Goal: Task Accomplishment & Management: Use online tool/utility

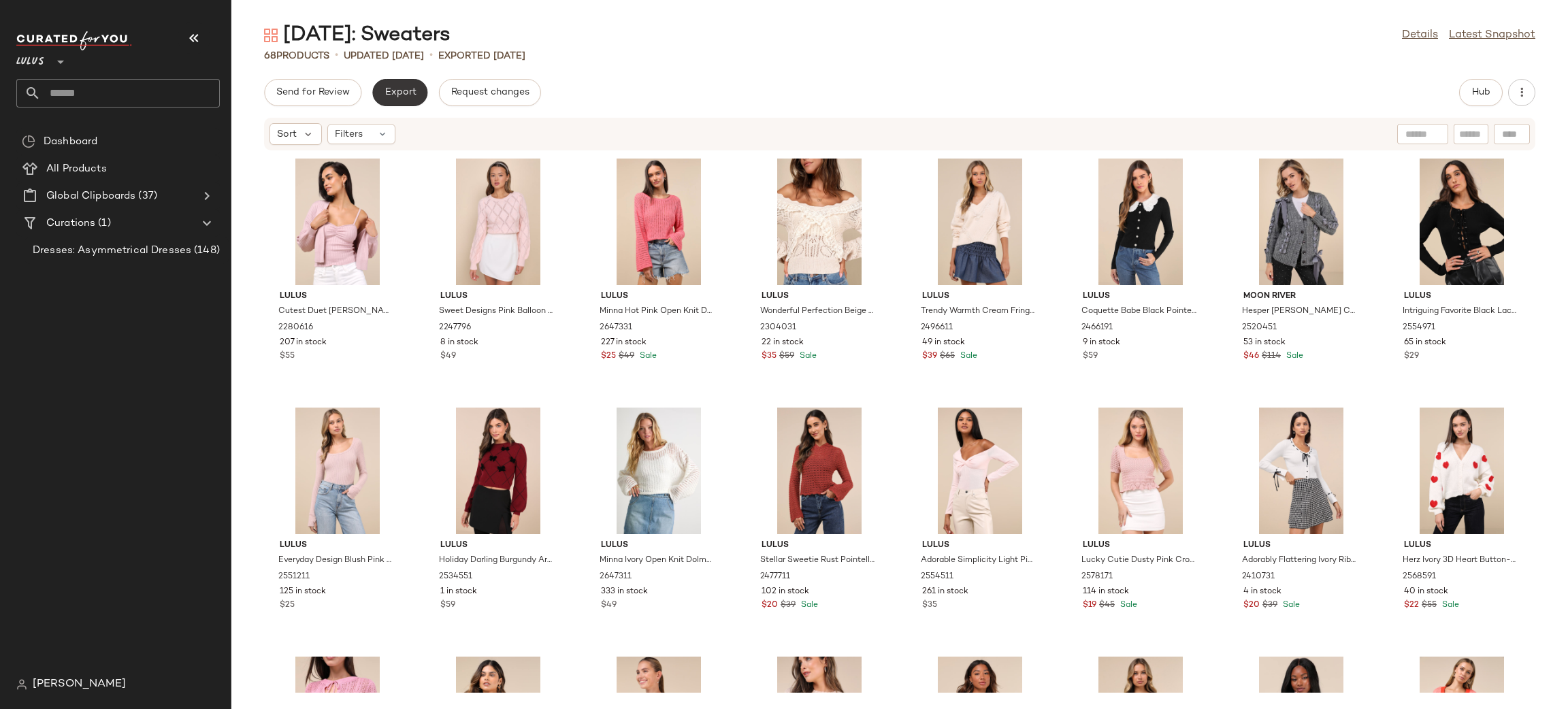
click at [399, 87] on span "Export" at bounding box center [400, 93] width 32 height 11
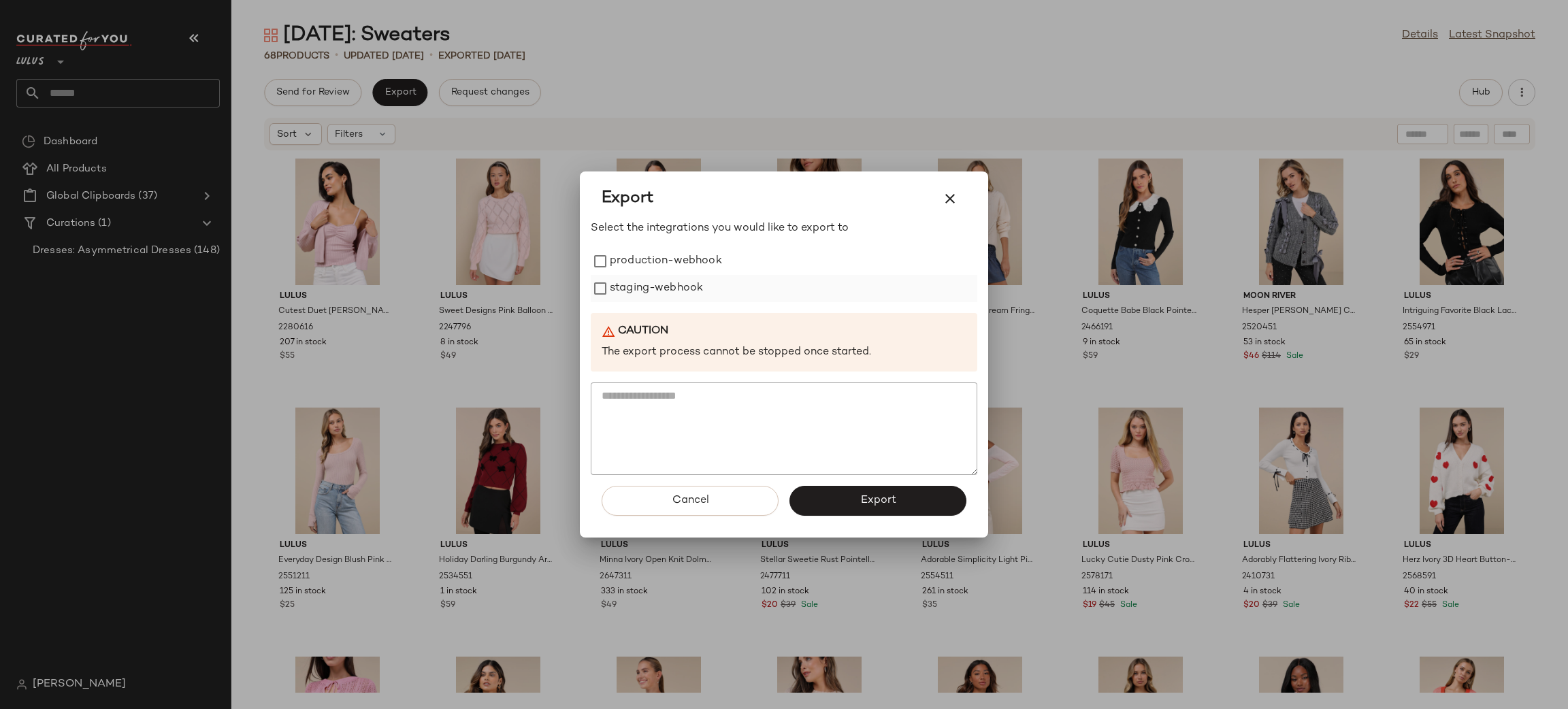
drag, startPoint x: 695, startPoint y: 258, endPoint x: 673, endPoint y: 283, distance: 33.3
click at [695, 259] on label "production-webhook" at bounding box center [665, 260] width 112 height 27
click at [673, 282] on label "staging-webhook" at bounding box center [656, 288] width 93 height 27
click at [886, 491] on button "Export" at bounding box center [878, 501] width 177 height 30
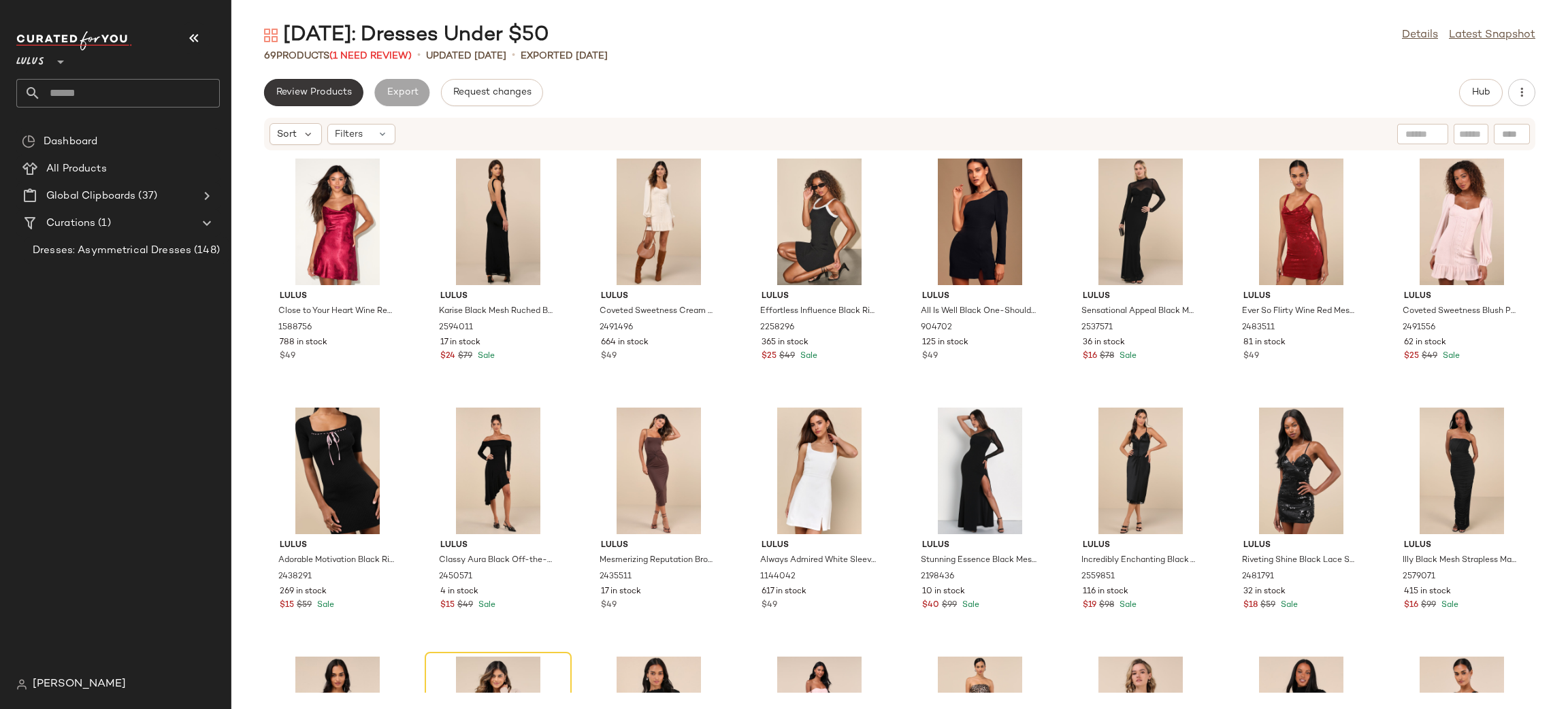
click at [314, 86] on button "Review Products" at bounding box center [314, 92] width 100 height 27
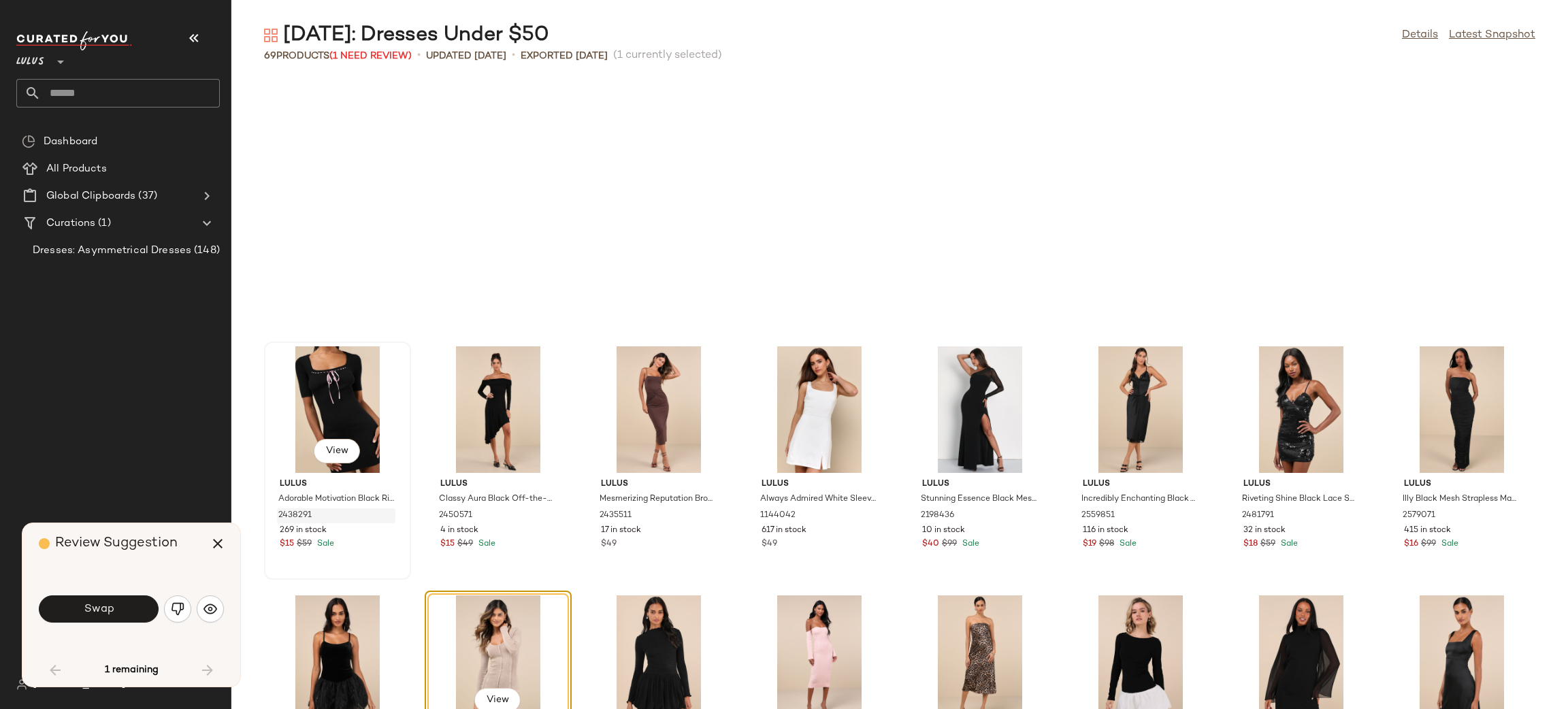
scroll to position [260, 0]
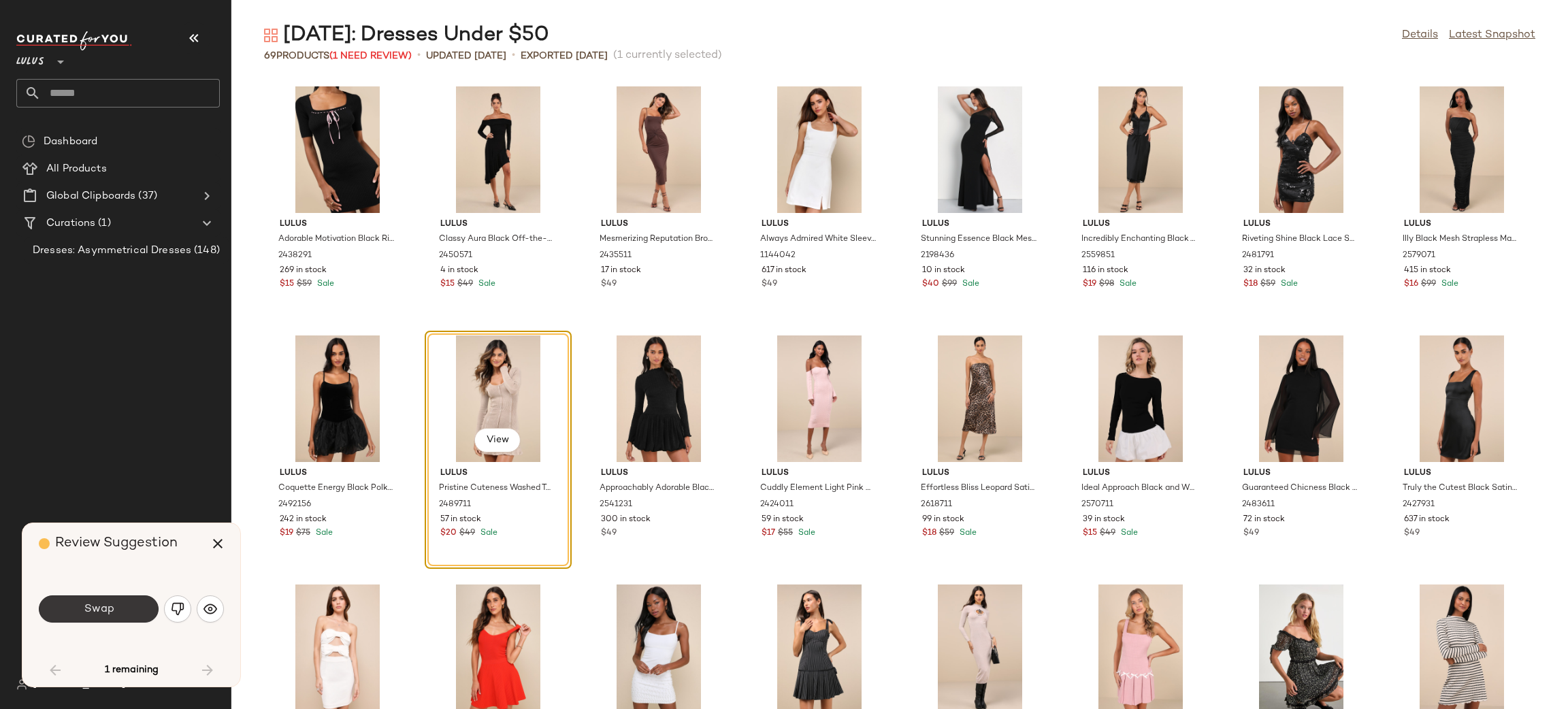
click at [129, 608] on button "Swap" at bounding box center [98, 608] width 119 height 27
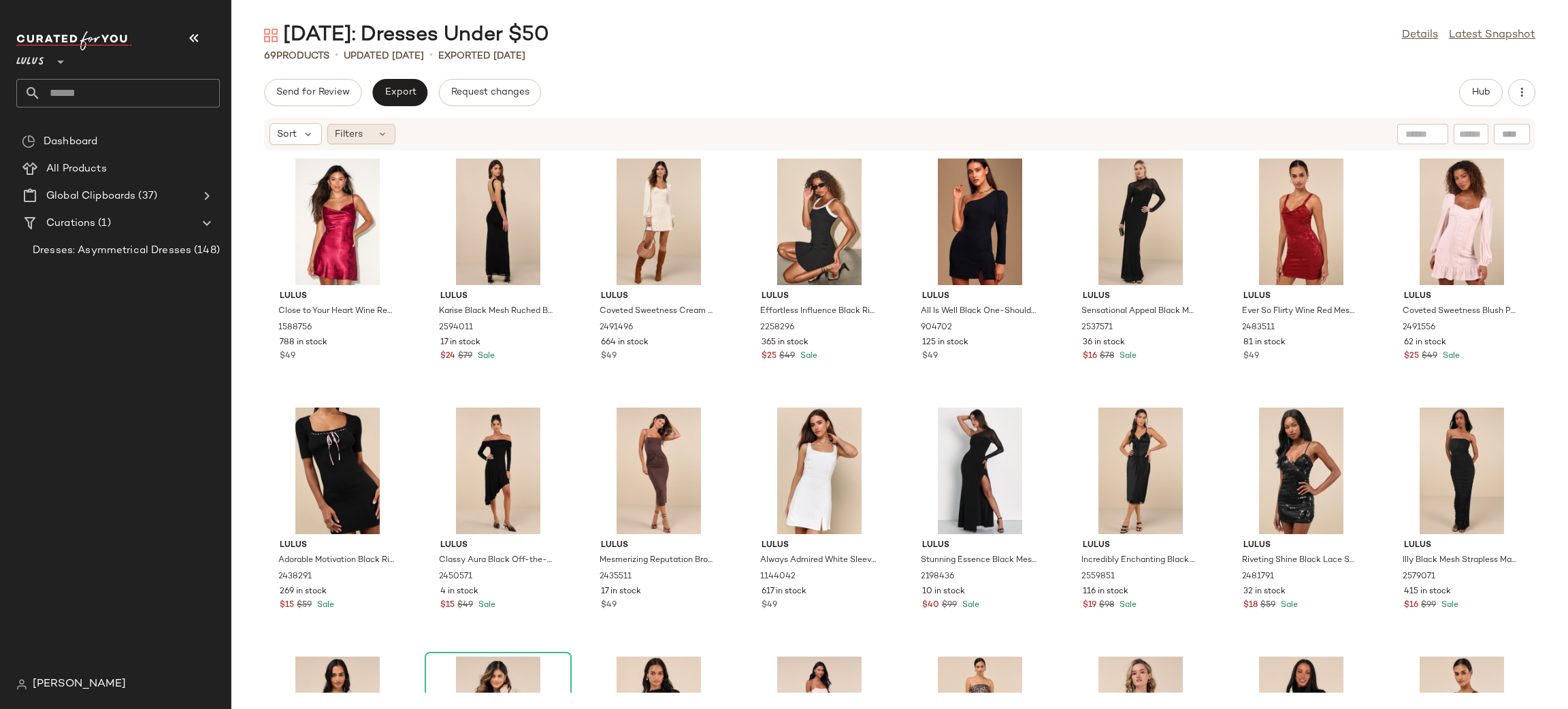
click at [375, 141] on div "Filters" at bounding box center [361, 134] width 68 height 21
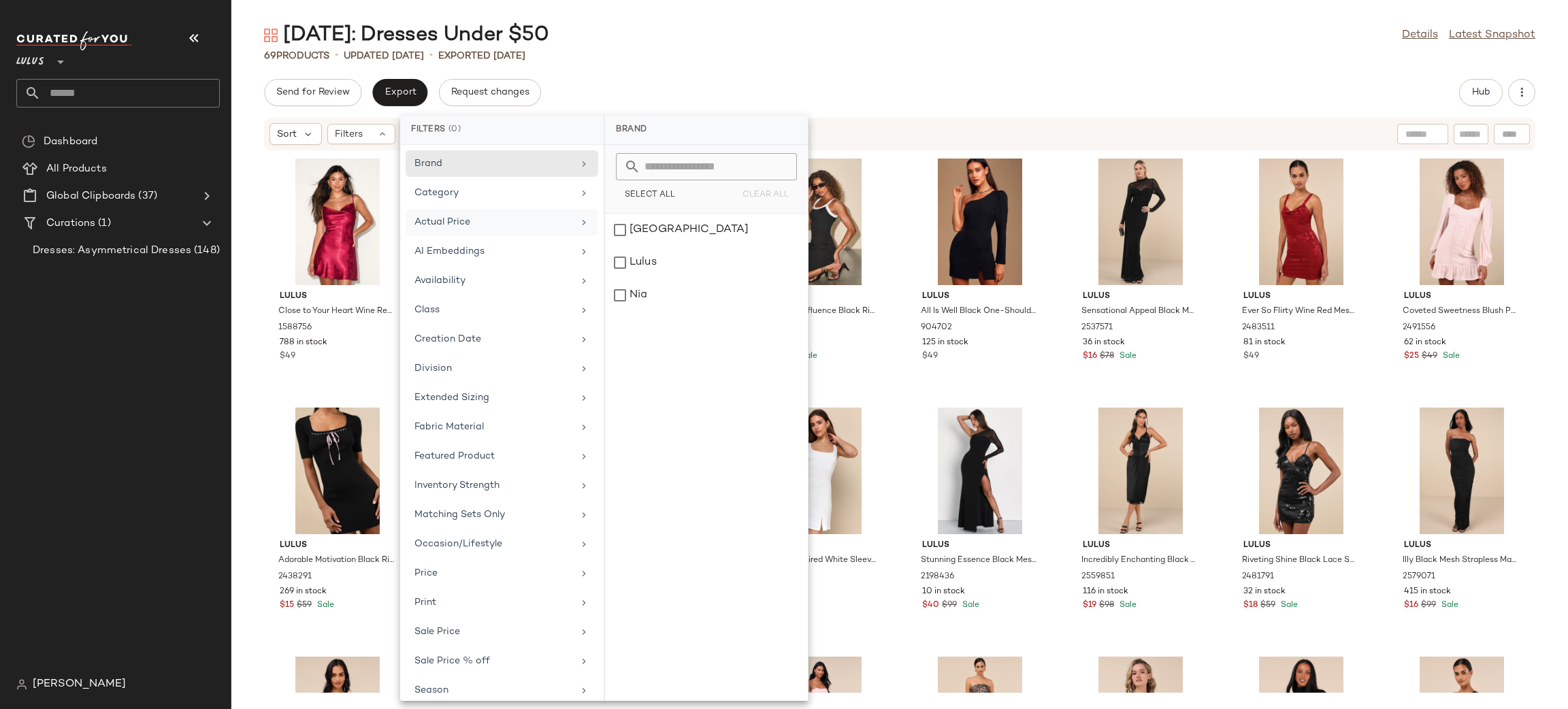
click at [475, 219] on div "Actual Price" at bounding box center [494, 222] width 159 height 14
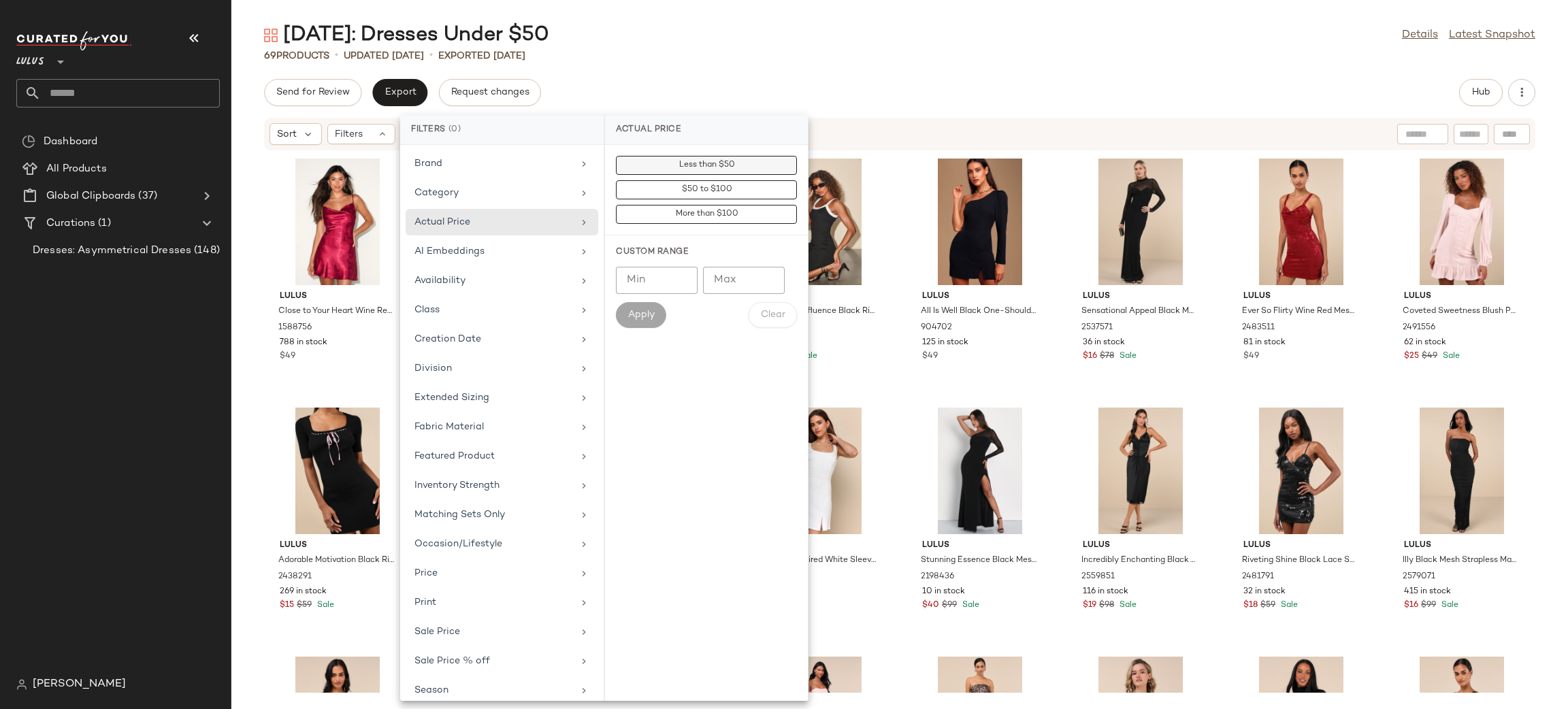
click at [709, 167] on span "Less than $50" at bounding box center [706, 165] width 56 height 9
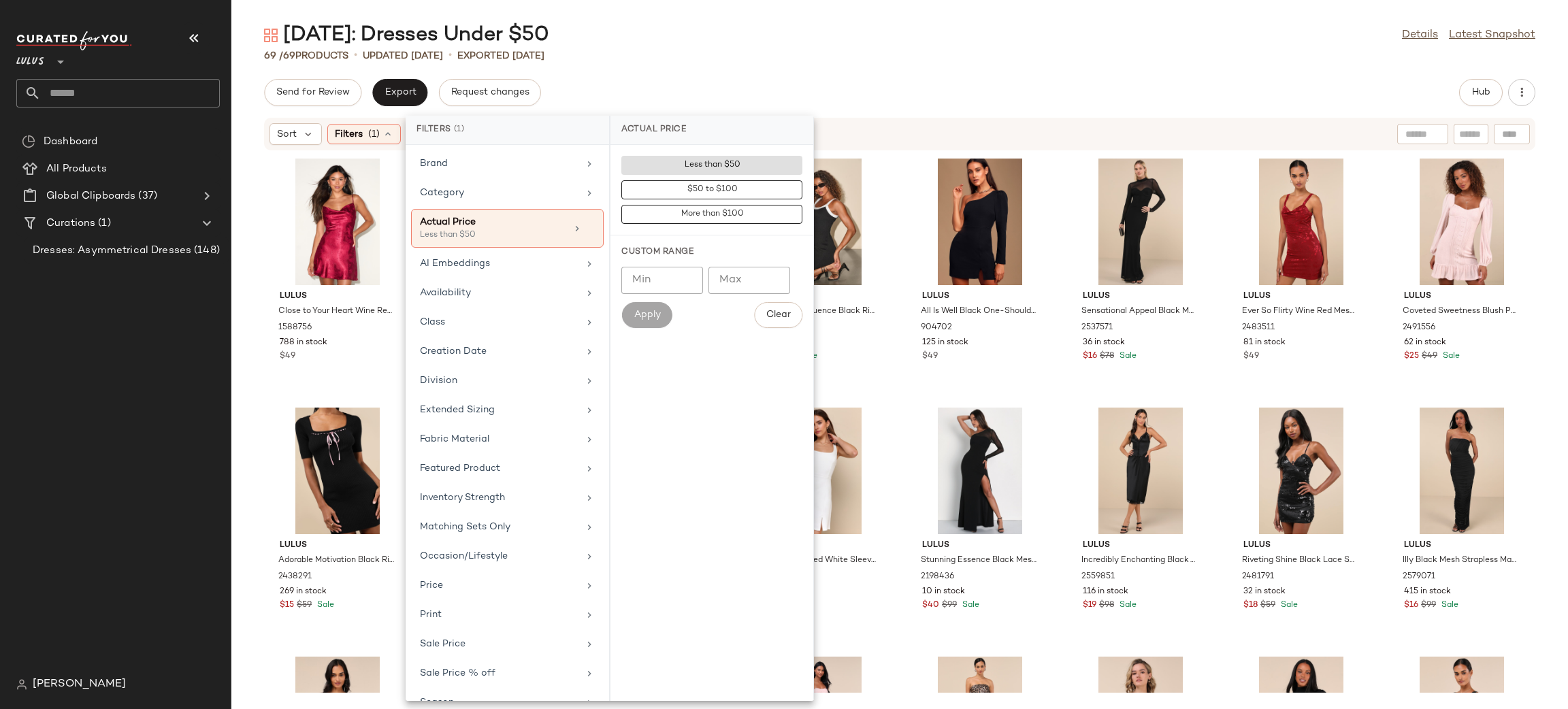
click at [916, 71] on div "Valentine's Day: Dresses Under $50 Details Latest Snapshot 69 / 69 Products • u…" at bounding box center [899, 365] width 1337 height 687
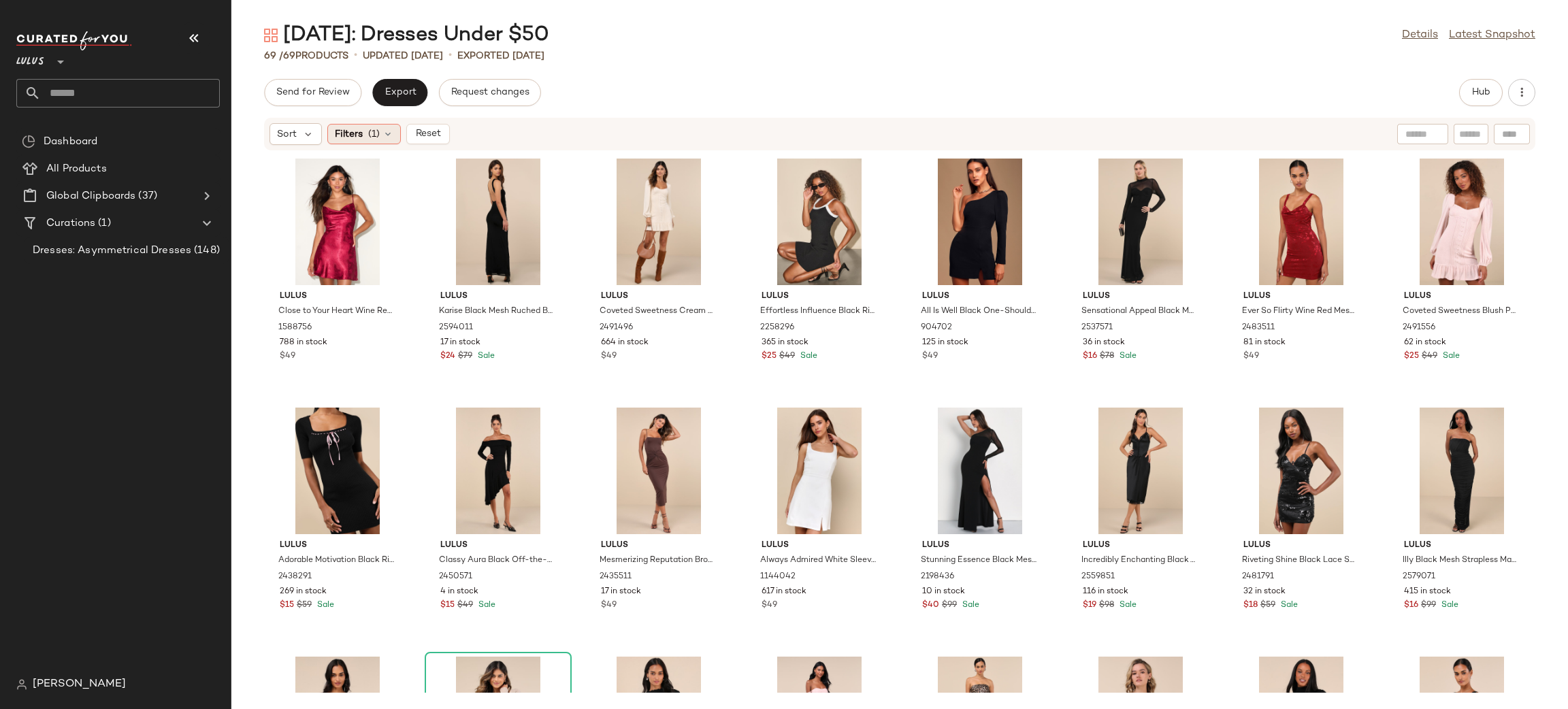
click at [379, 135] on span "(1)" at bounding box center [373, 134] width 11 height 14
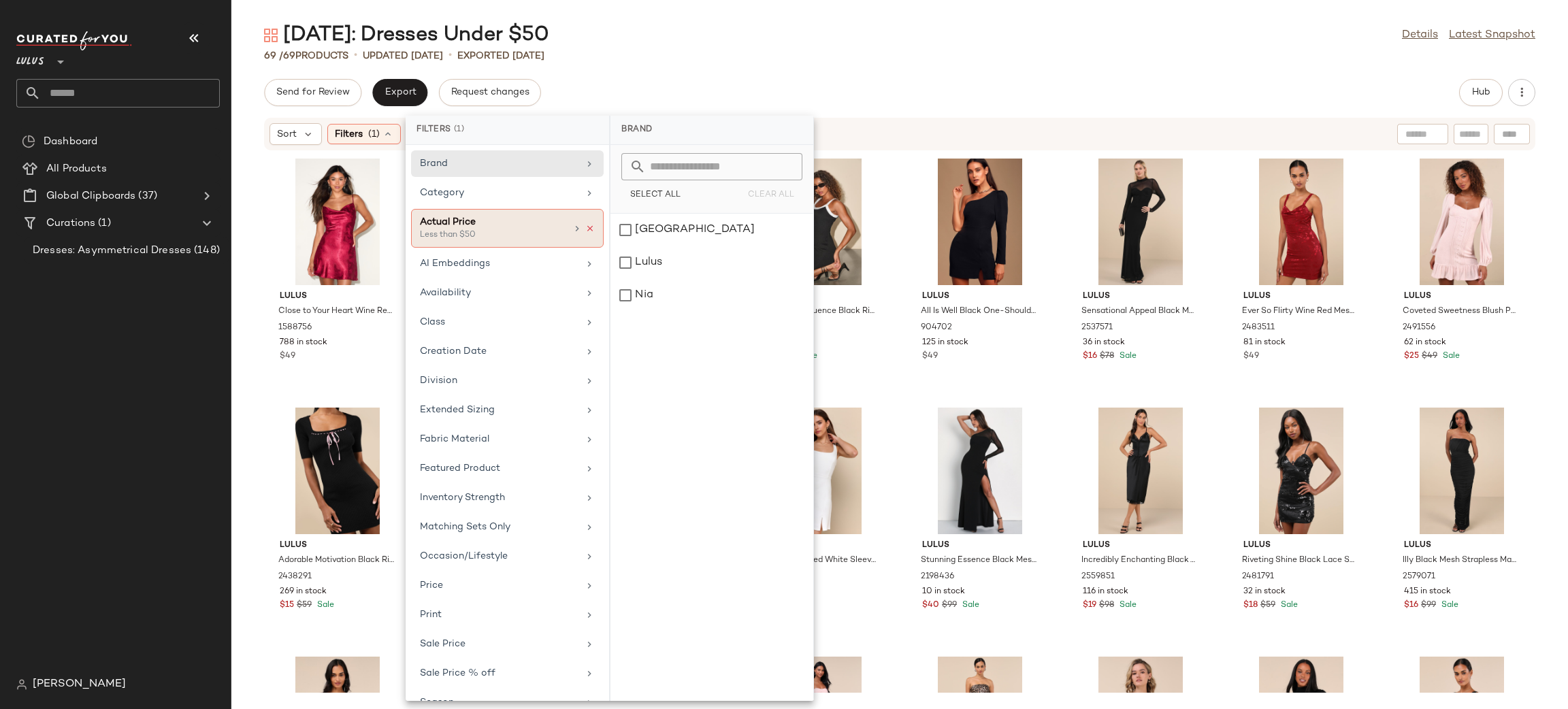
click at [585, 225] on icon at bounding box center [590, 228] width 9 height 9
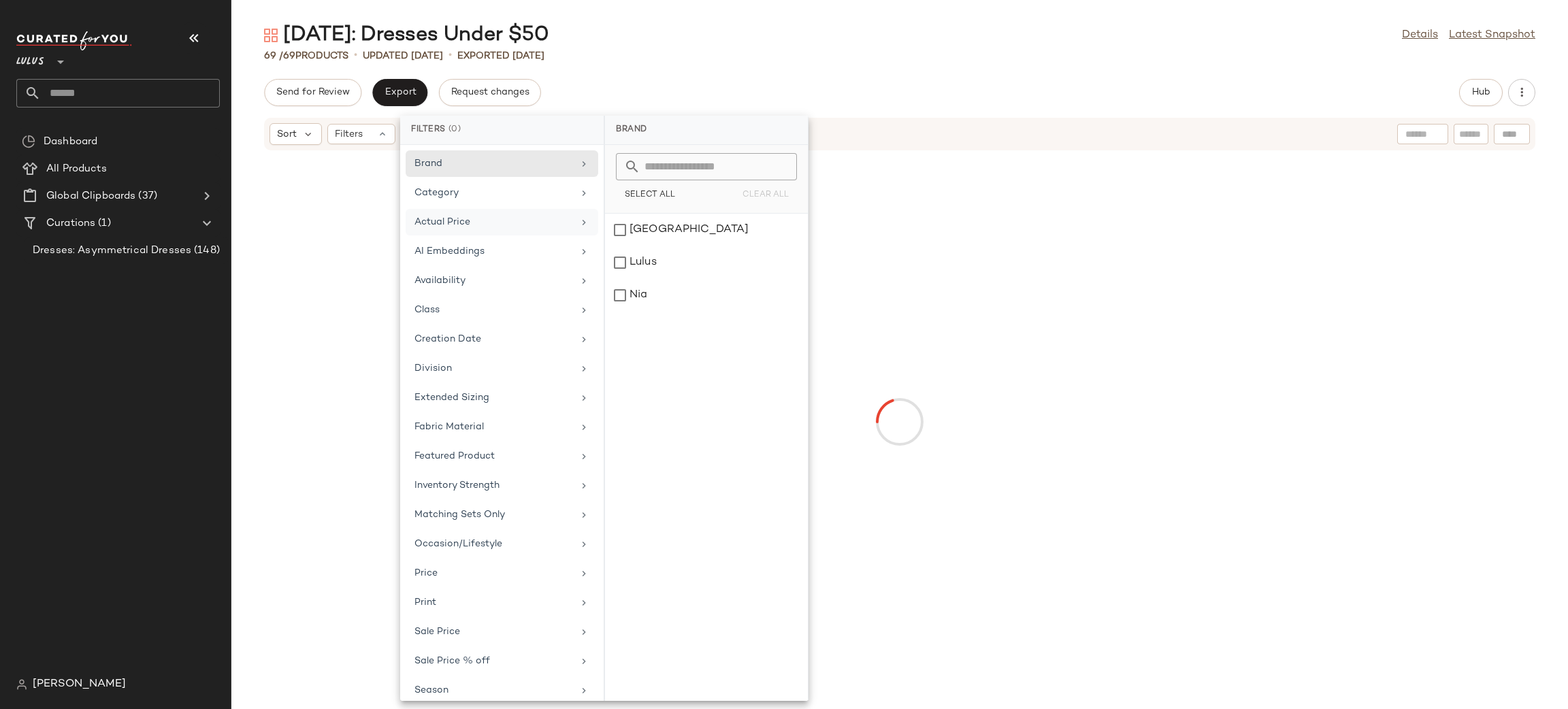
click at [1027, 80] on div "Send for Review Export Request changes Hub" at bounding box center [899, 92] width 1271 height 27
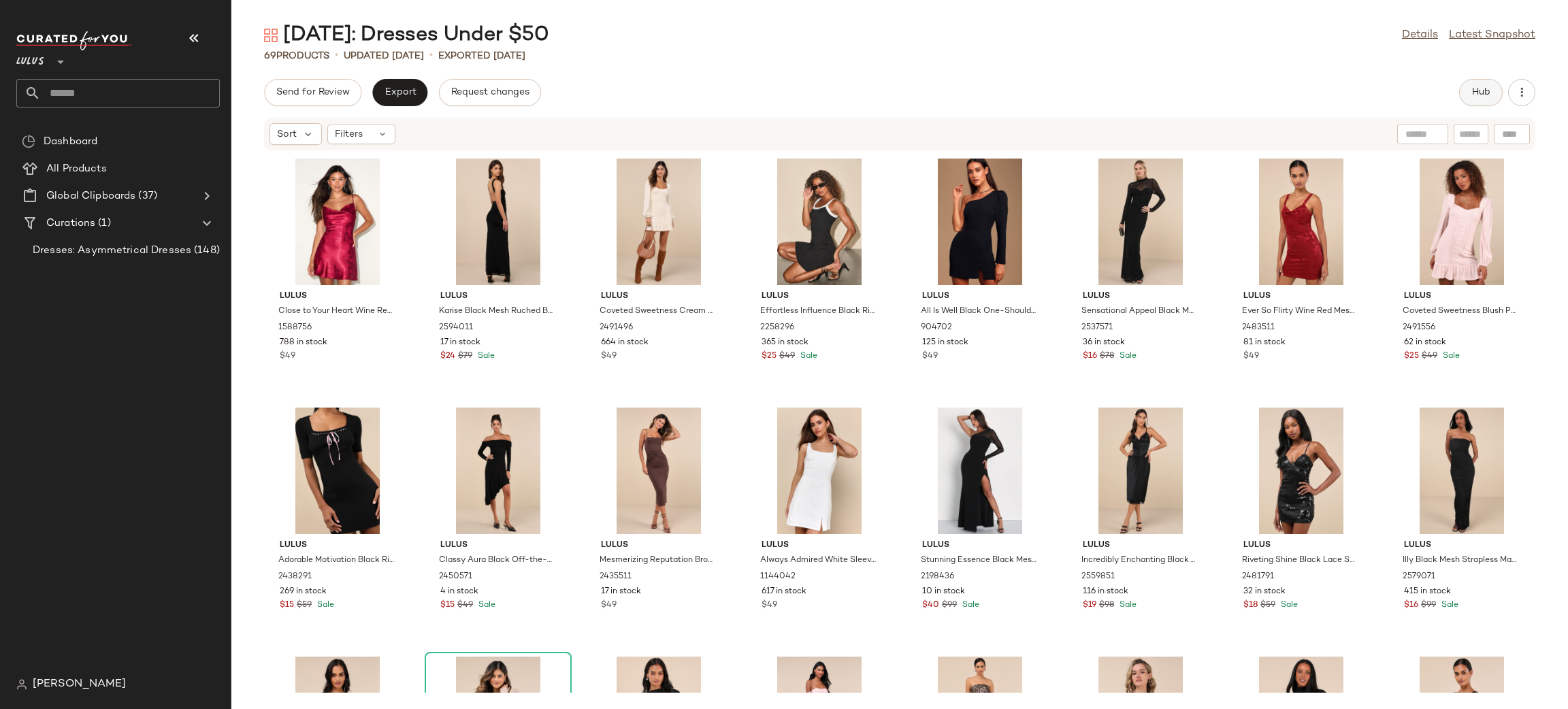
click at [1482, 96] on span "Hub" at bounding box center [1481, 93] width 19 height 11
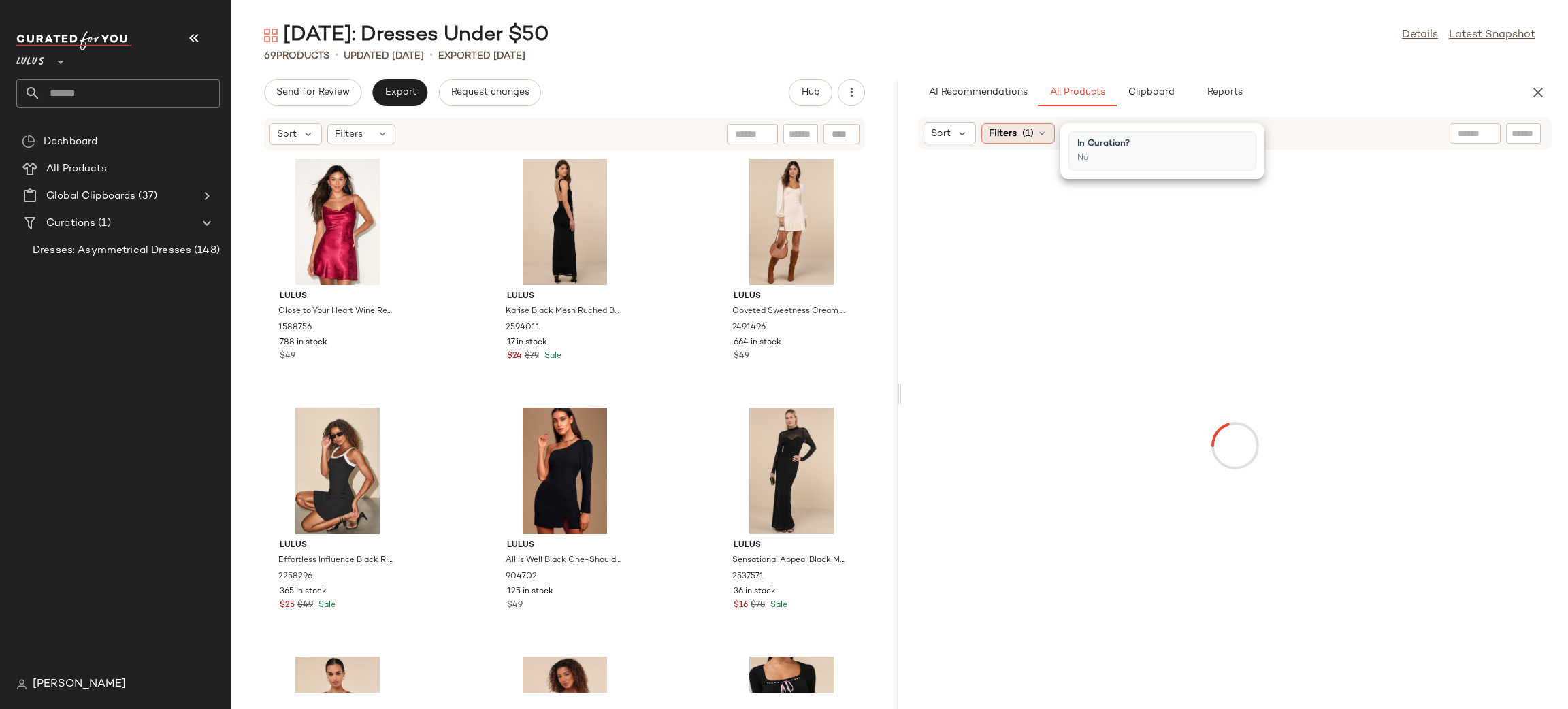
click at [1006, 134] on span "Filters" at bounding box center [1003, 134] width 28 height 14
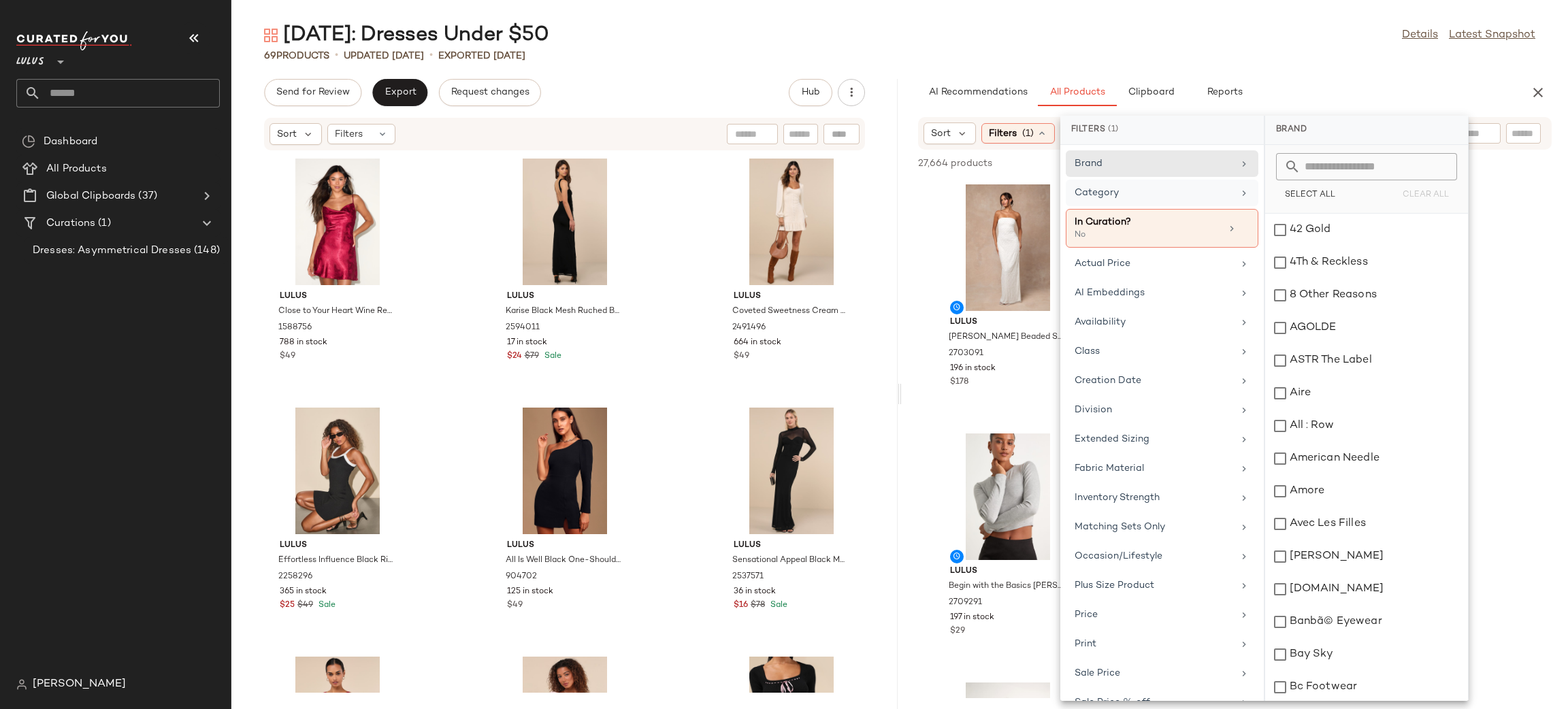
click at [1143, 196] on div "Category" at bounding box center [1153, 193] width 159 height 14
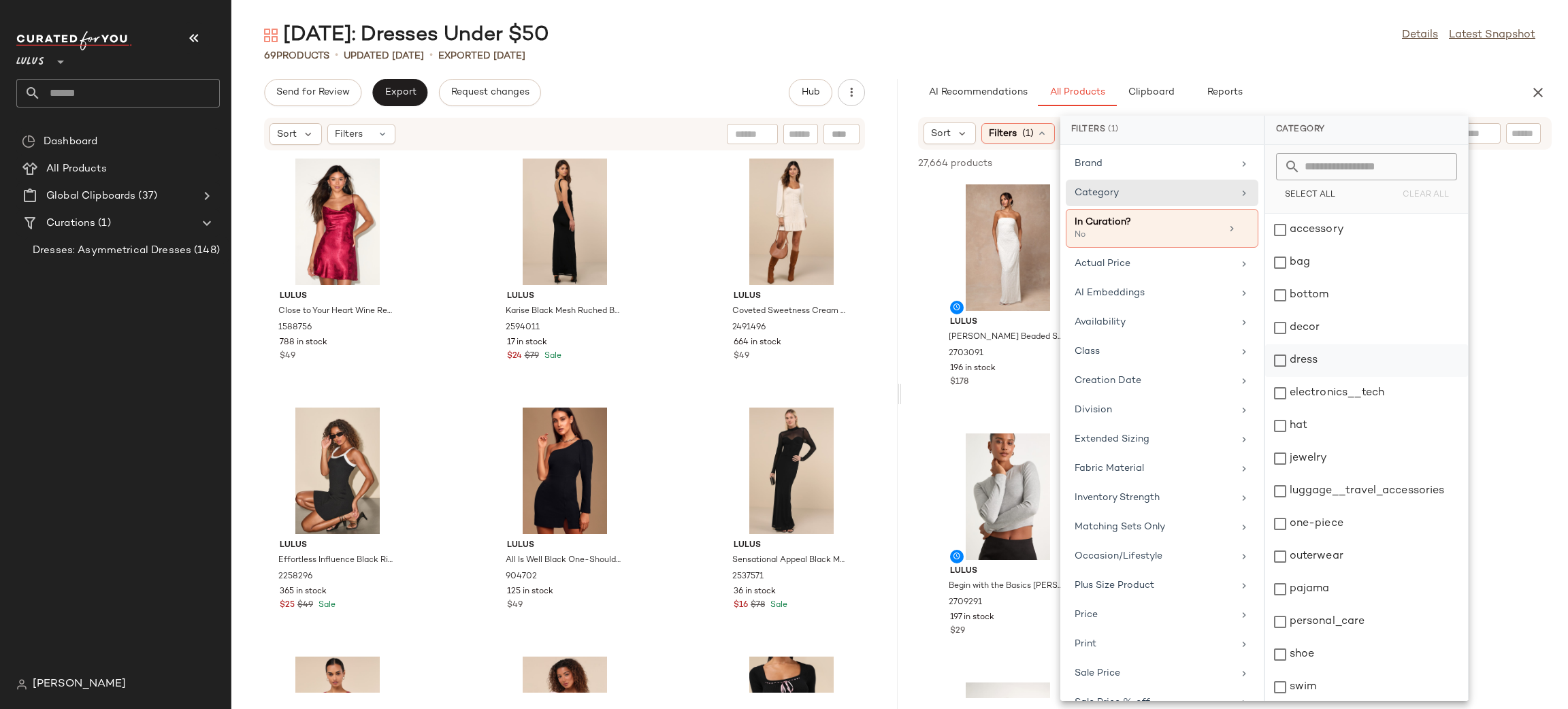
click at [1342, 359] on div "dress" at bounding box center [1367, 360] width 203 height 33
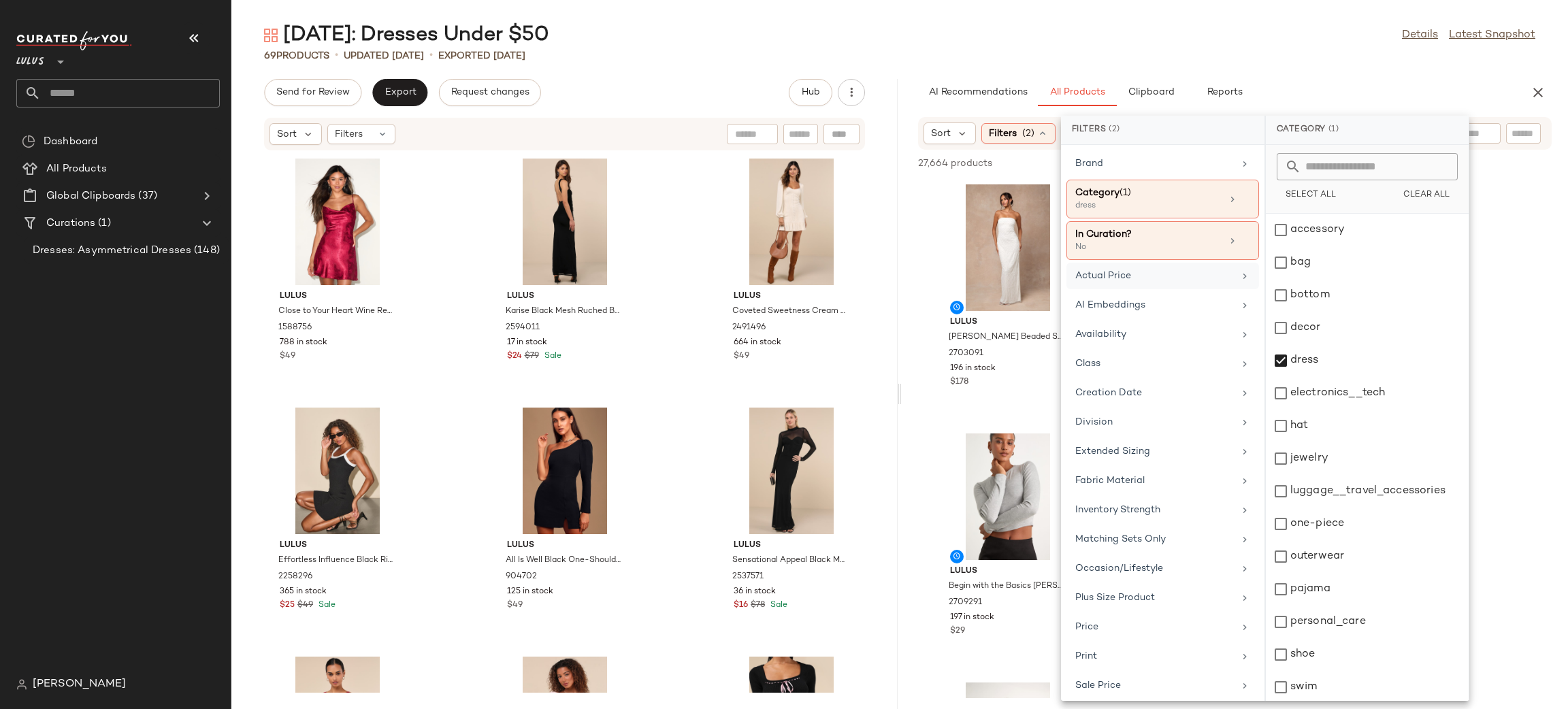
click at [1175, 282] on div "Actual Price" at bounding box center [1154, 276] width 159 height 14
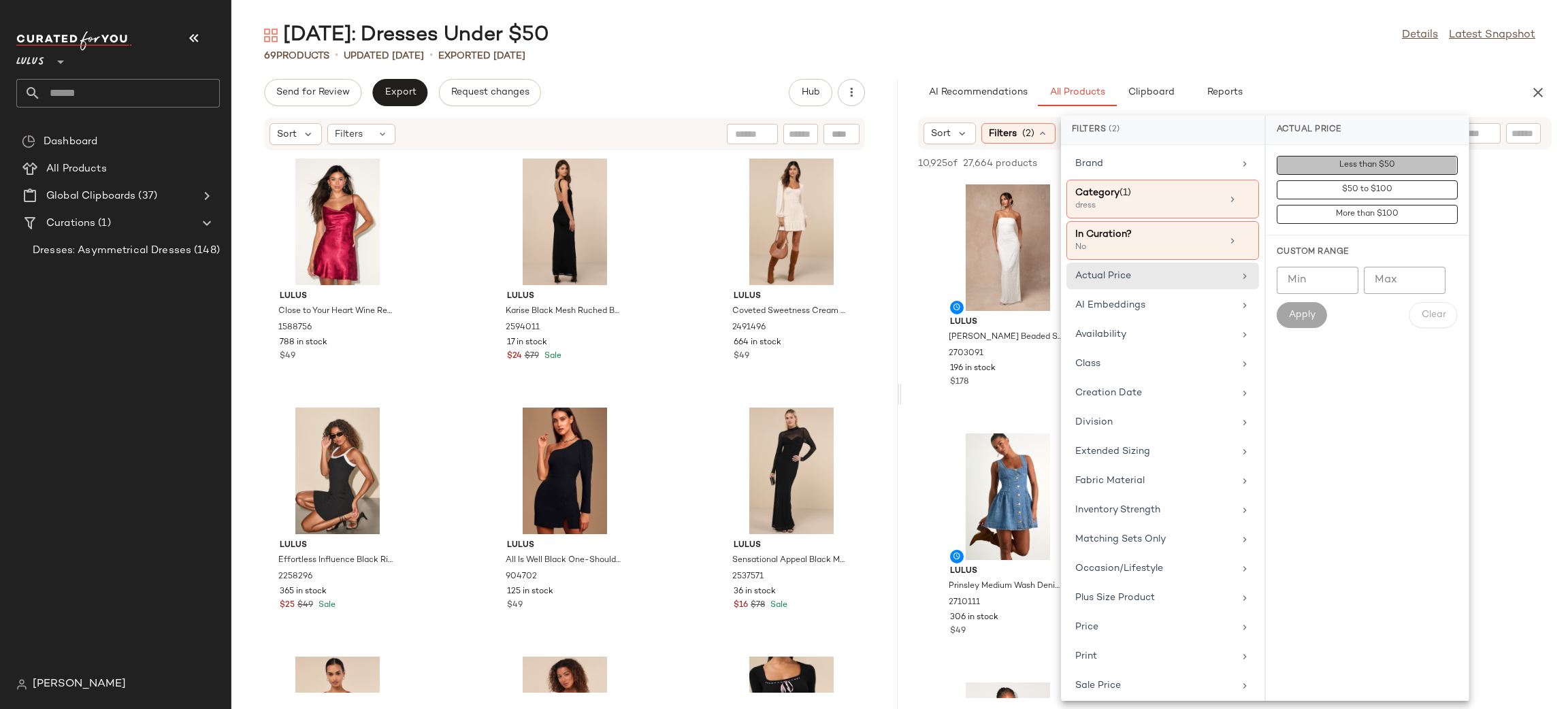
click at [1327, 161] on button "Less than $50" at bounding box center [1367, 165] width 181 height 19
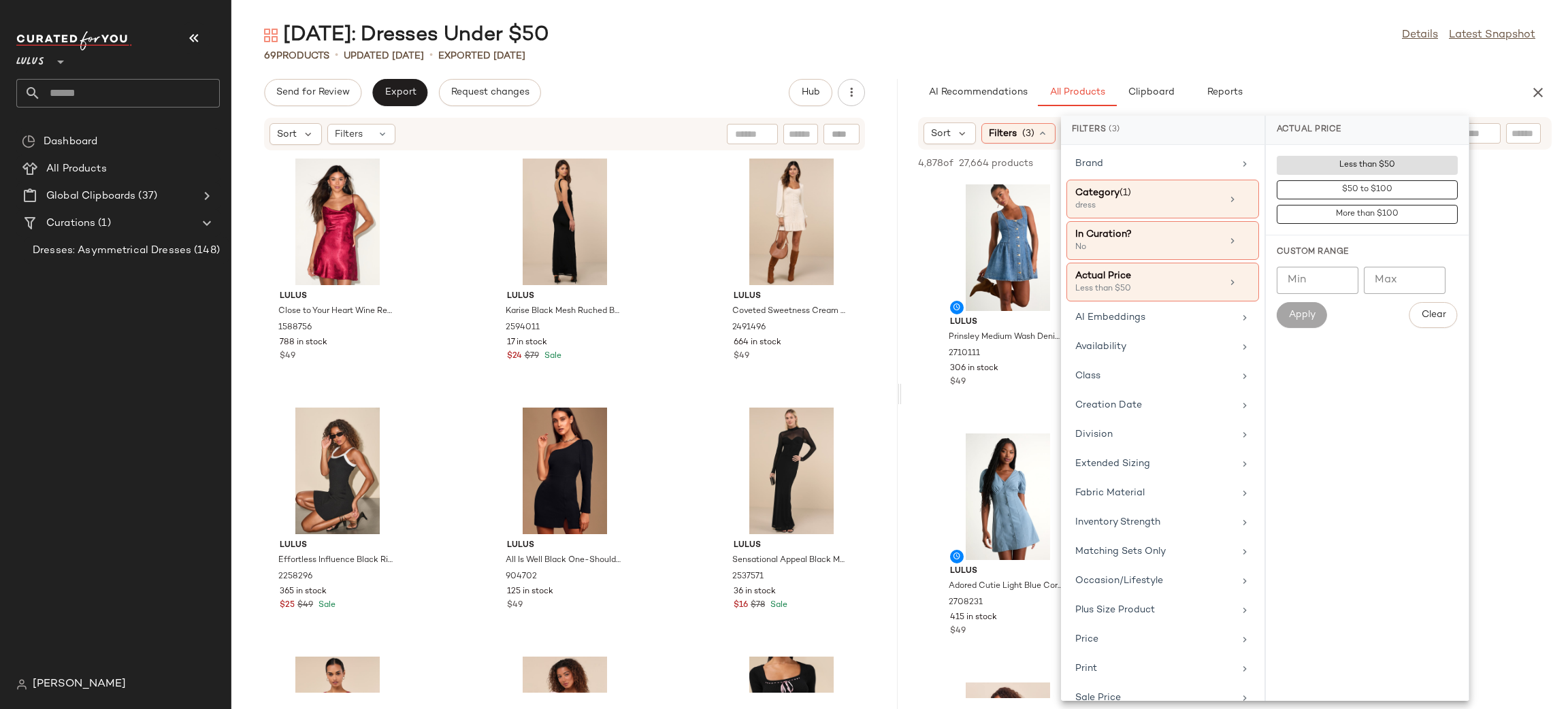
click at [1290, 58] on div "69 Products • updated Aug 21st • Exported Aug 21st" at bounding box center [899, 55] width 1337 height 13
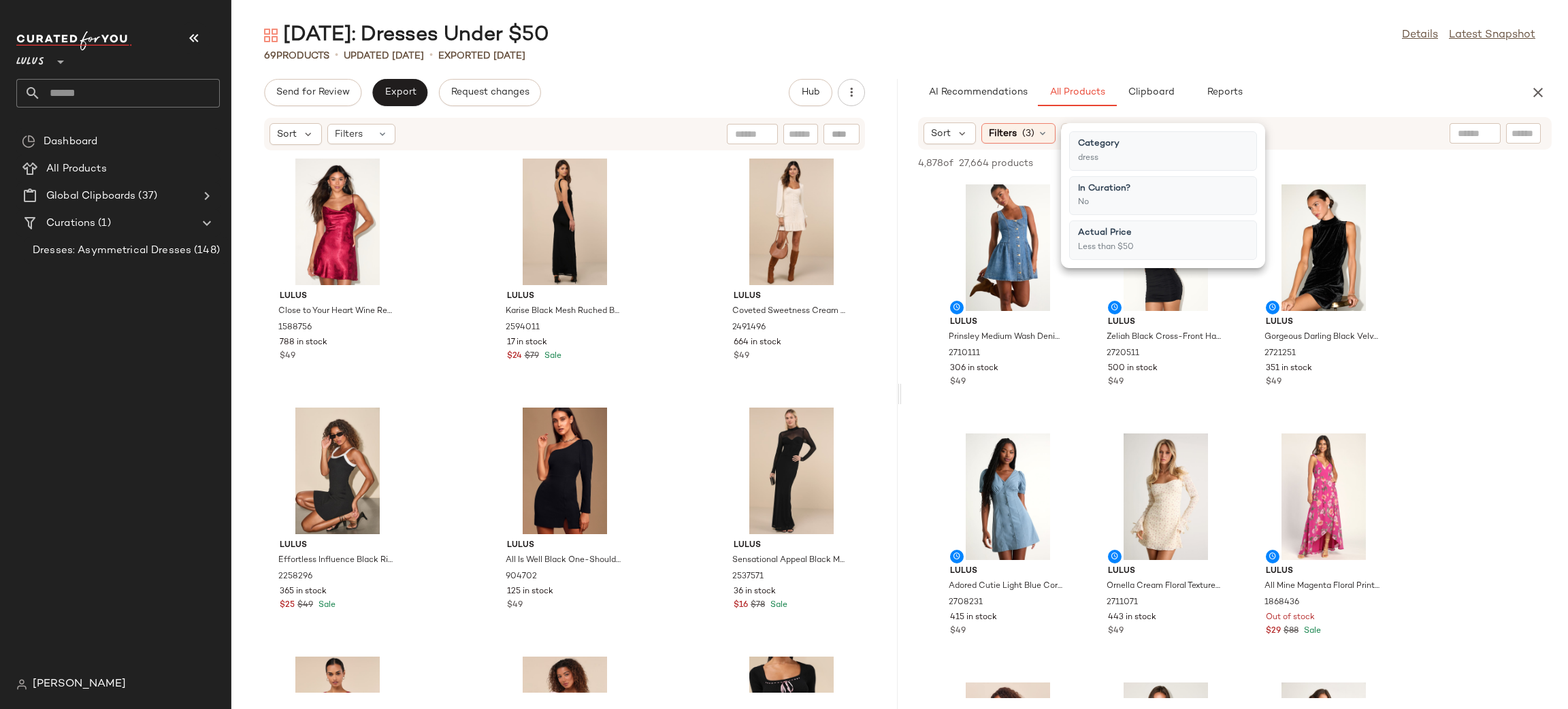
click at [1385, 51] on div "69 Products • updated Aug 21st • Exported Aug 21st" at bounding box center [899, 55] width 1337 height 13
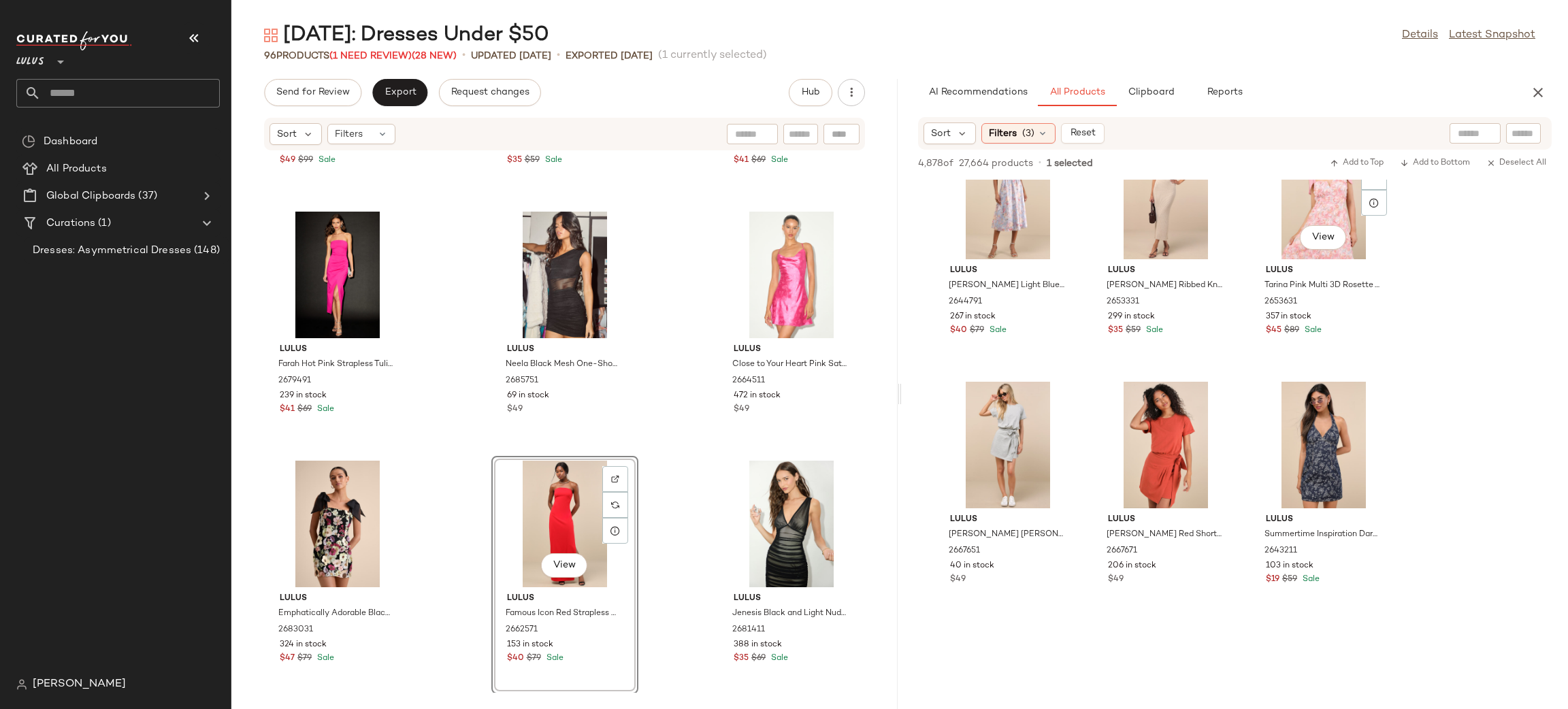
scroll to position [13772, 0]
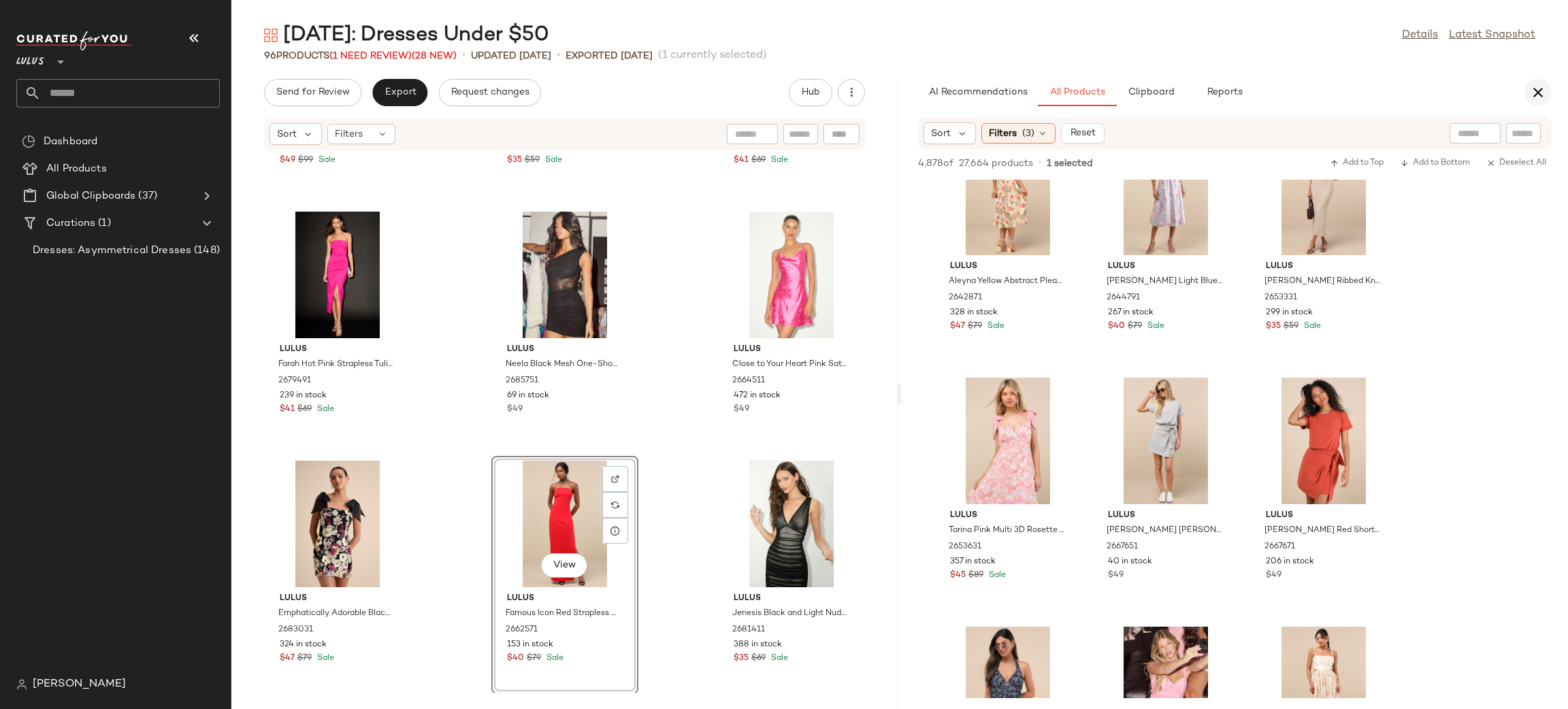
click at [1538, 95] on icon "button" at bounding box center [1537, 92] width 16 height 16
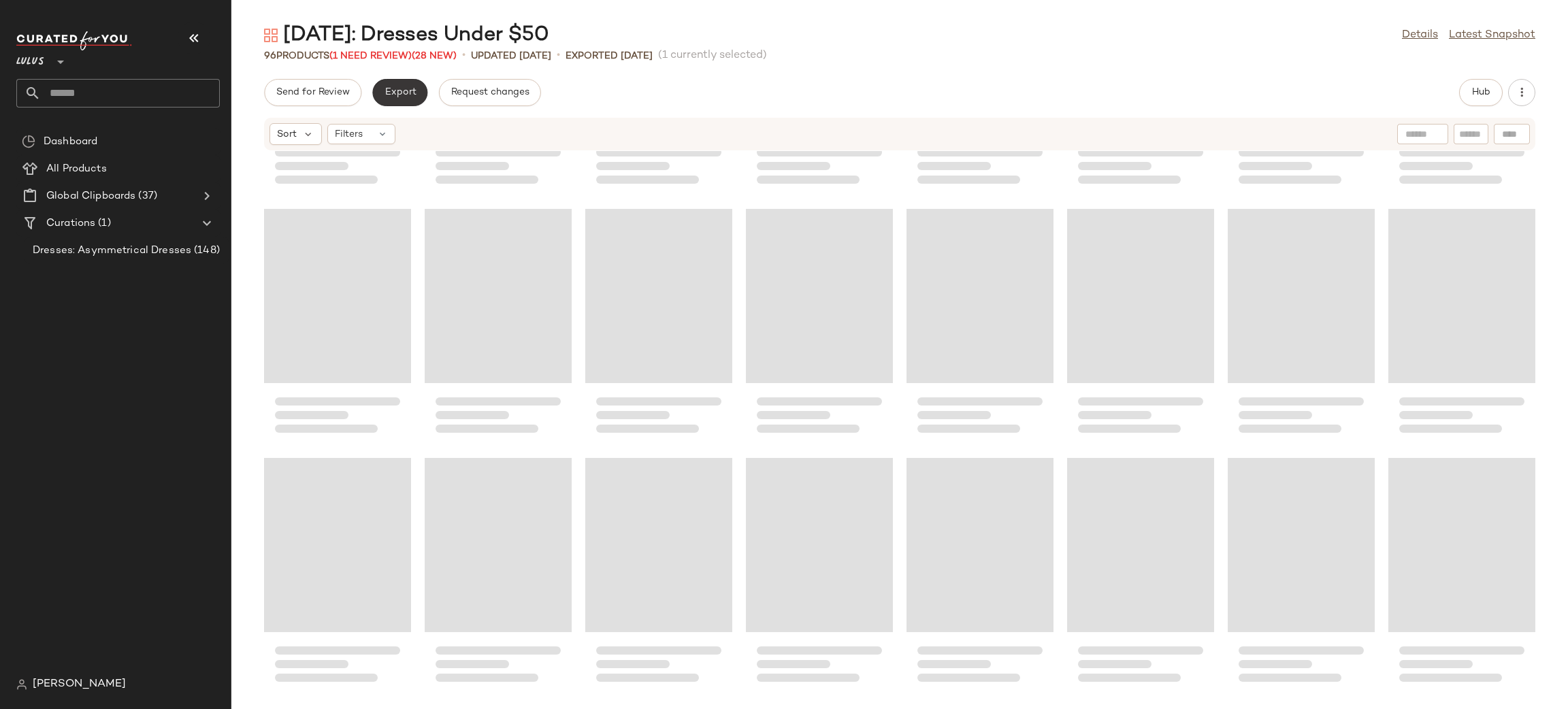
scroll to position [2448, 0]
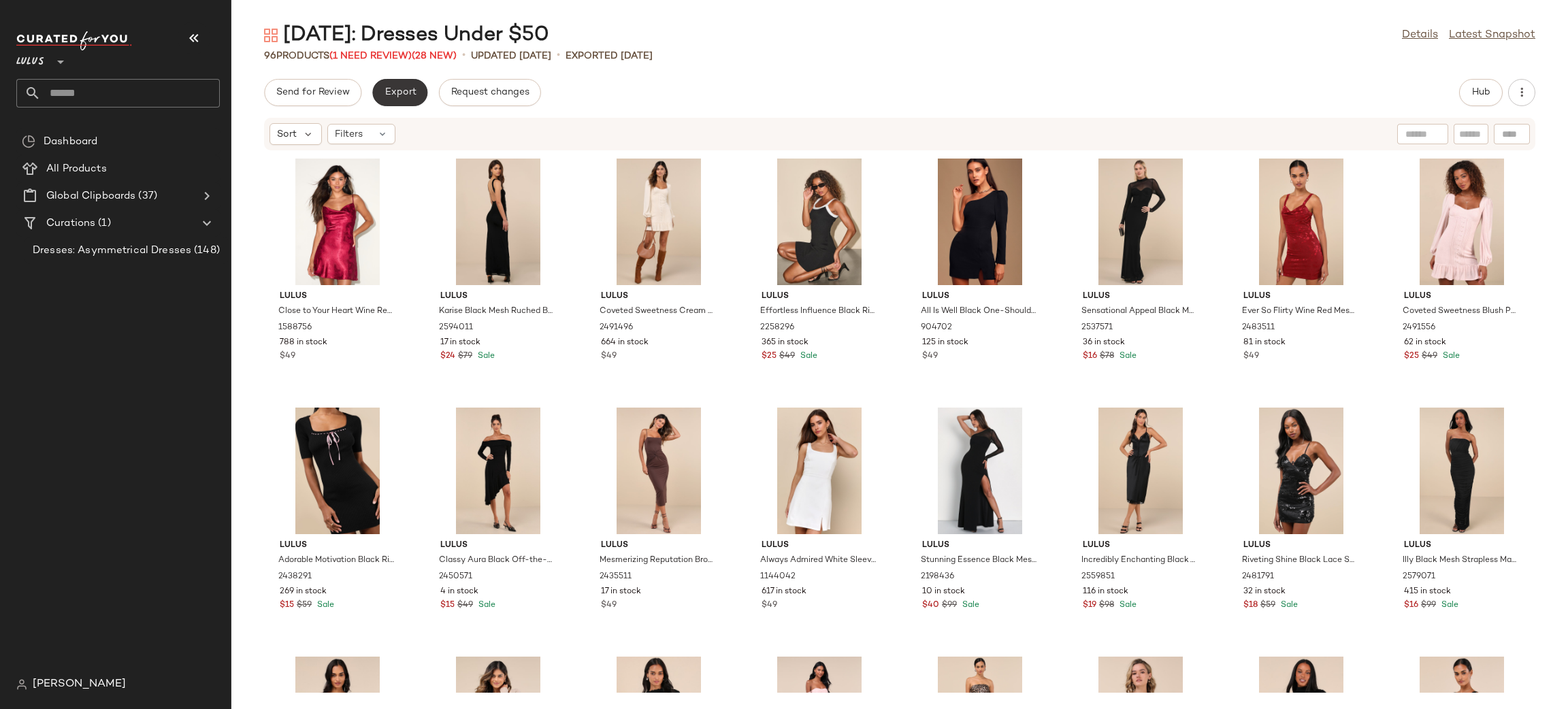
click at [417, 97] on button "Export" at bounding box center [400, 92] width 55 height 27
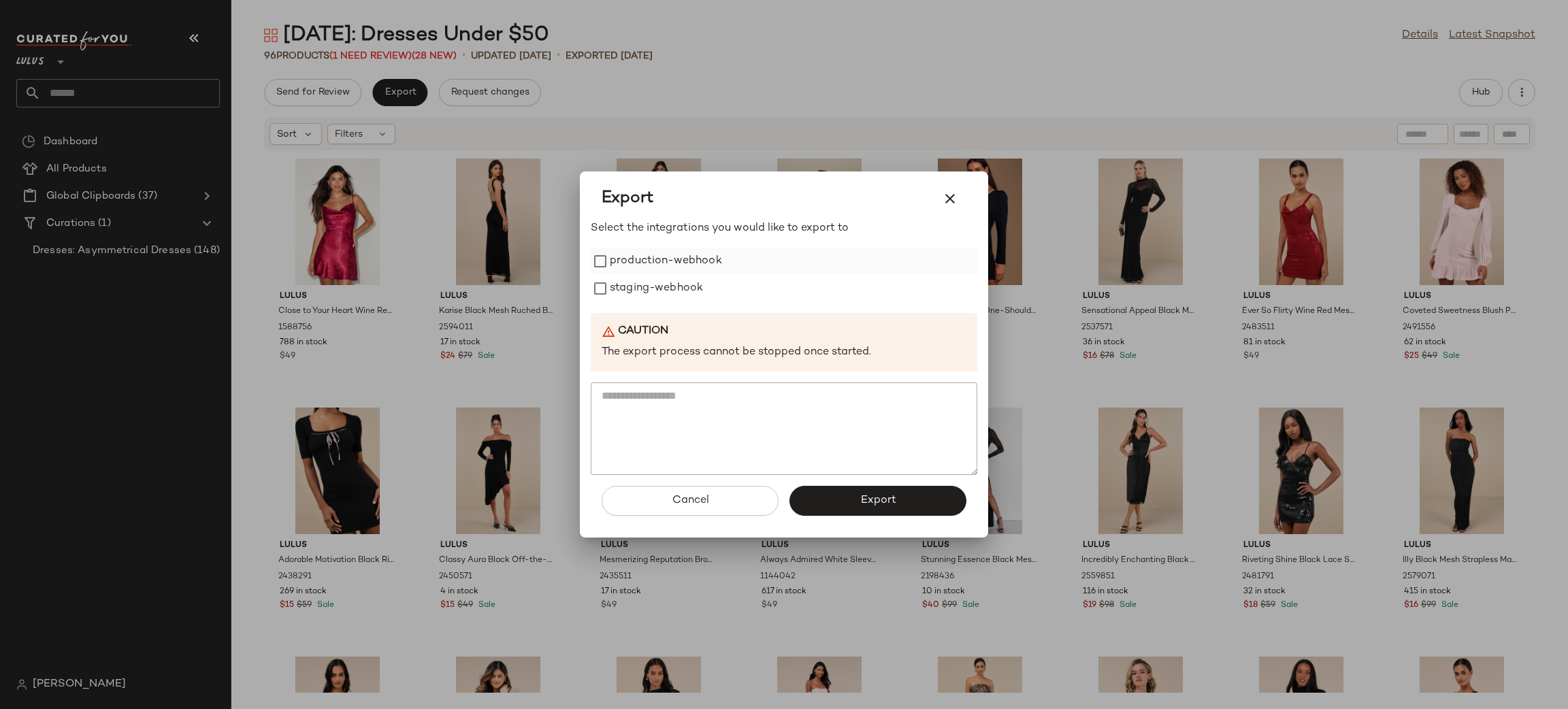
click at [619, 274] on label "production-webhook" at bounding box center [665, 260] width 112 height 27
click at [646, 299] on label "staging-webhook" at bounding box center [656, 288] width 93 height 27
click at [883, 486] on button "Export" at bounding box center [878, 501] width 177 height 30
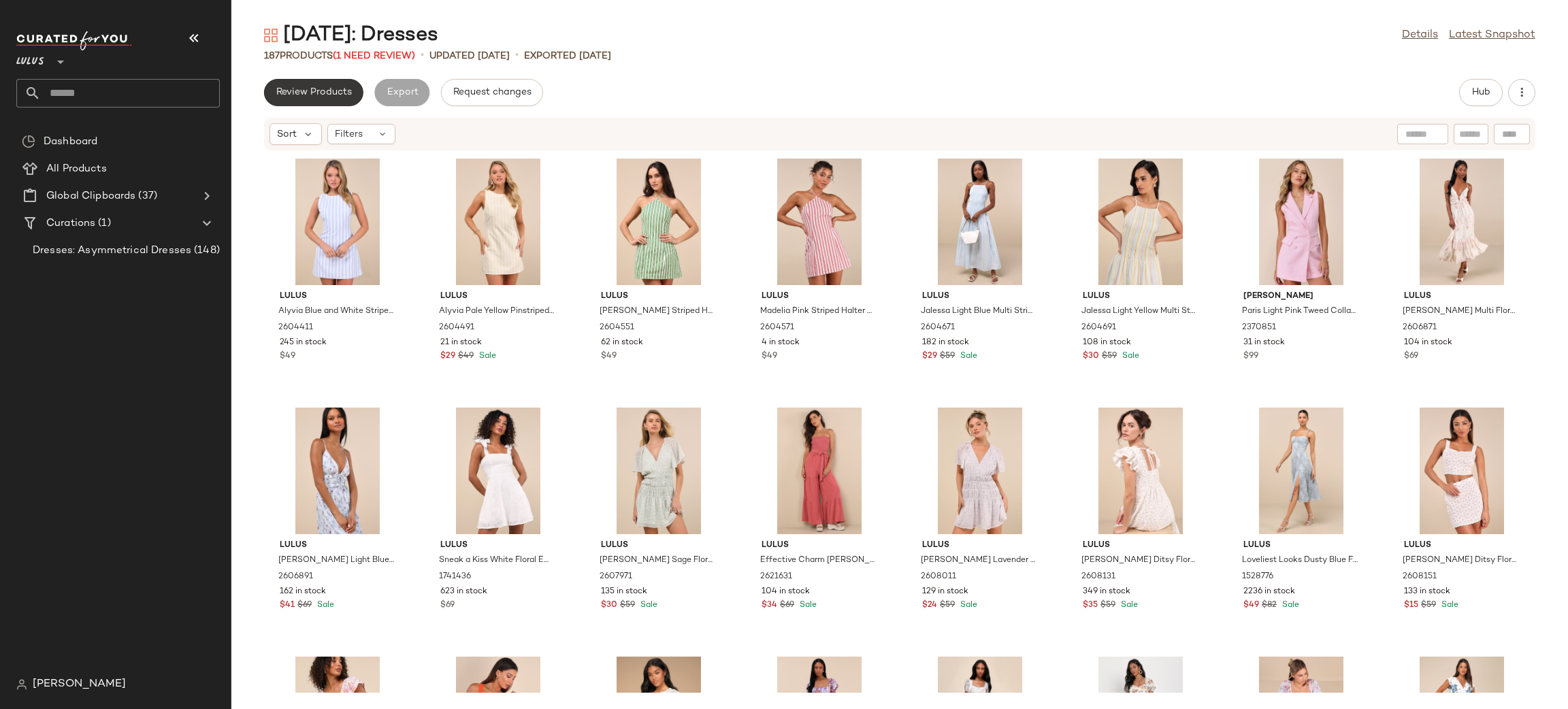
click at [316, 93] on span "Review Products" at bounding box center [313, 93] width 76 height 11
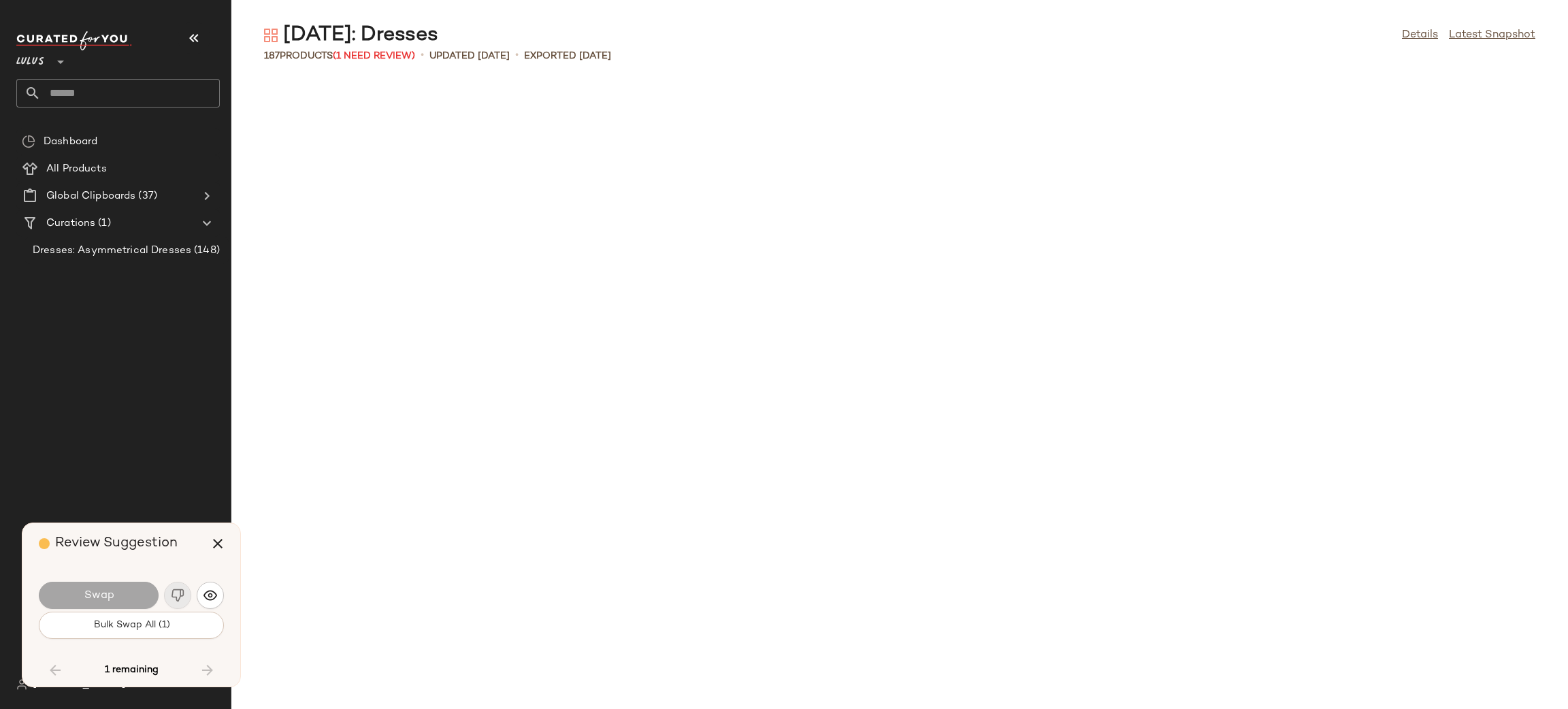
scroll to position [1992, 0]
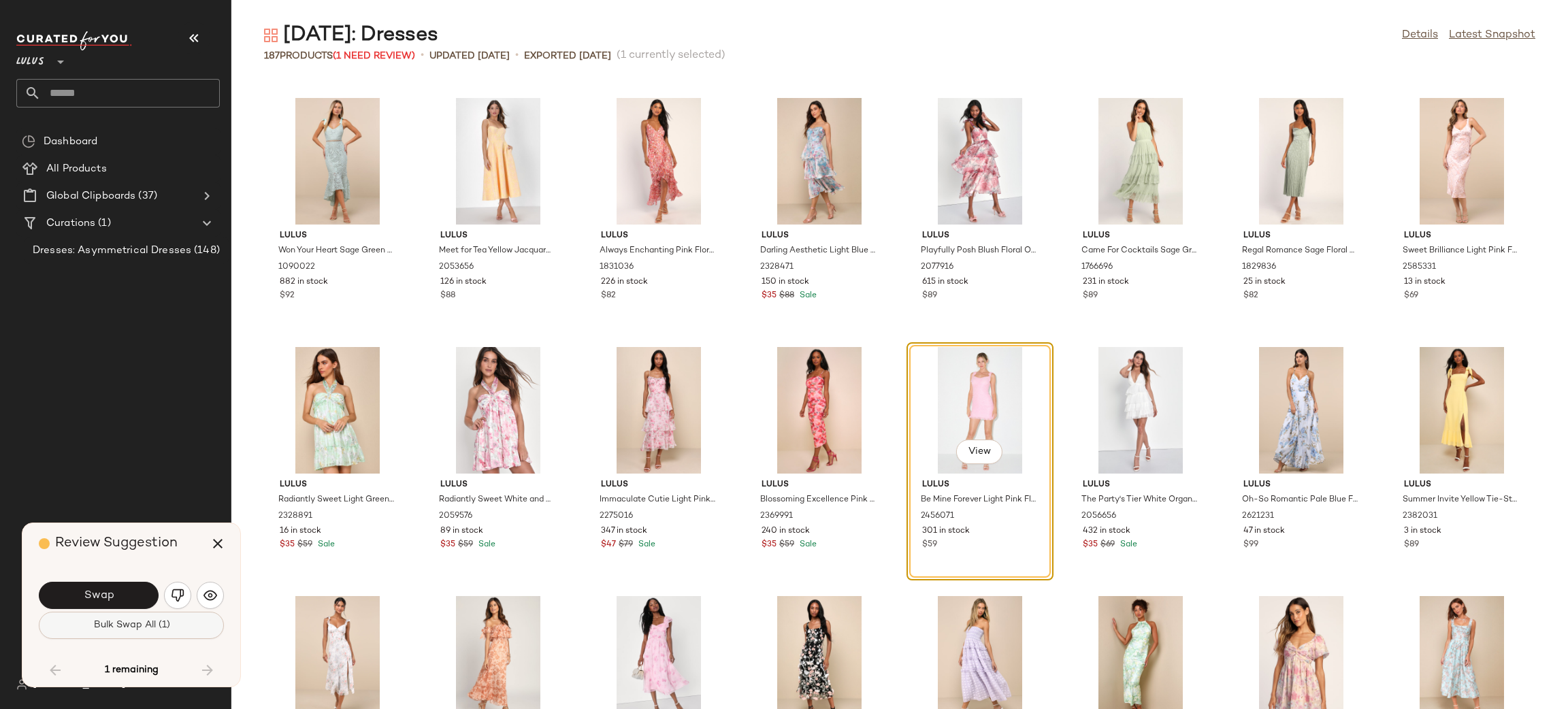
click at [166, 629] on span "Bulk Swap All (1)" at bounding box center [131, 625] width 77 height 11
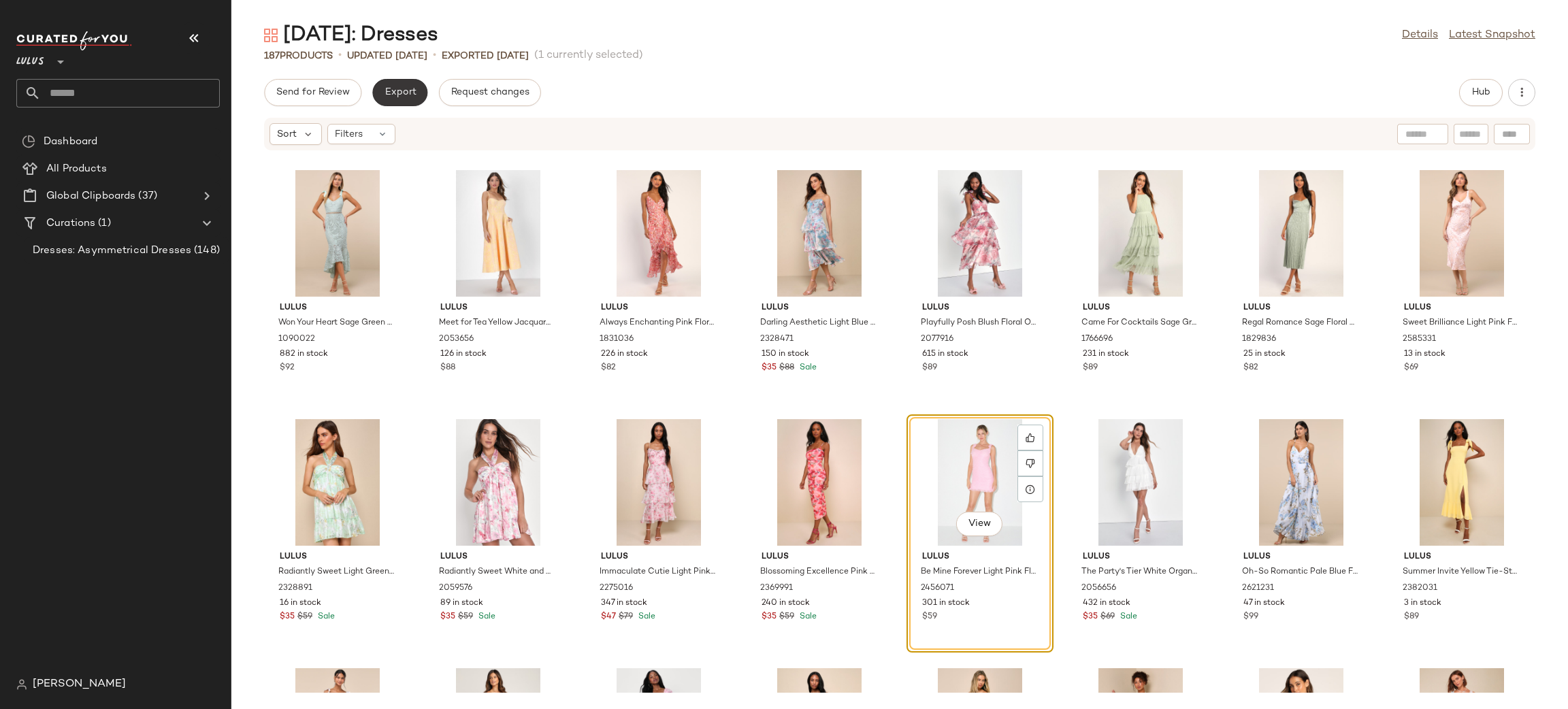
click at [419, 89] on button "Export" at bounding box center [400, 92] width 55 height 27
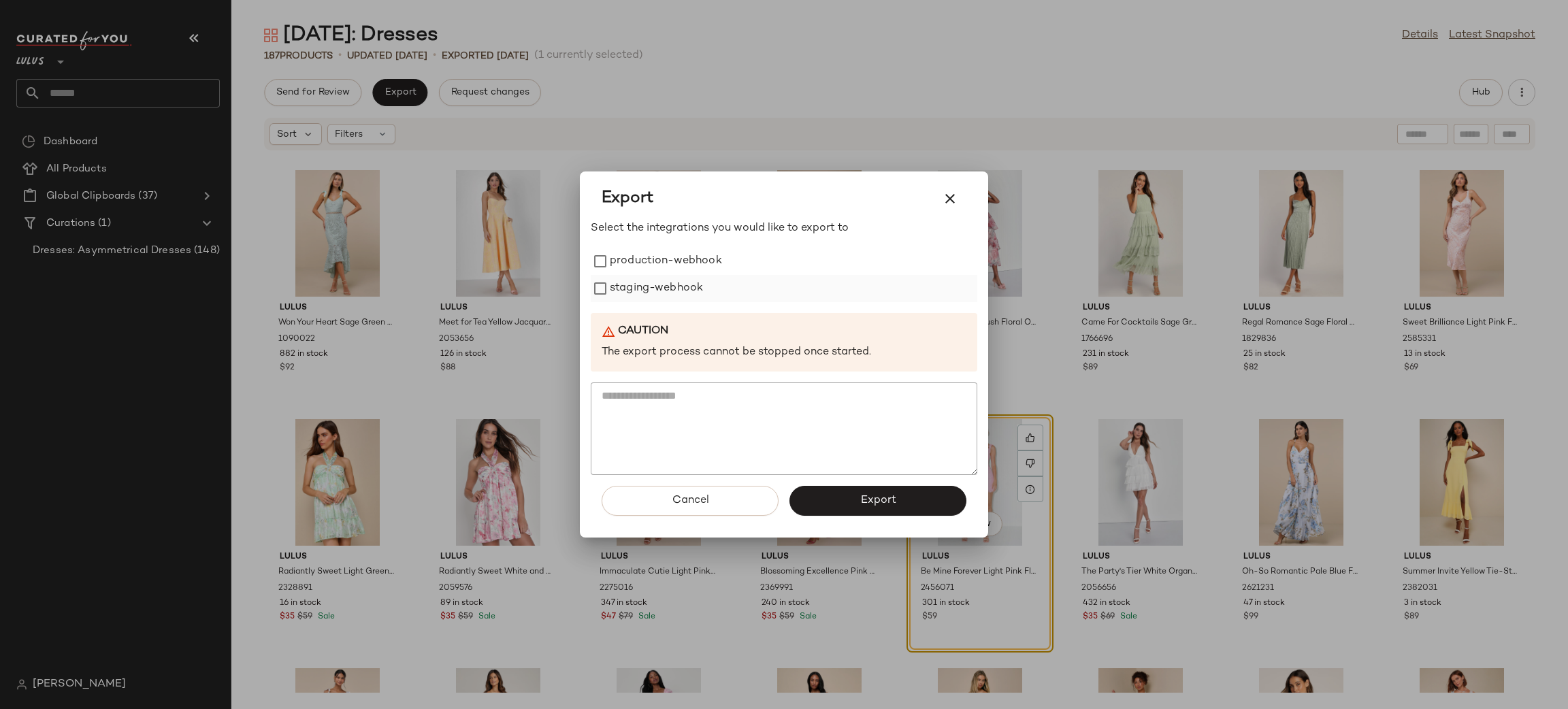
drag, startPoint x: 712, startPoint y: 274, endPoint x: 703, endPoint y: 280, distance: 10.8
click at [711, 274] on label "production-webhook" at bounding box center [665, 260] width 112 height 27
click at [697, 285] on label "staging-webhook" at bounding box center [656, 288] width 93 height 27
click at [875, 498] on span "Export" at bounding box center [878, 500] width 36 height 13
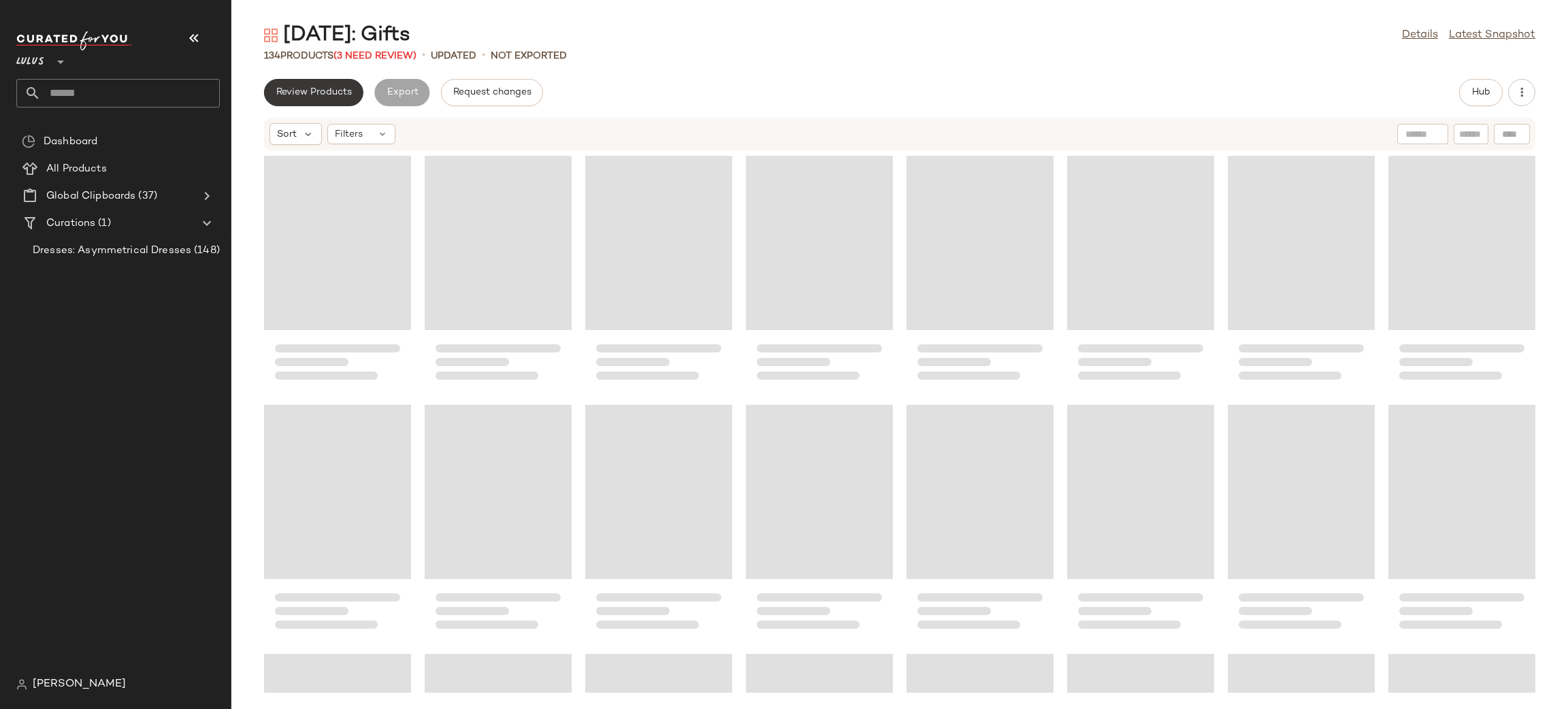
drag, startPoint x: 352, startPoint y: 80, endPoint x: 335, endPoint y: 100, distance: 26.2
click at [335, 100] on button "Review Products" at bounding box center [314, 92] width 100 height 27
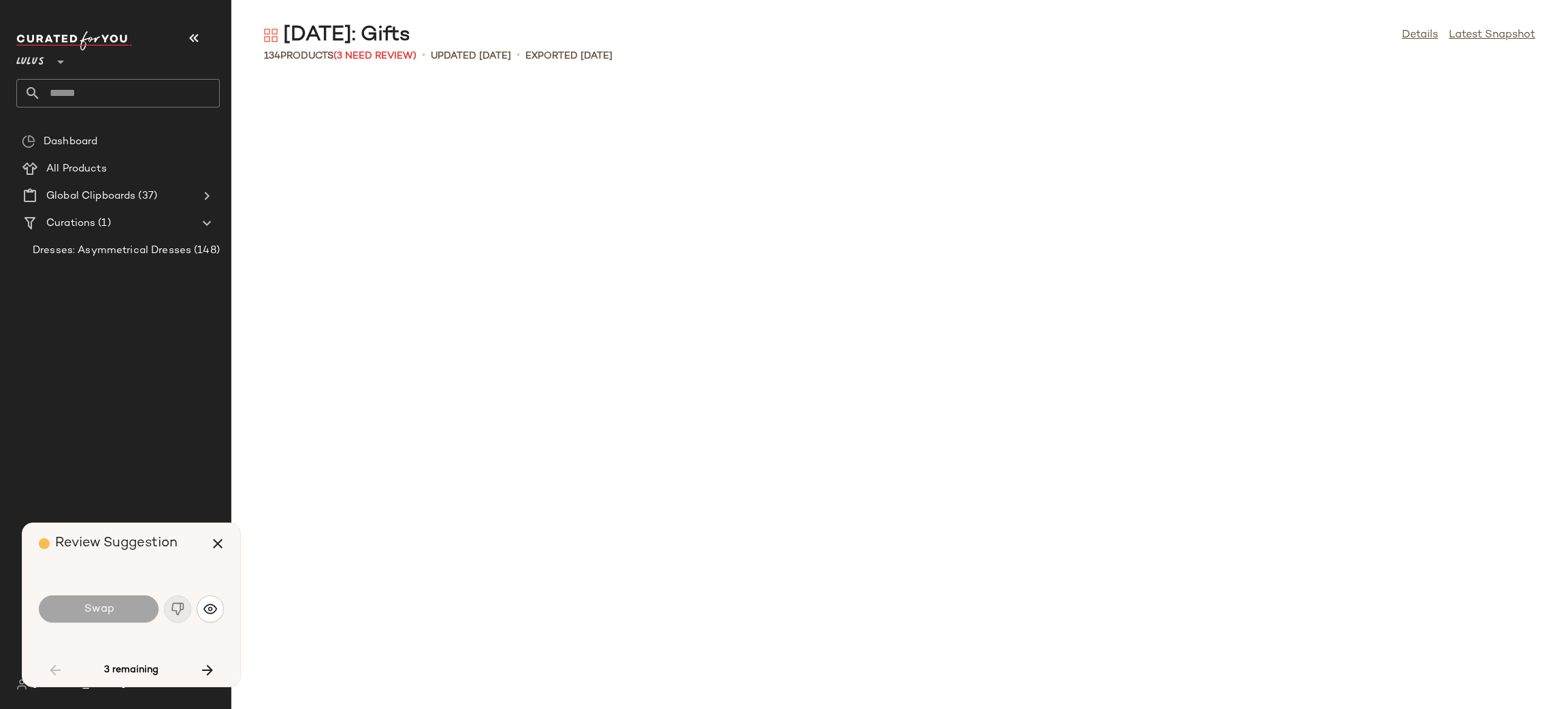
scroll to position [1494, 0]
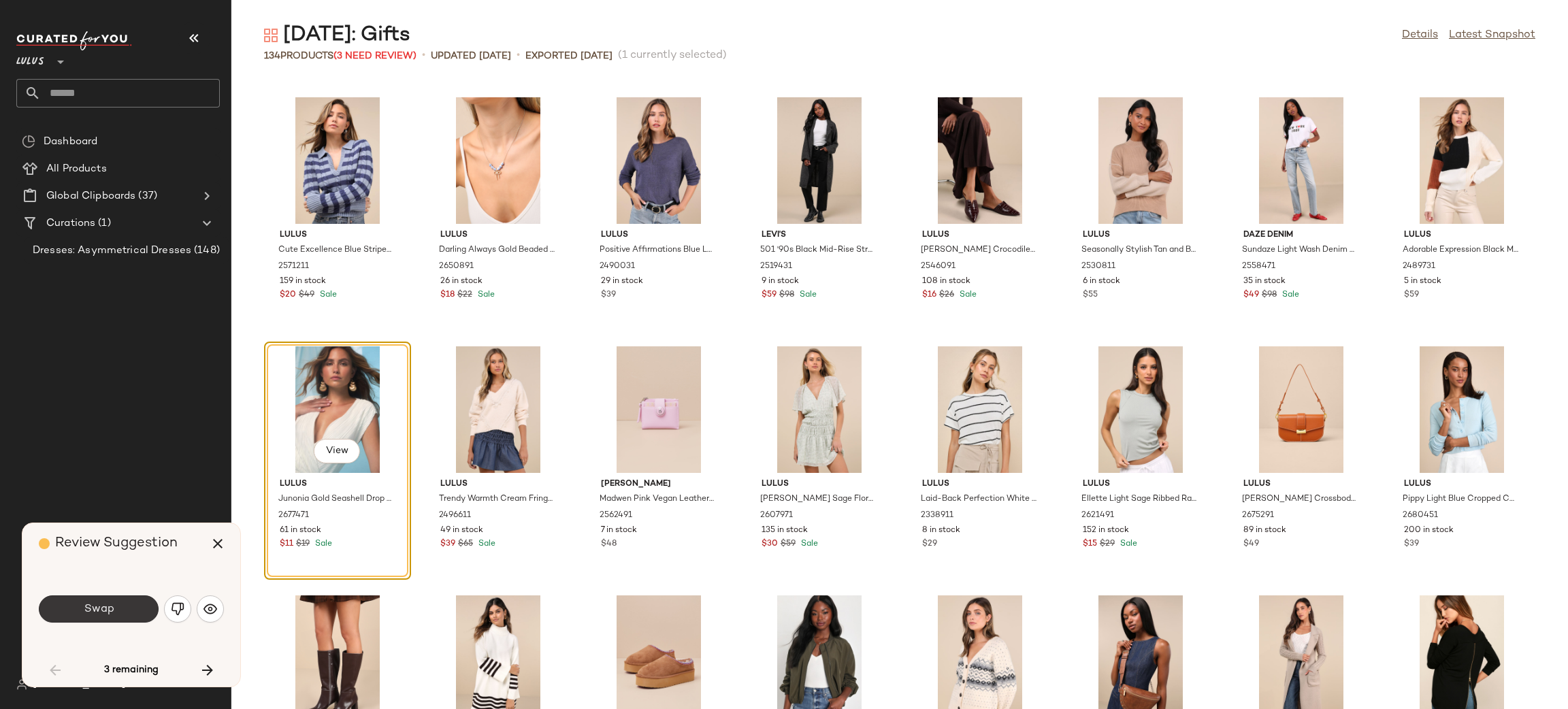
click at [127, 618] on button "Swap" at bounding box center [98, 608] width 119 height 27
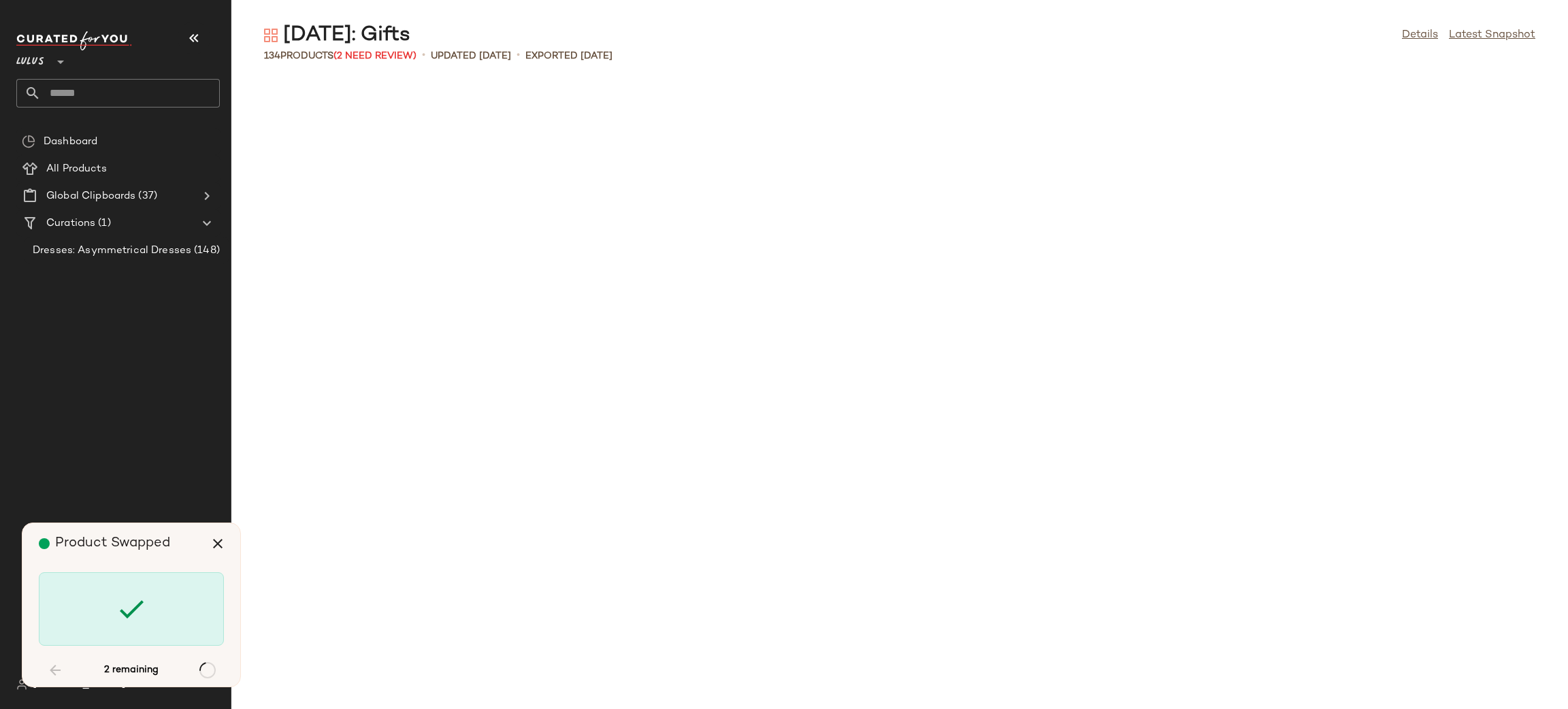
scroll to position [3605, 0]
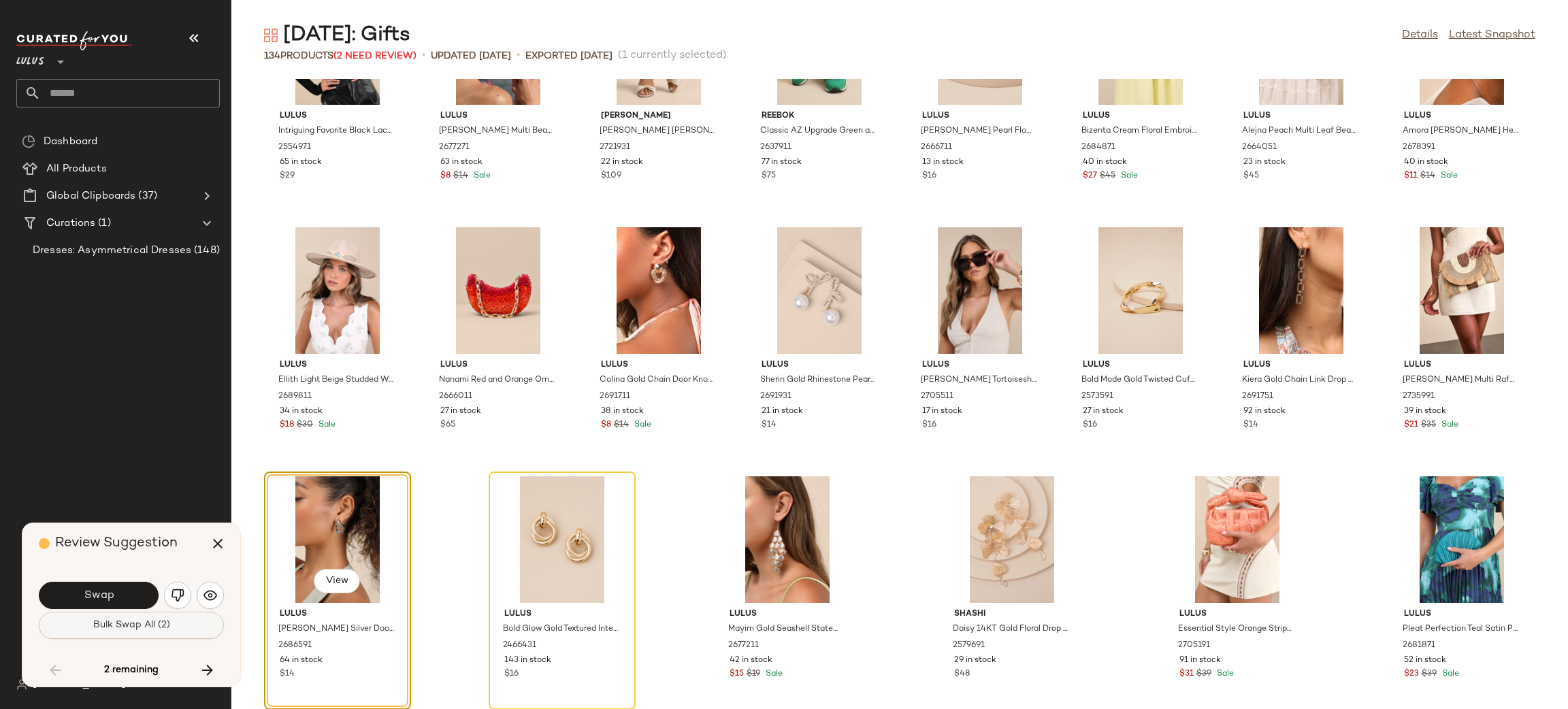
click at [147, 625] on span "Bulk Swap All (2)" at bounding box center [131, 625] width 77 height 11
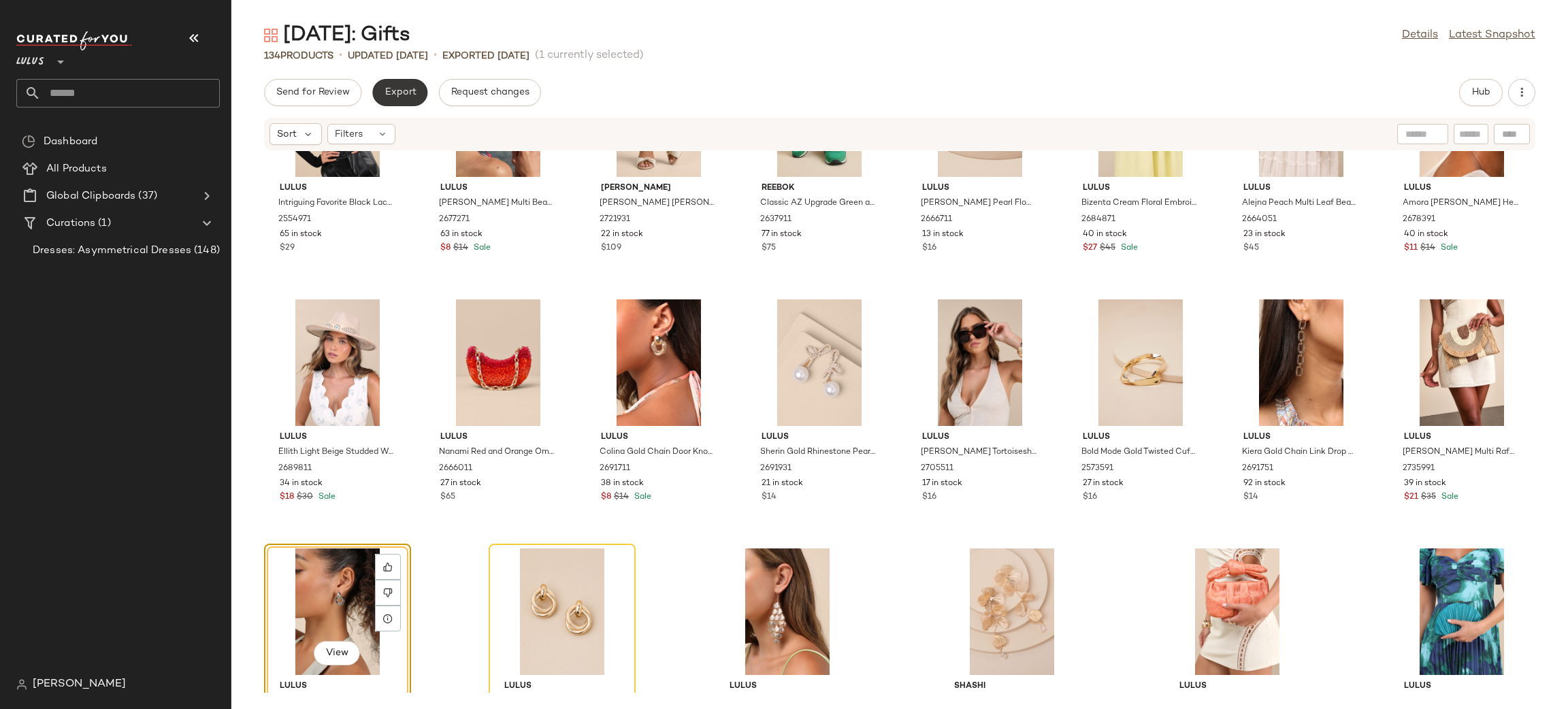
click at [407, 100] on button "Export" at bounding box center [400, 92] width 55 height 27
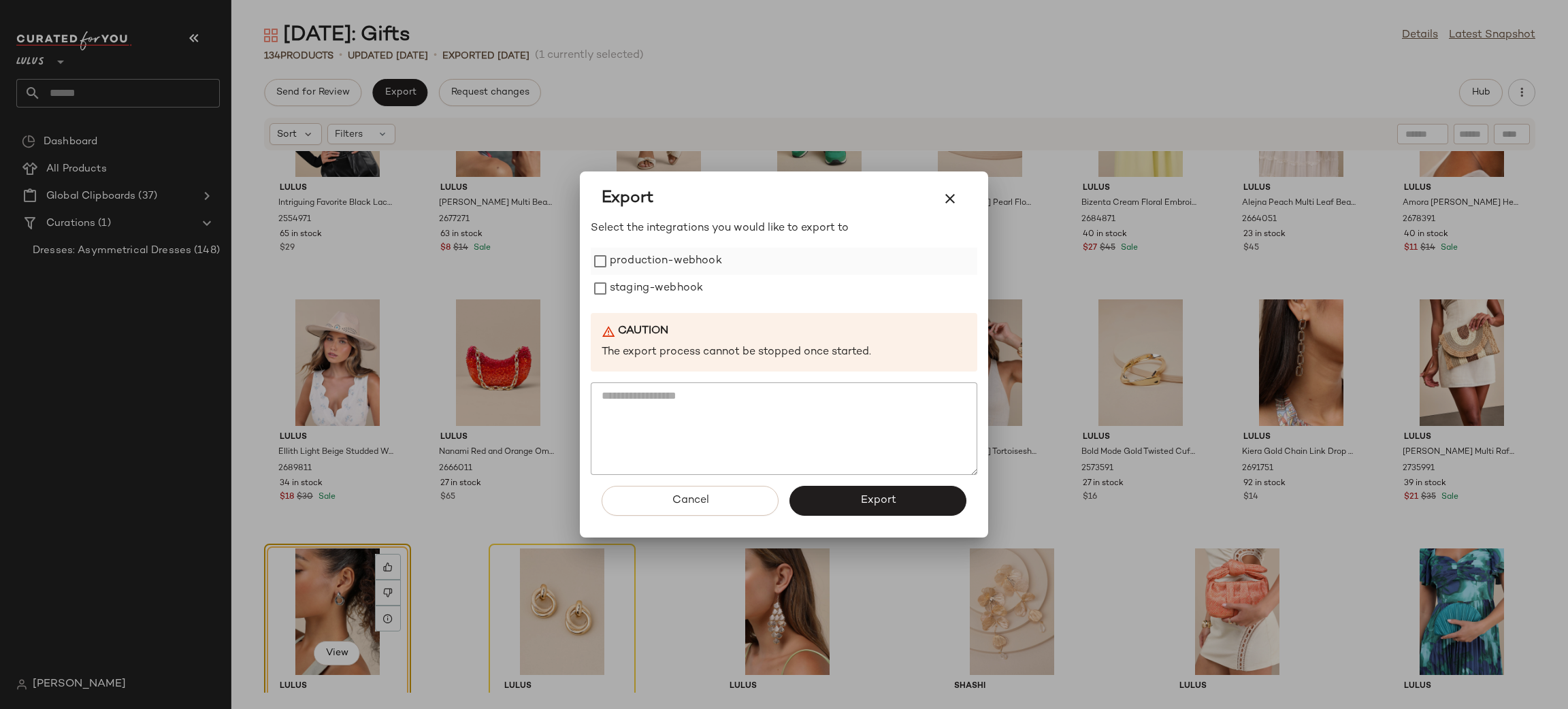
drag, startPoint x: 659, startPoint y: 266, endPoint x: 663, endPoint y: 272, distance: 7.2
click at [660, 268] on label "production-webhook" at bounding box center [665, 260] width 112 height 27
click at [676, 287] on label "staging-webhook" at bounding box center [656, 288] width 93 height 27
click at [877, 517] on div "Cancel Export" at bounding box center [784, 506] width 387 height 63
click at [879, 505] on span "Export" at bounding box center [878, 500] width 36 height 13
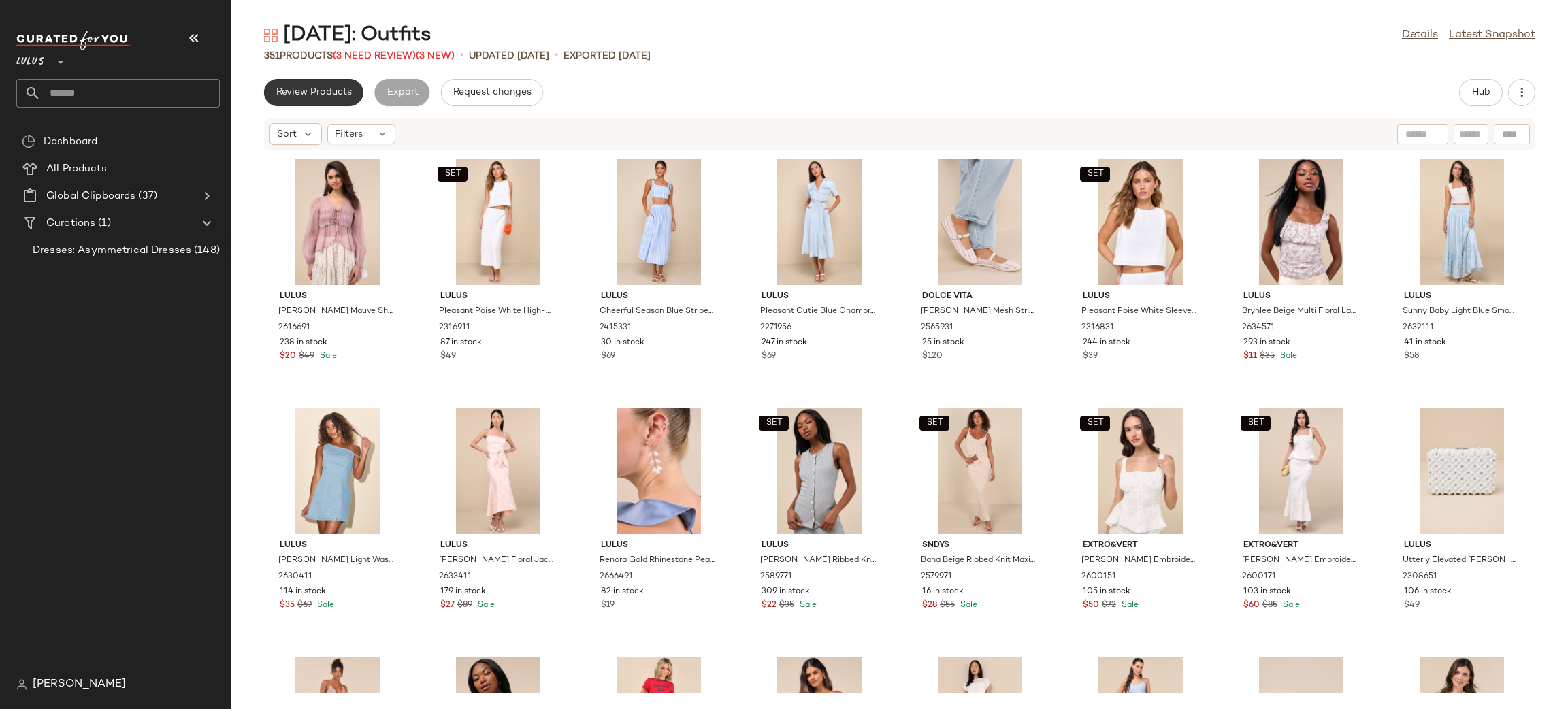
click at [331, 98] on button "Review Products" at bounding box center [314, 92] width 100 height 27
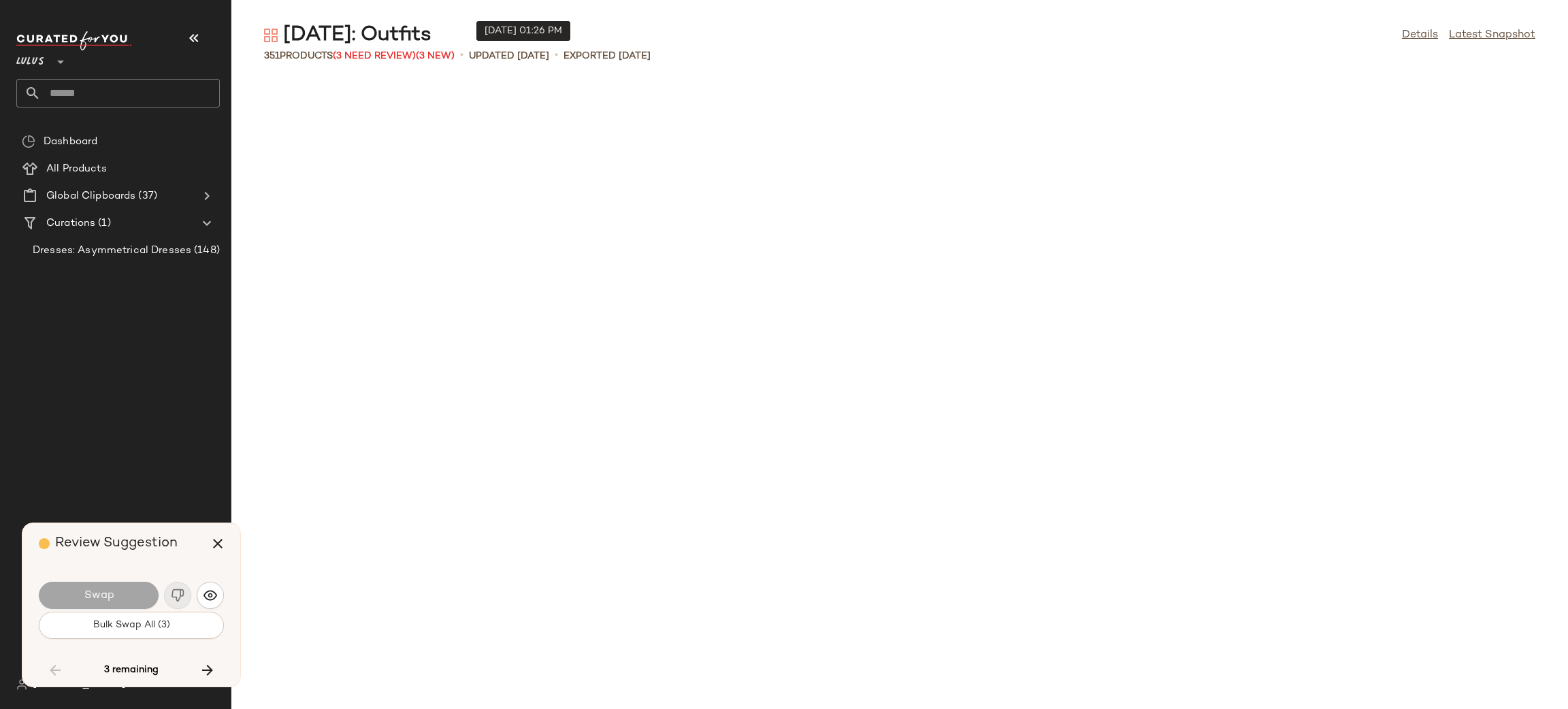
scroll to position [6473, 0]
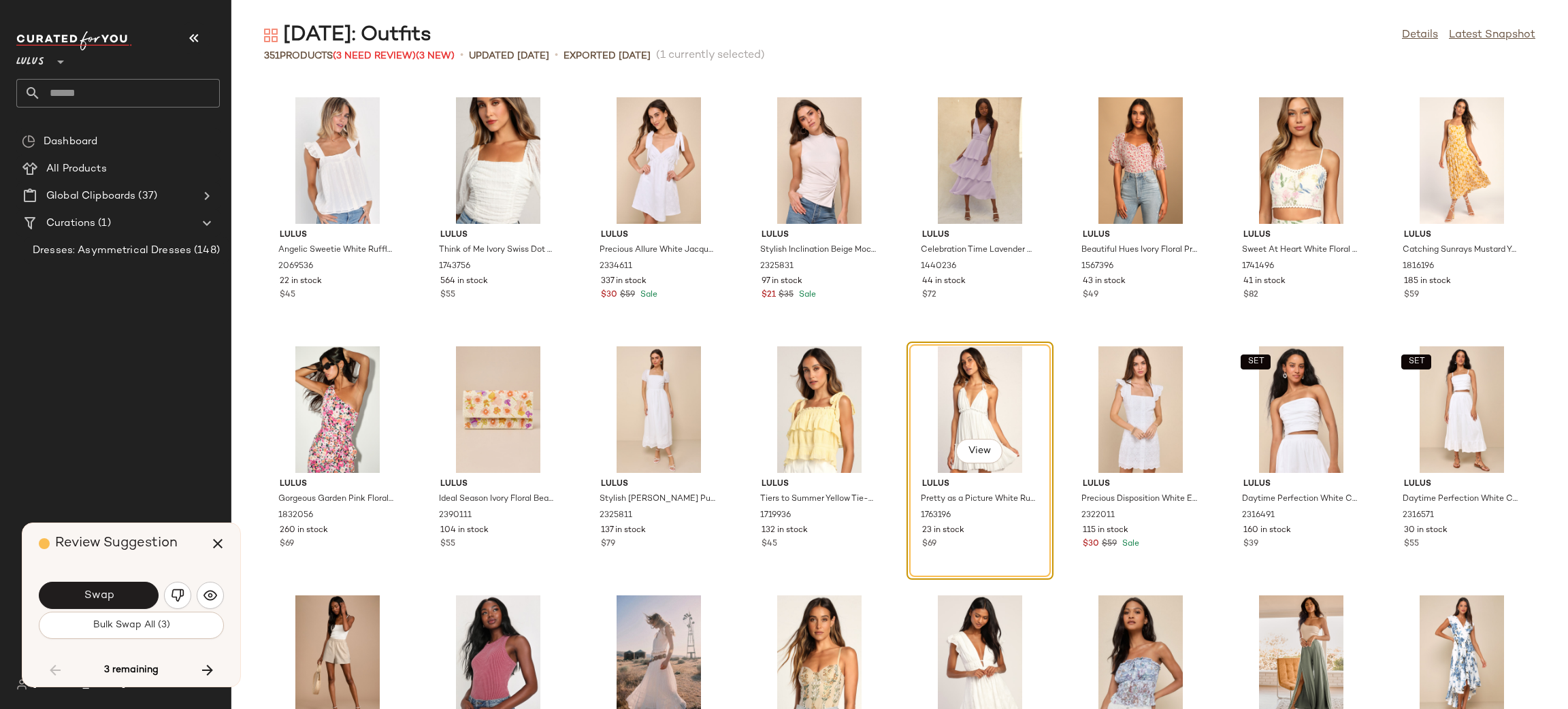
click at [184, 630] on button "Bulk Swap All (3)" at bounding box center [131, 624] width 185 height 27
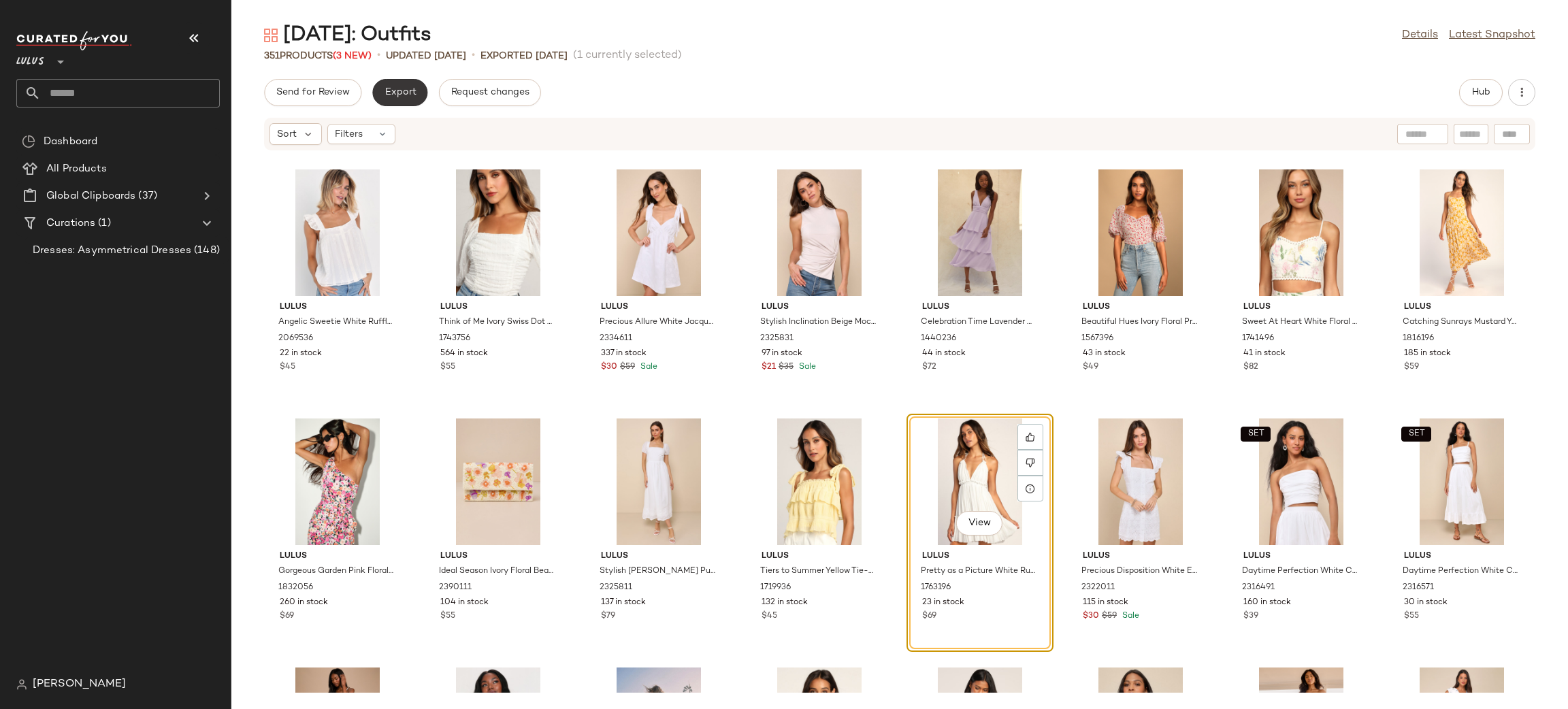
click at [395, 84] on button "Export" at bounding box center [400, 92] width 55 height 27
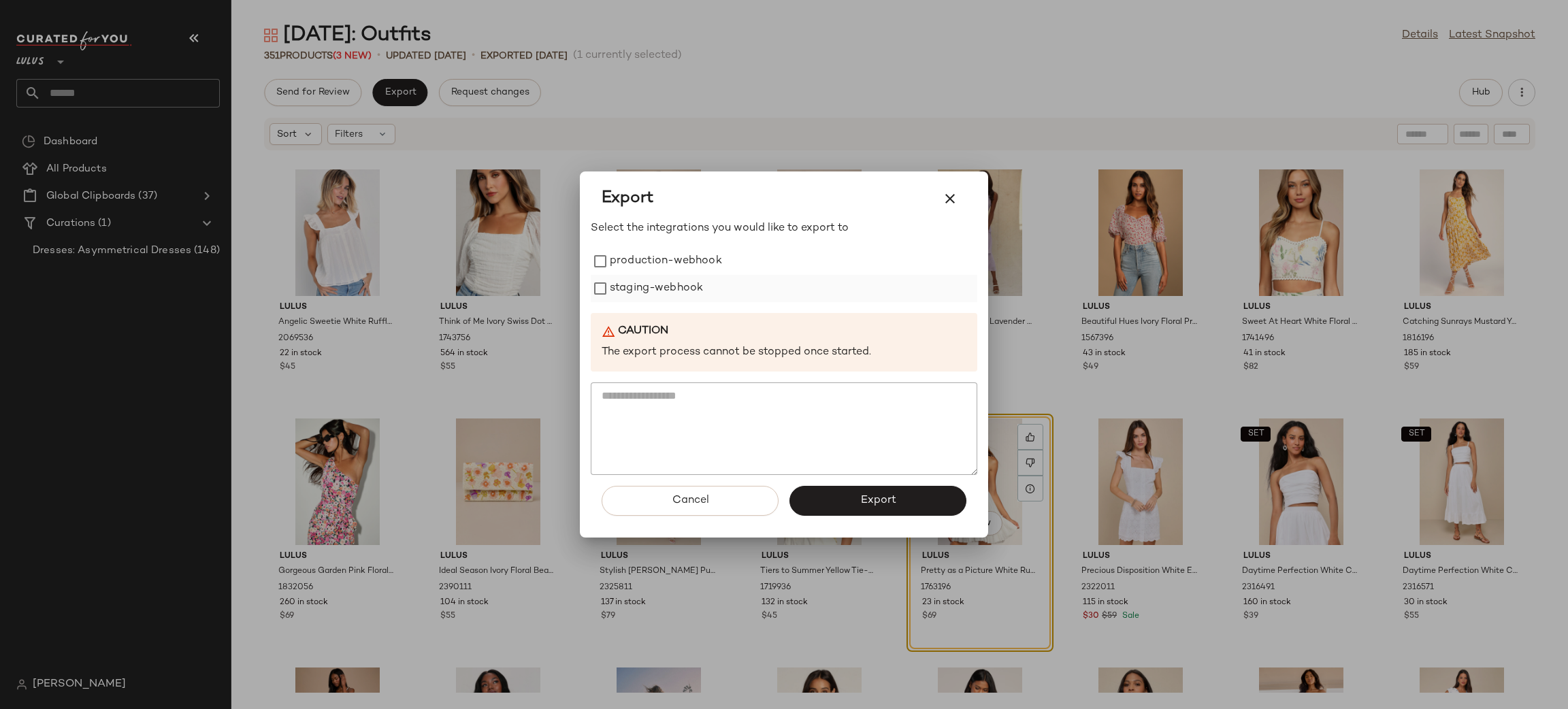
click at [699, 266] on label "production-webhook" at bounding box center [665, 260] width 112 height 27
drag, startPoint x: 686, startPoint y: 292, endPoint x: 841, endPoint y: 446, distance: 218.5
click at [688, 289] on label "staging-webhook" at bounding box center [656, 288] width 93 height 27
click at [902, 492] on button "Export" at bounding box center [878, 501] width 177 height 30
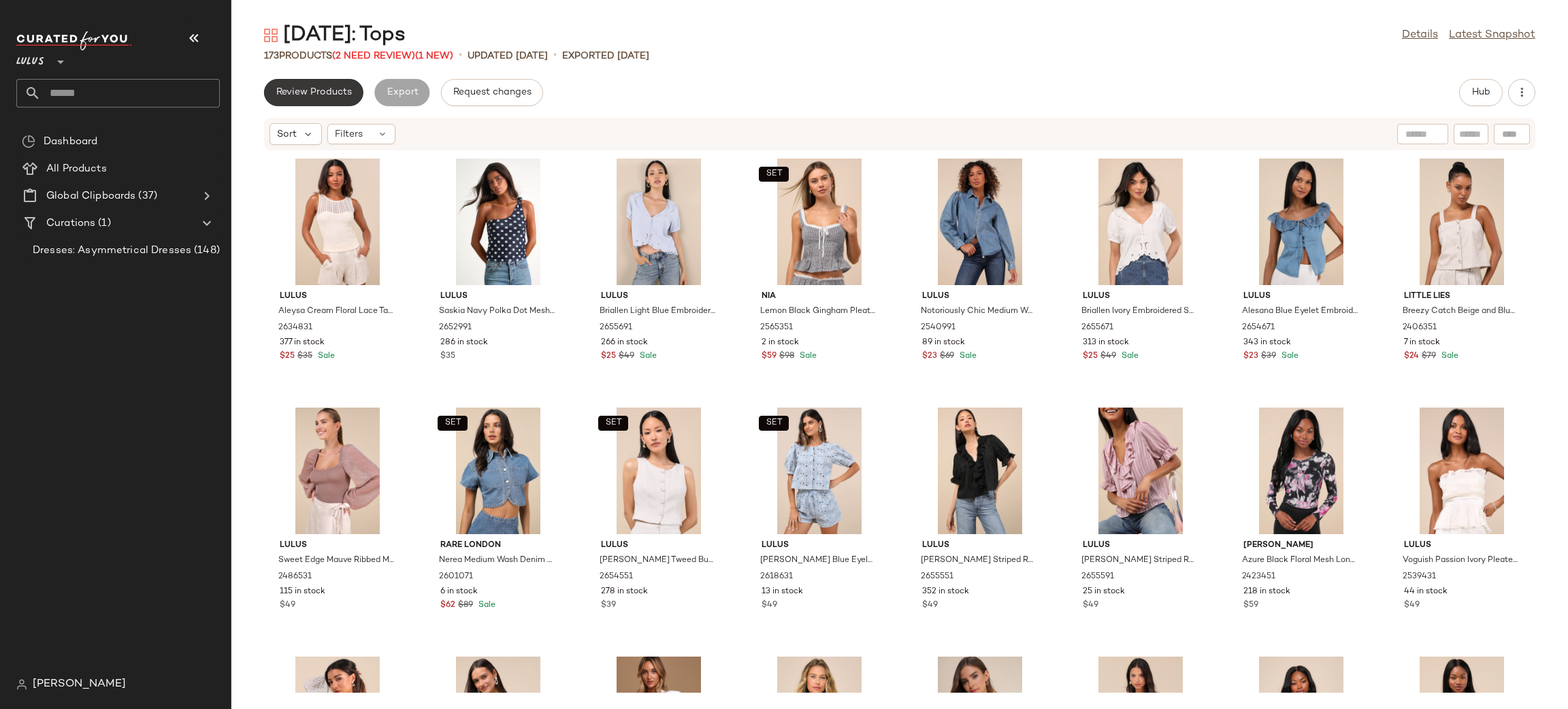
click at [346, 96] on span "Review Products" at bounding box center [313, 93] width 76 height 11
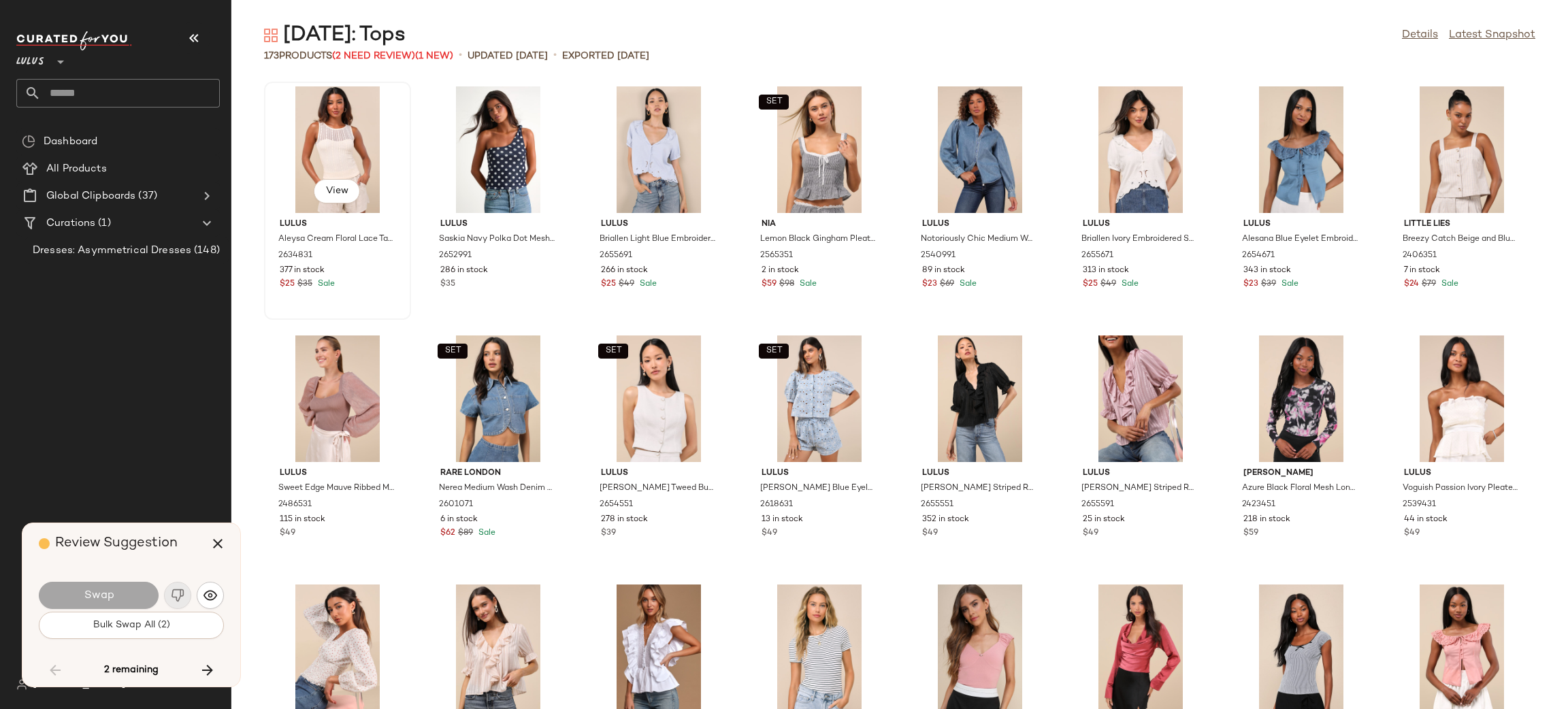
scroll to position [2987, 0]
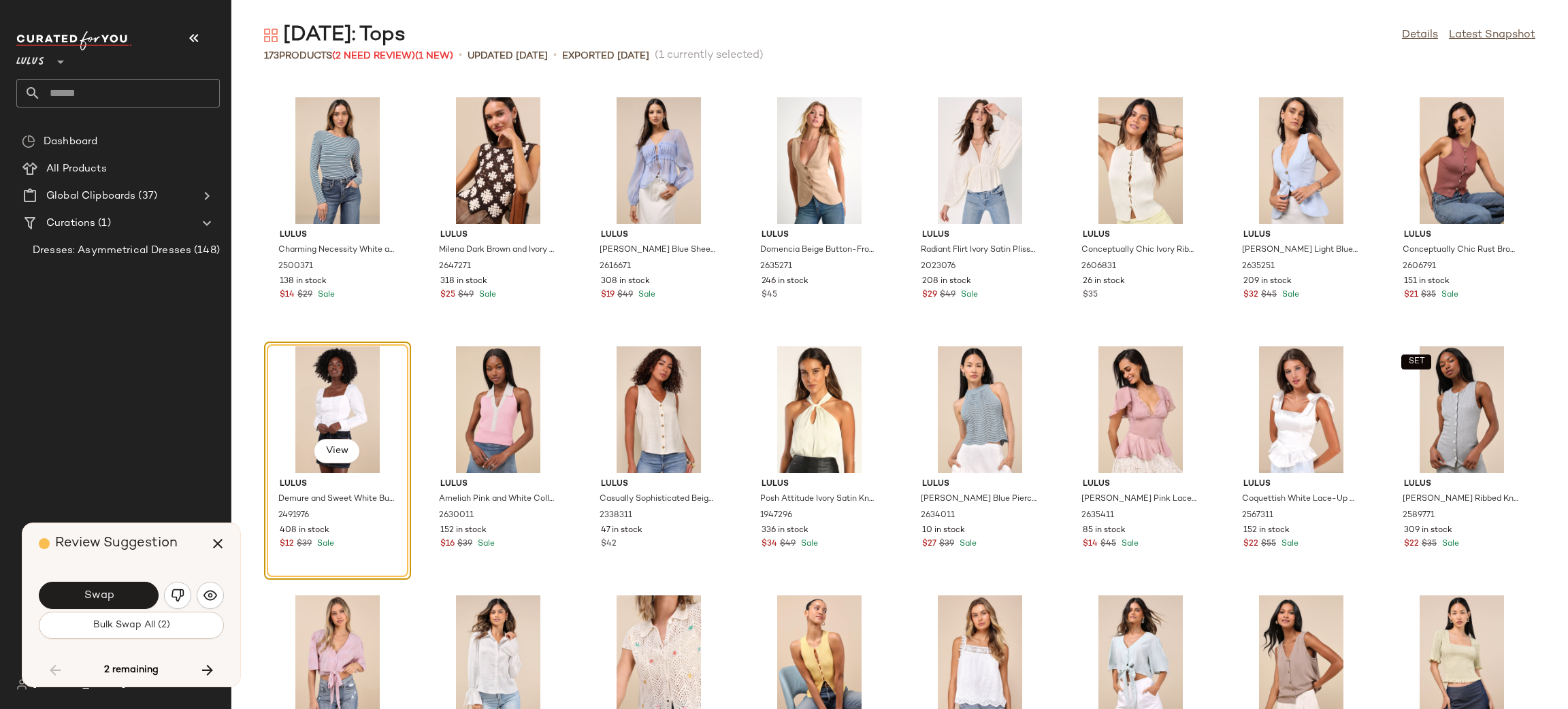
click at [123, 593] on button "Swap" at bounding box center [98, 595] width 119 height 27
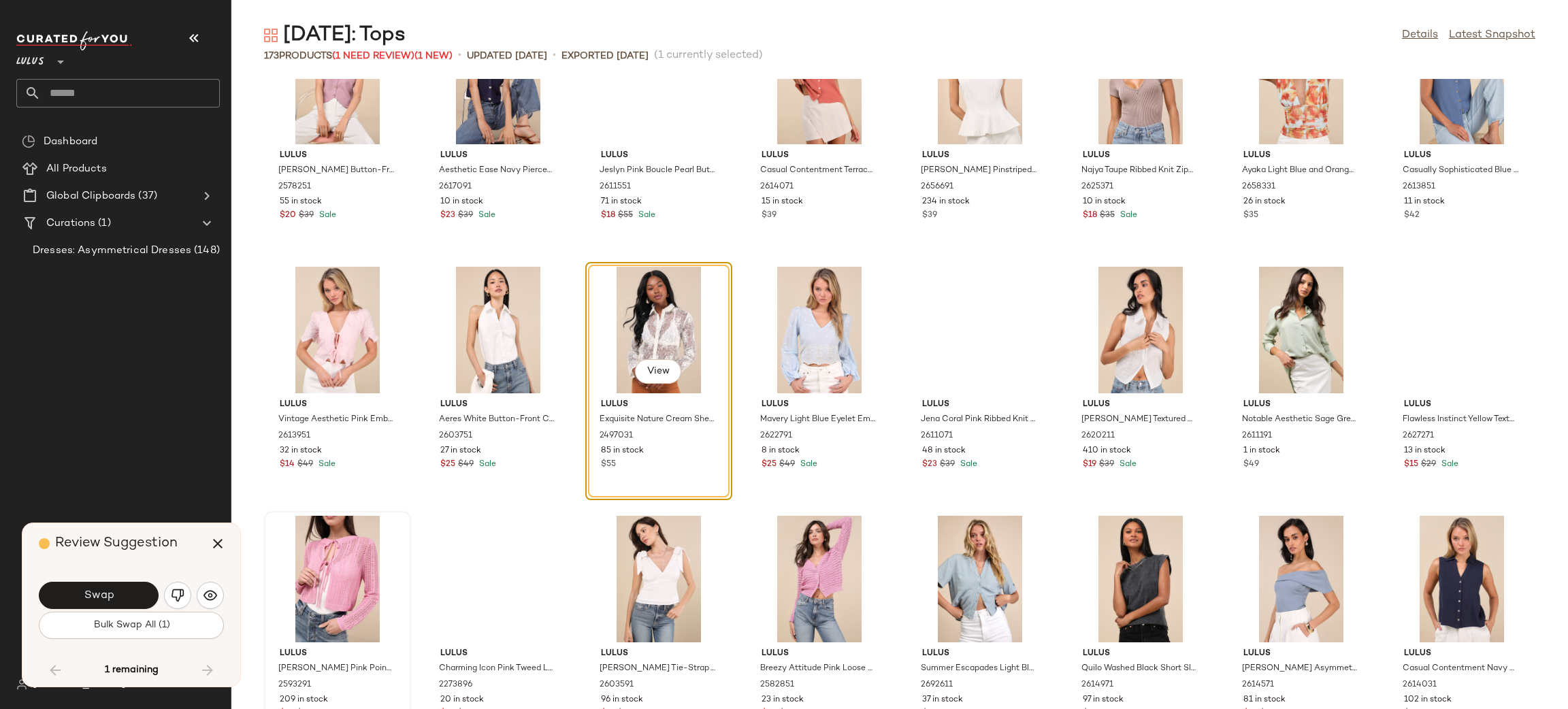
scroll to position [3903, 0]
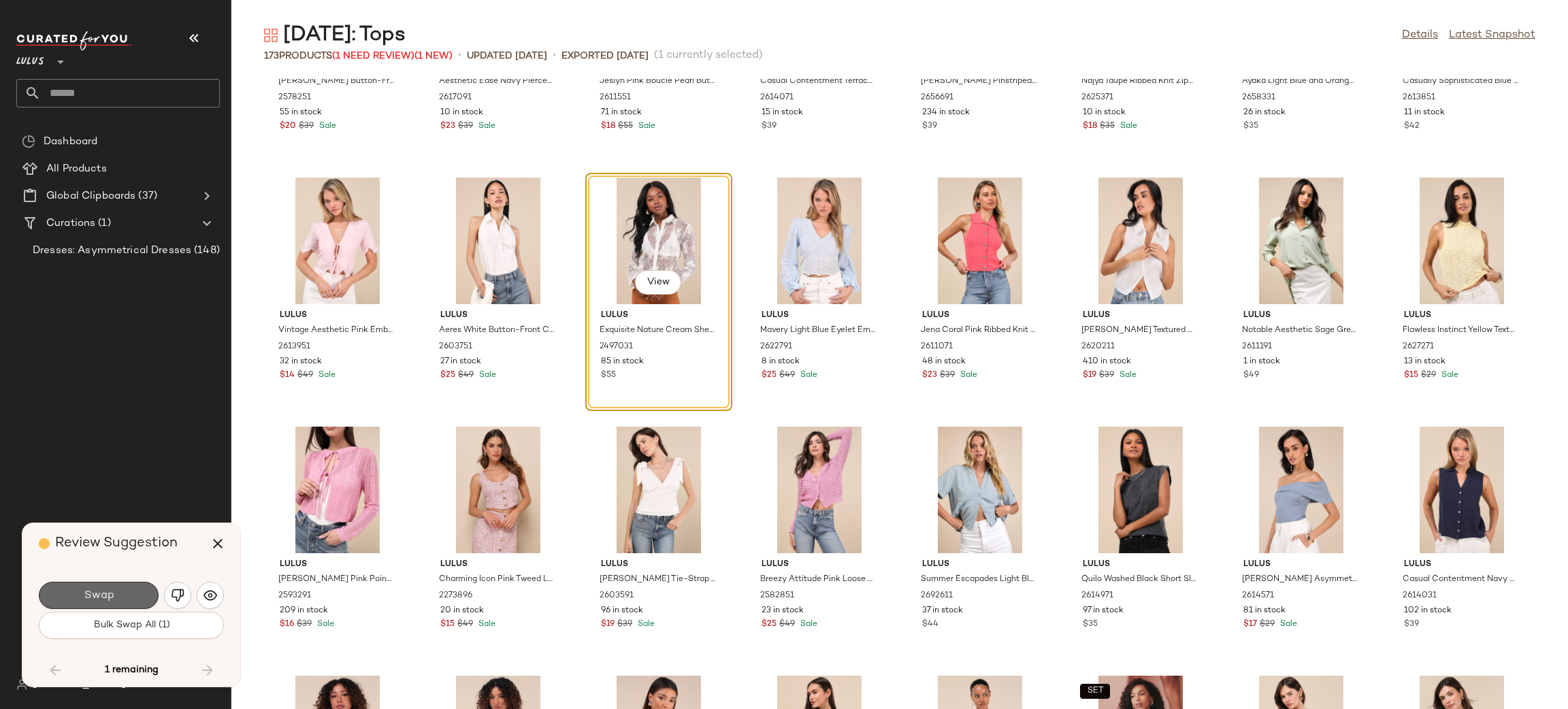
click at [116, 596] on button "Swap" at bounding box center [98, 595] width 119 height 27
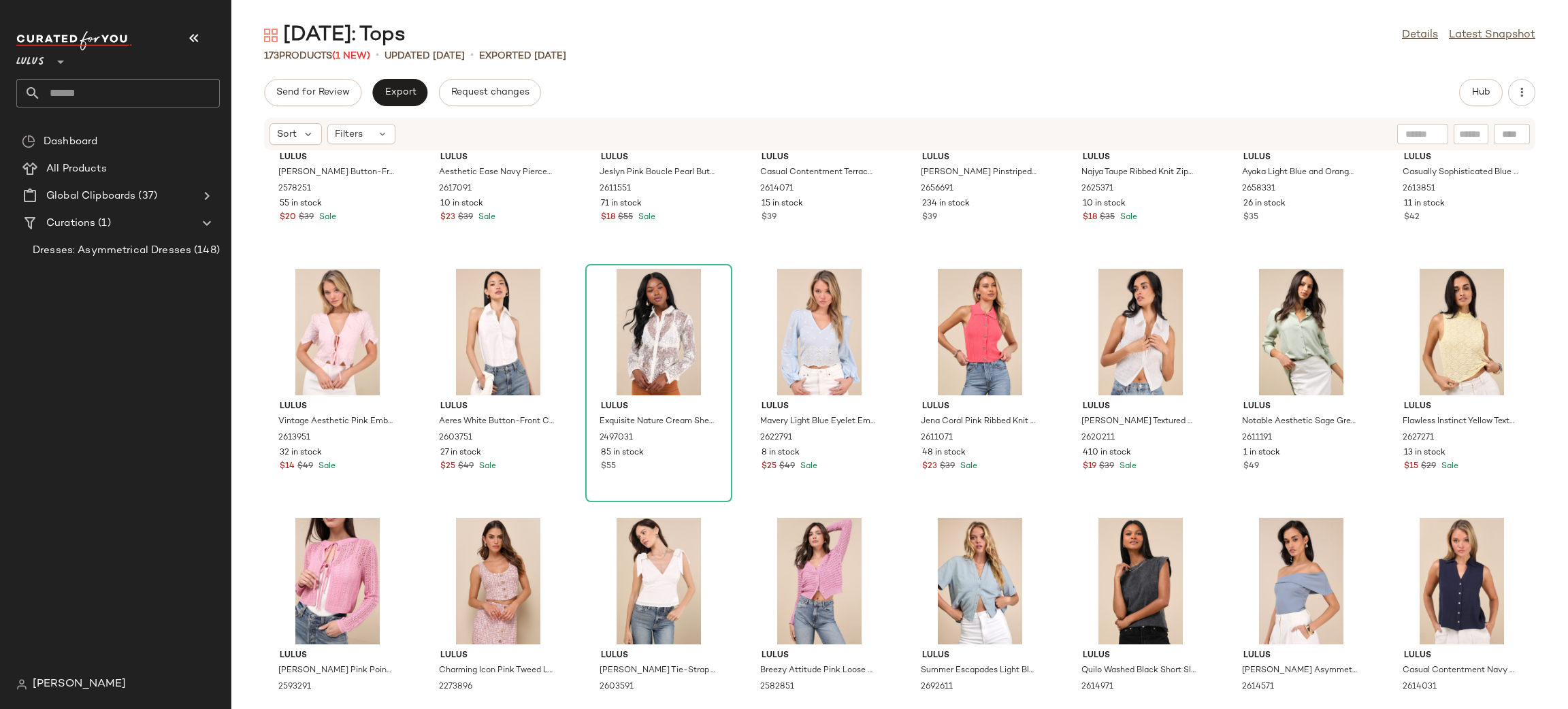
scroll to position [3883, 0]
click at [392, 100] on button "Export" at bounding box center [400, 92] width 55 height 27
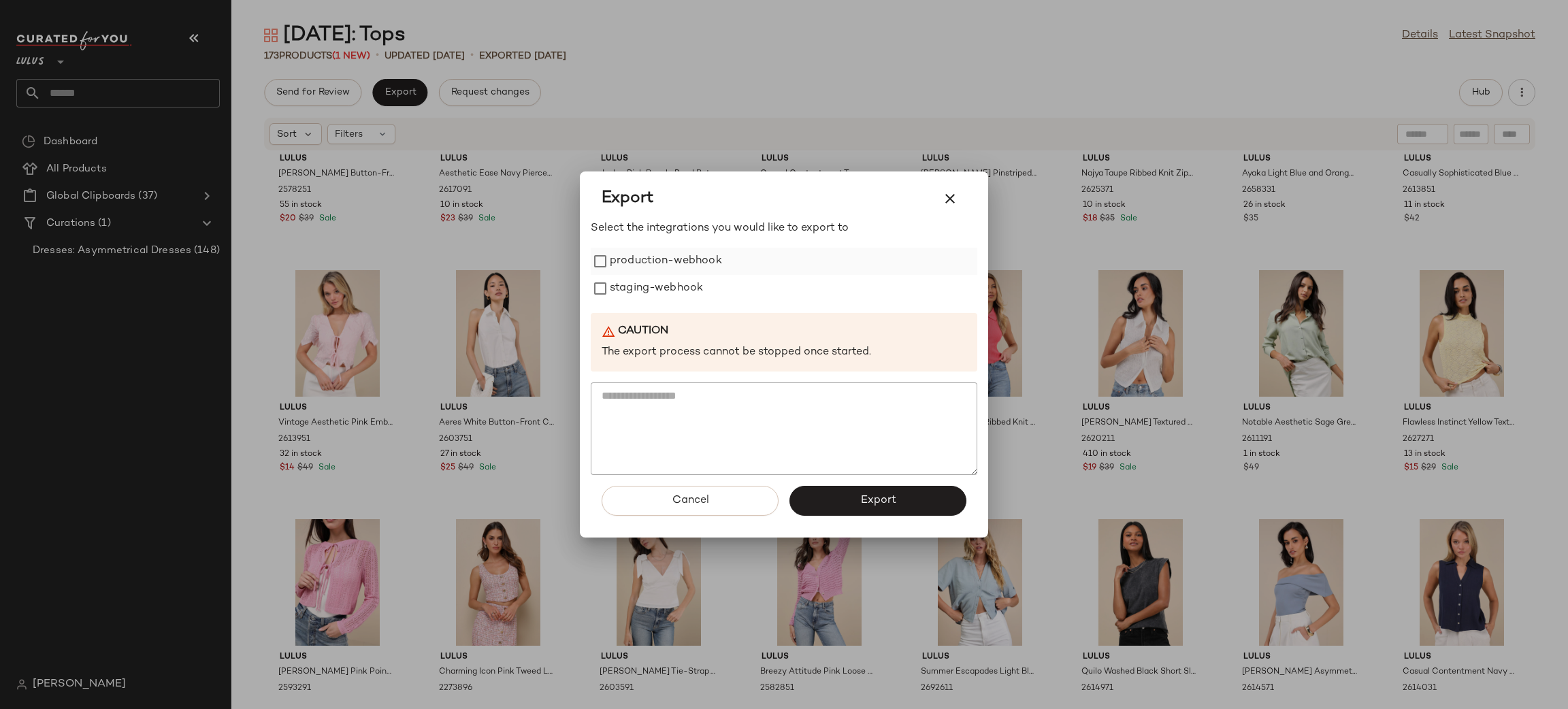
drag, startPoint x: 654, startPoint y: 255, endPoint x: 659, endPoint y: 266, distance: 12.1
click at [655, 255] on label "production-webhook" at bounding box center [665, 260] width 112 height 27
click at [675, 288] on label "staging-webhook" at bounding box center [656, 288] width 93 height 27
click at [846, 499] on button "Export" at bounding box center [878, 501] width 177 height 30
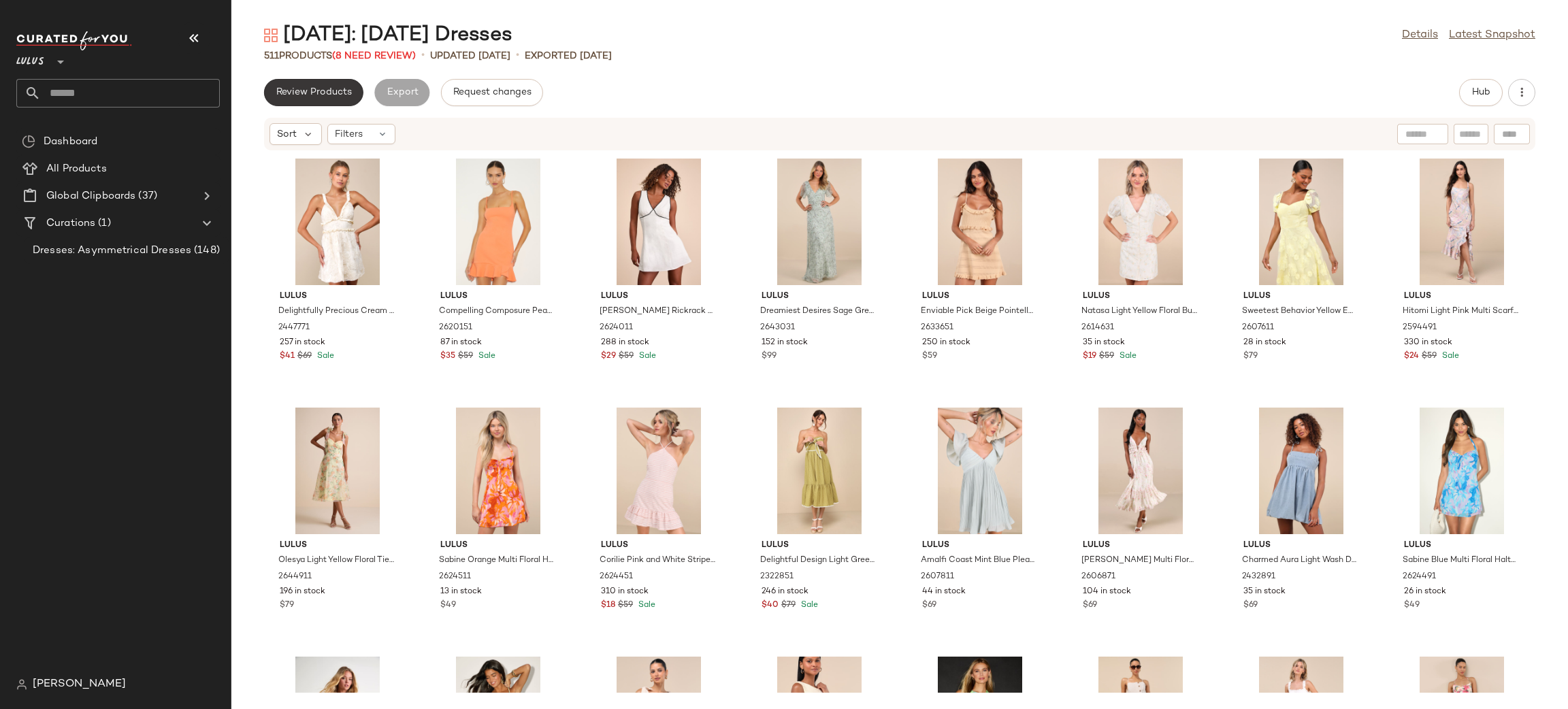
drag, startPoint x: 344, startPoint y: 95, endPoint x: 341, endPoint y: 88, distance: 7.6
click at [343, 91] on span "Review Products" at bounding box center [313, 93] width 76 height 11
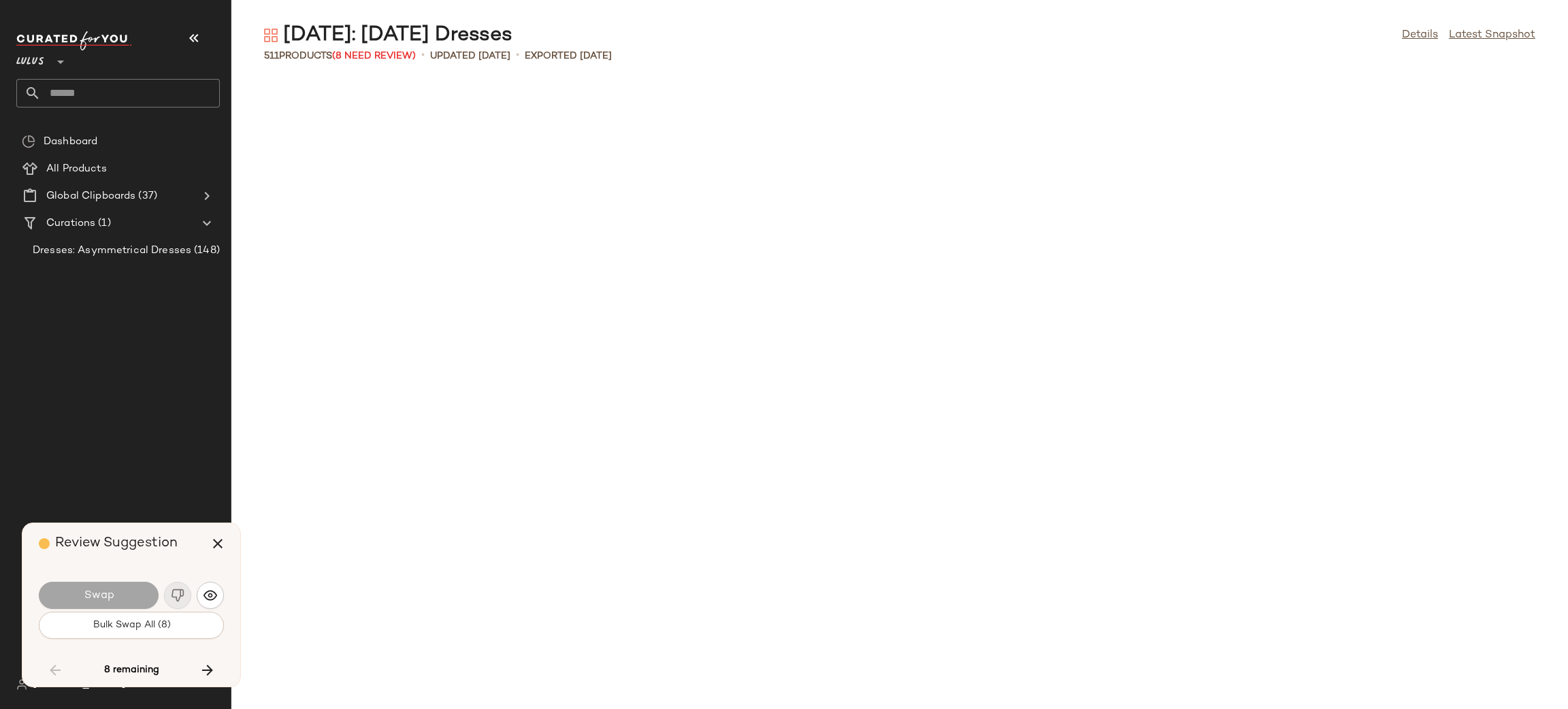
scroll to position [2240, 0]
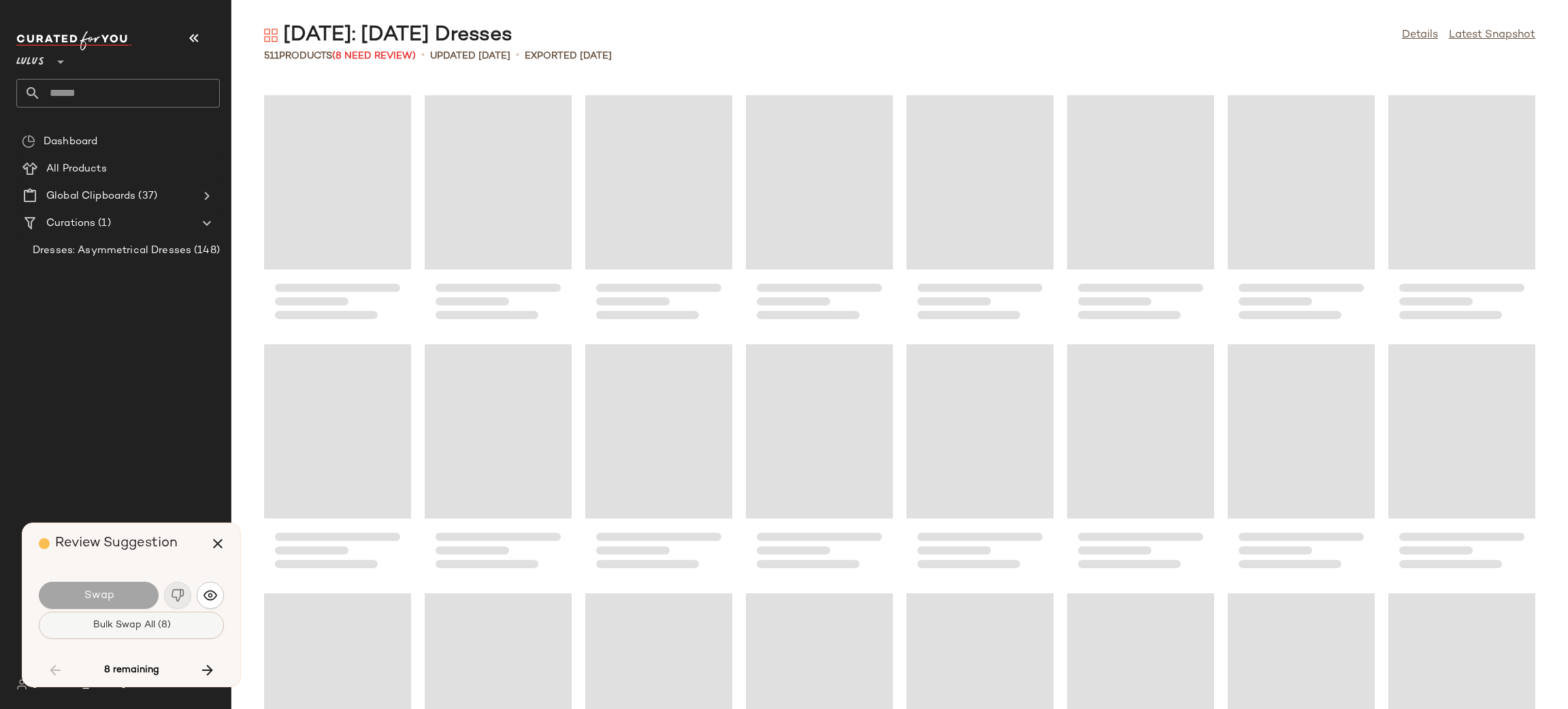
click at [186, 631] on button "Bulk Swap All (8)" at bounding box center [131, 624] width 185 height 27
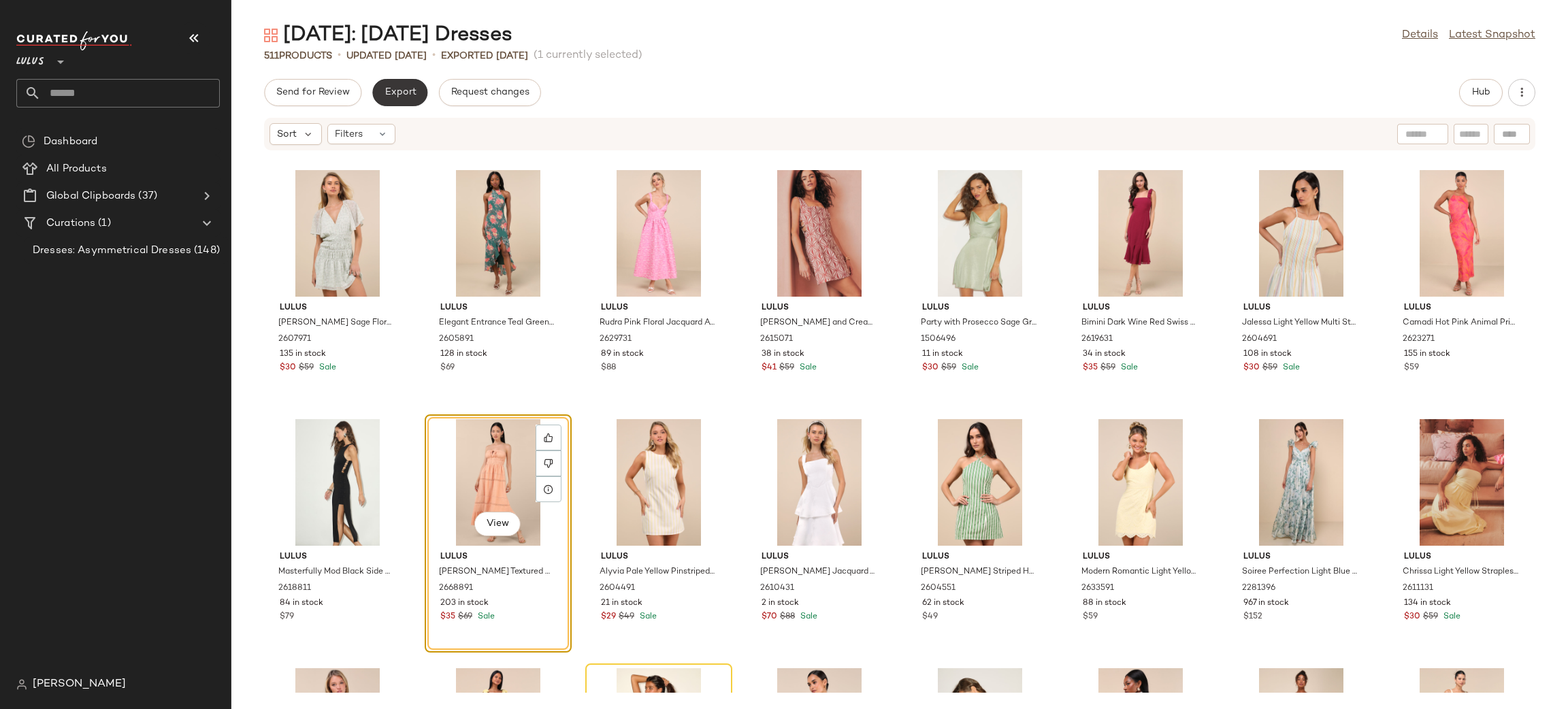
click at [403, 104] on button "Export" at bounding box center [400, 92] width 55 height 27
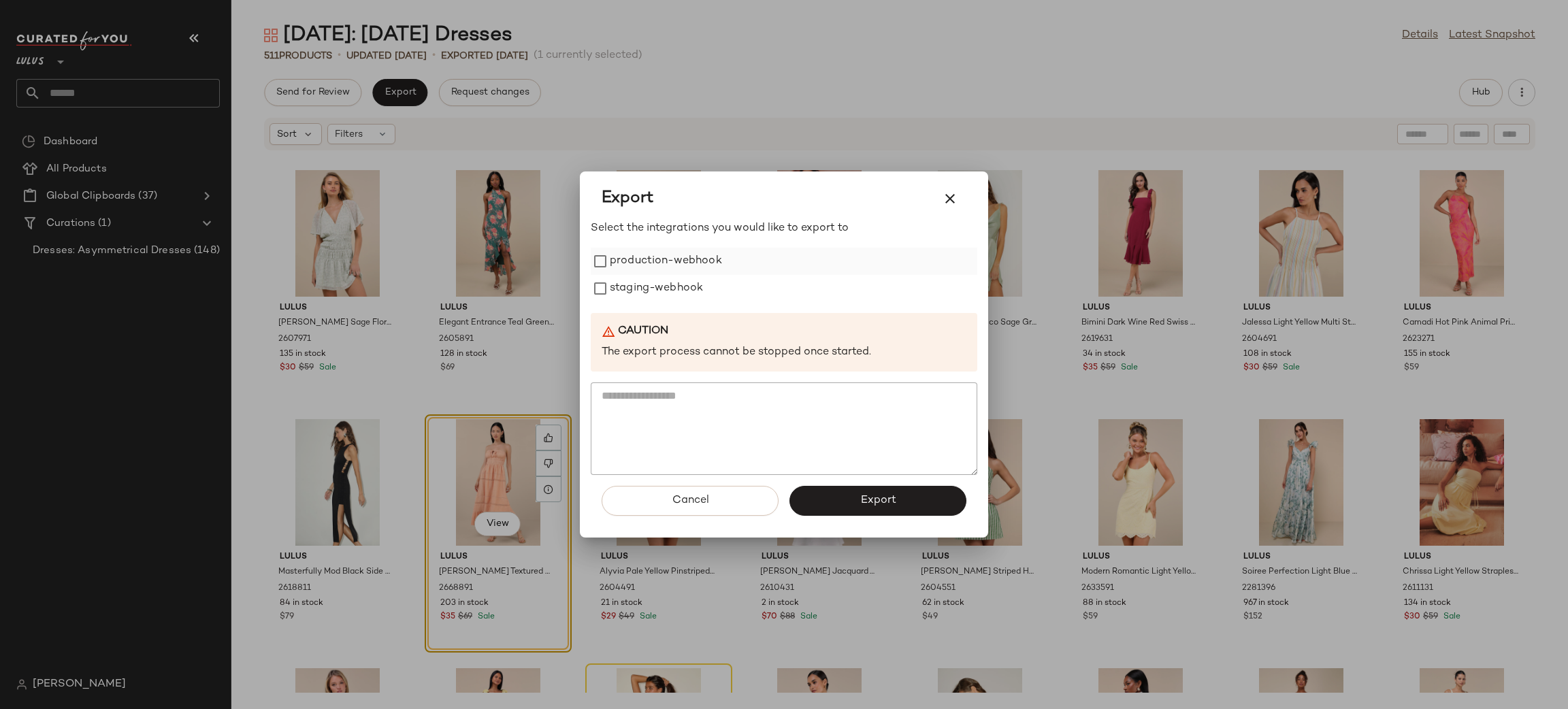
click at [634, 255] on label "production-webhook" at bounding box center [665, 260] width 112 height 27
click at [670, 288] on label "staging-webhook" at bounding box center [656, 288] width 93 height 27
click at [912, 491] on button "Export" at bounding box center [878, 501] width 177 height 30
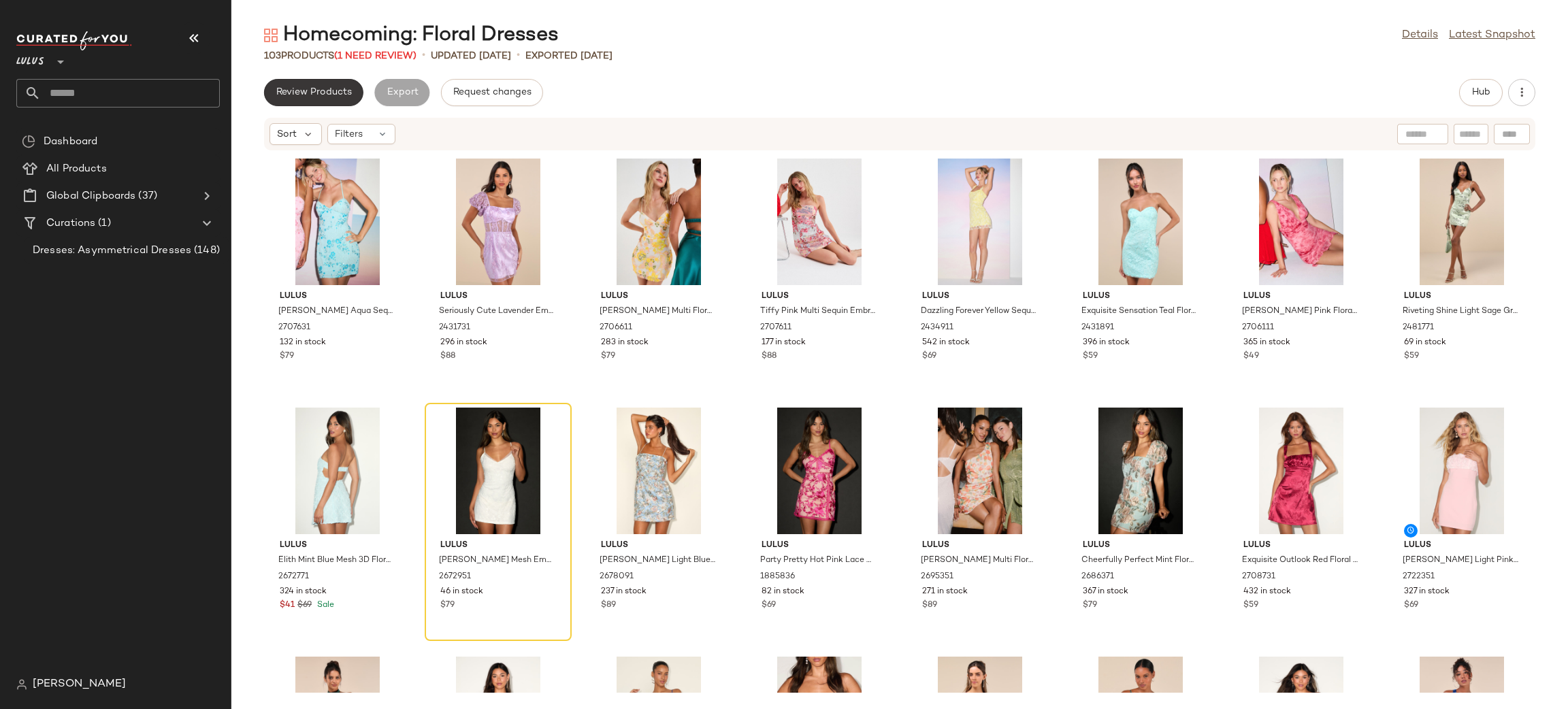
click at [300, 93] on span "Review Products" at bounding box center [313, 93] width 76 height 11
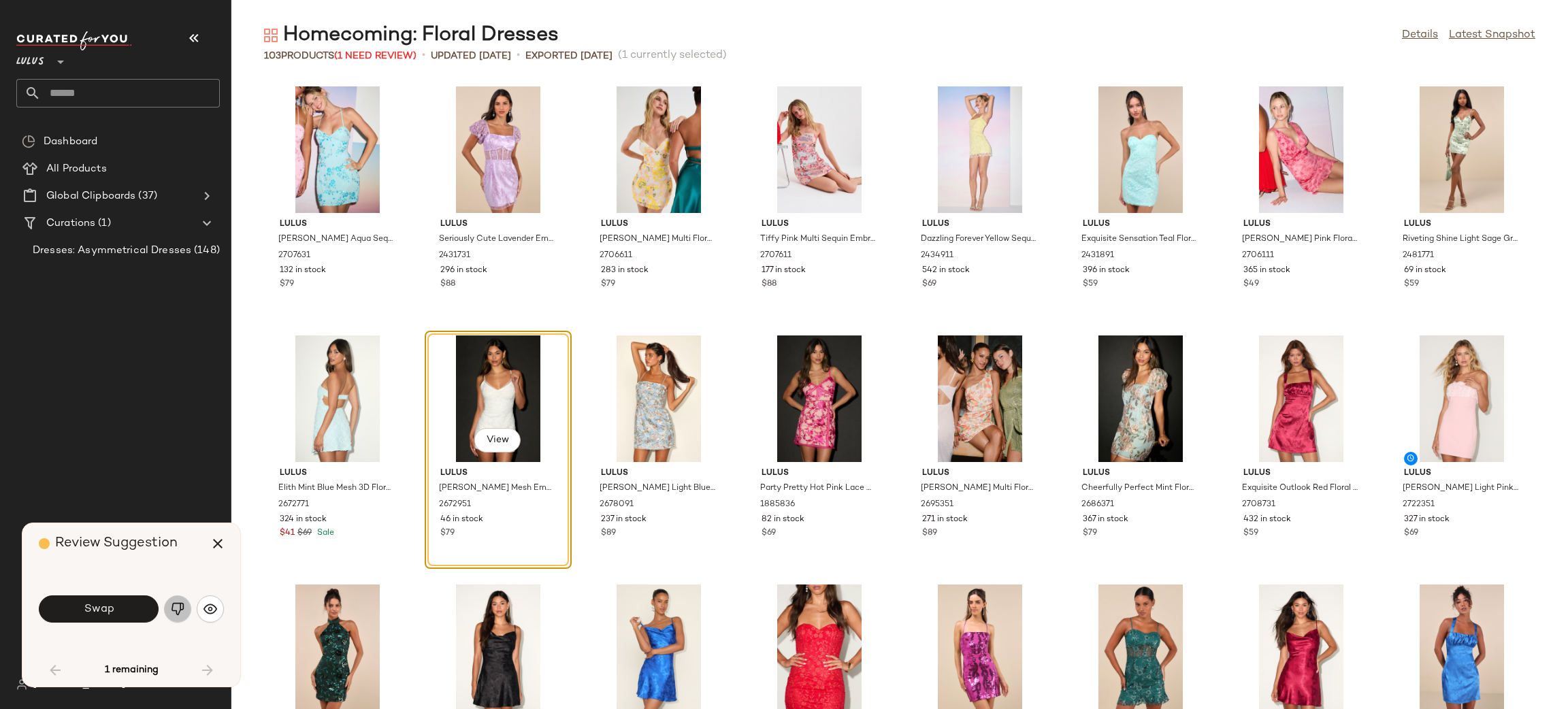
click at [174, 604] on img "button" at bounding box center [178, 608] width 13 height 13
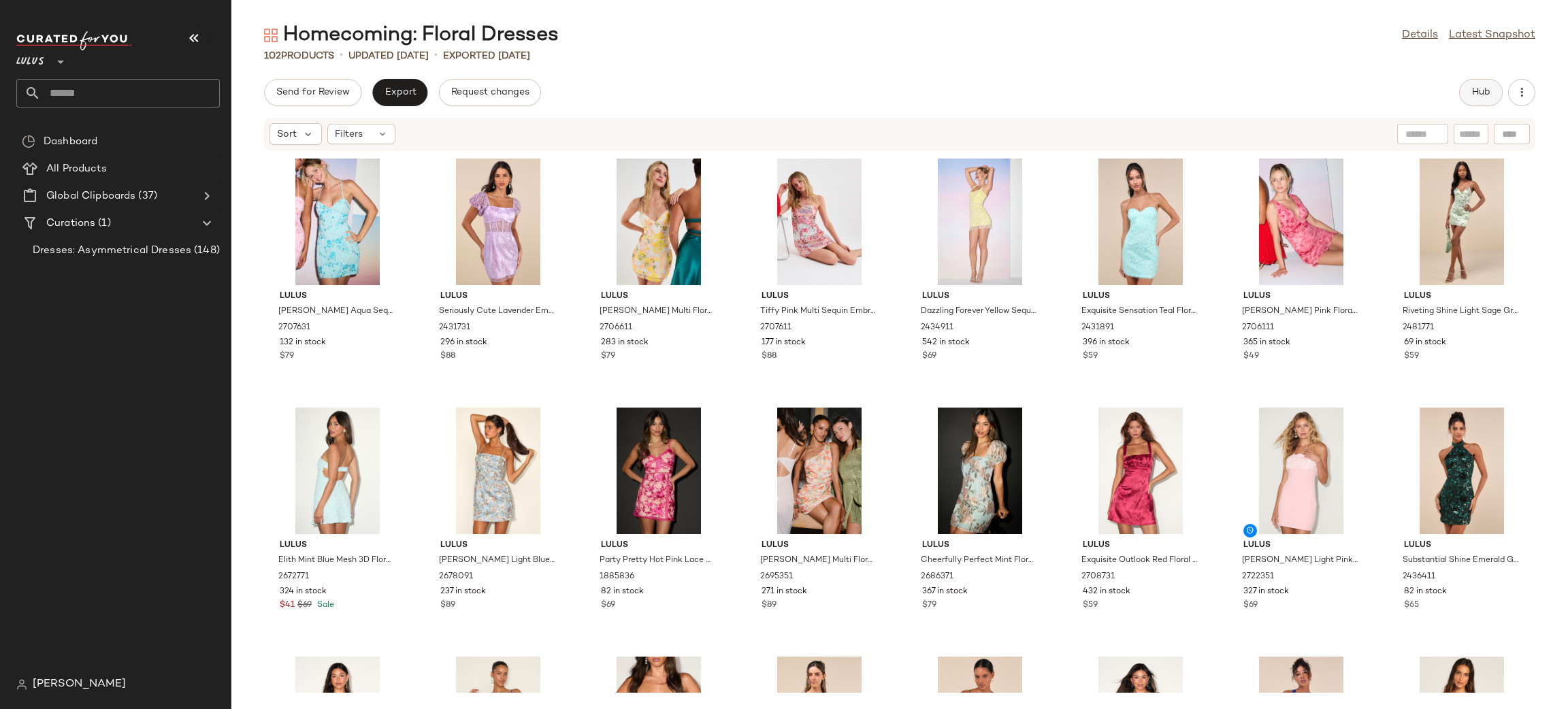
click at [1481, 92] on span "Hub" at bounding box center [1481, 93] width 19 height 11
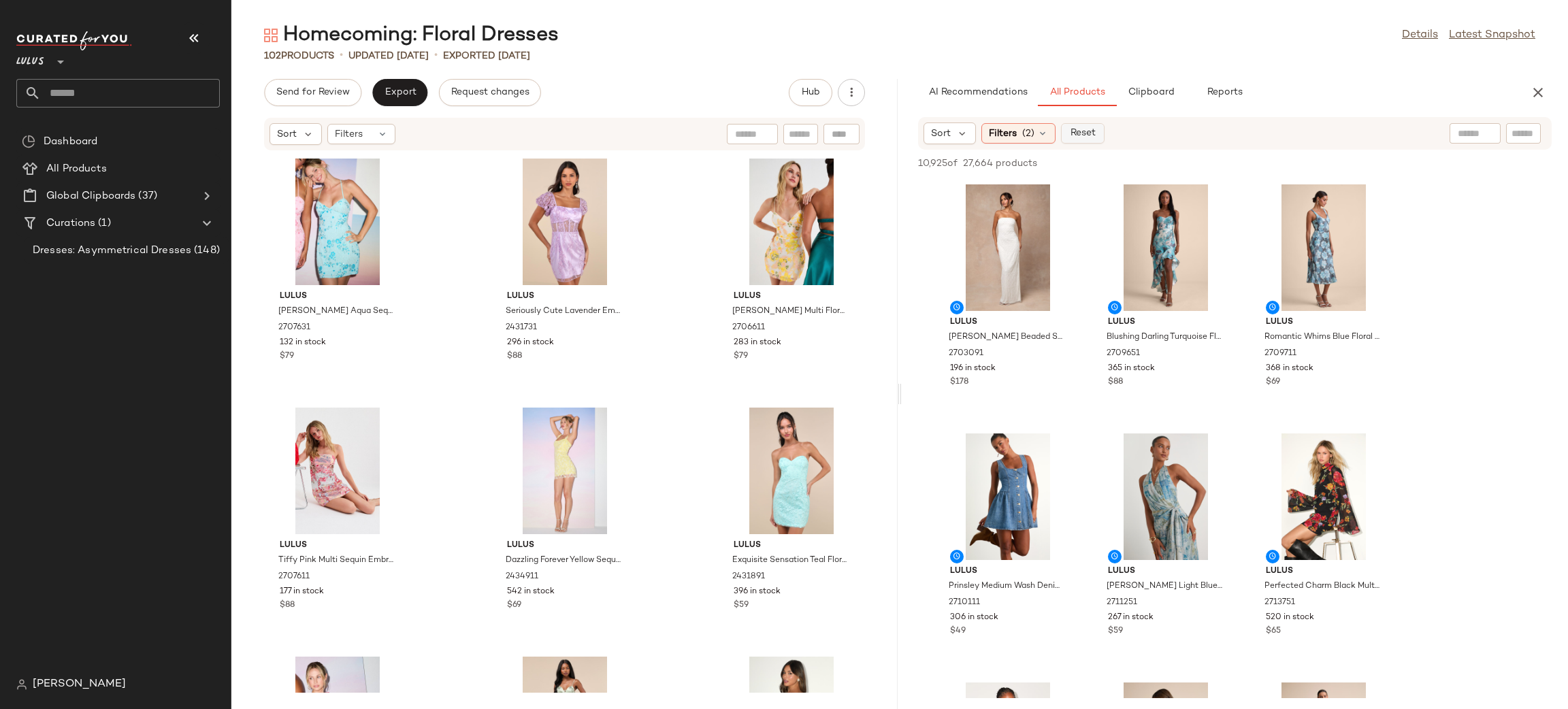
click at [1091, 136] on span "Reset" at bounding box center [1082, 134] width 25 height 11
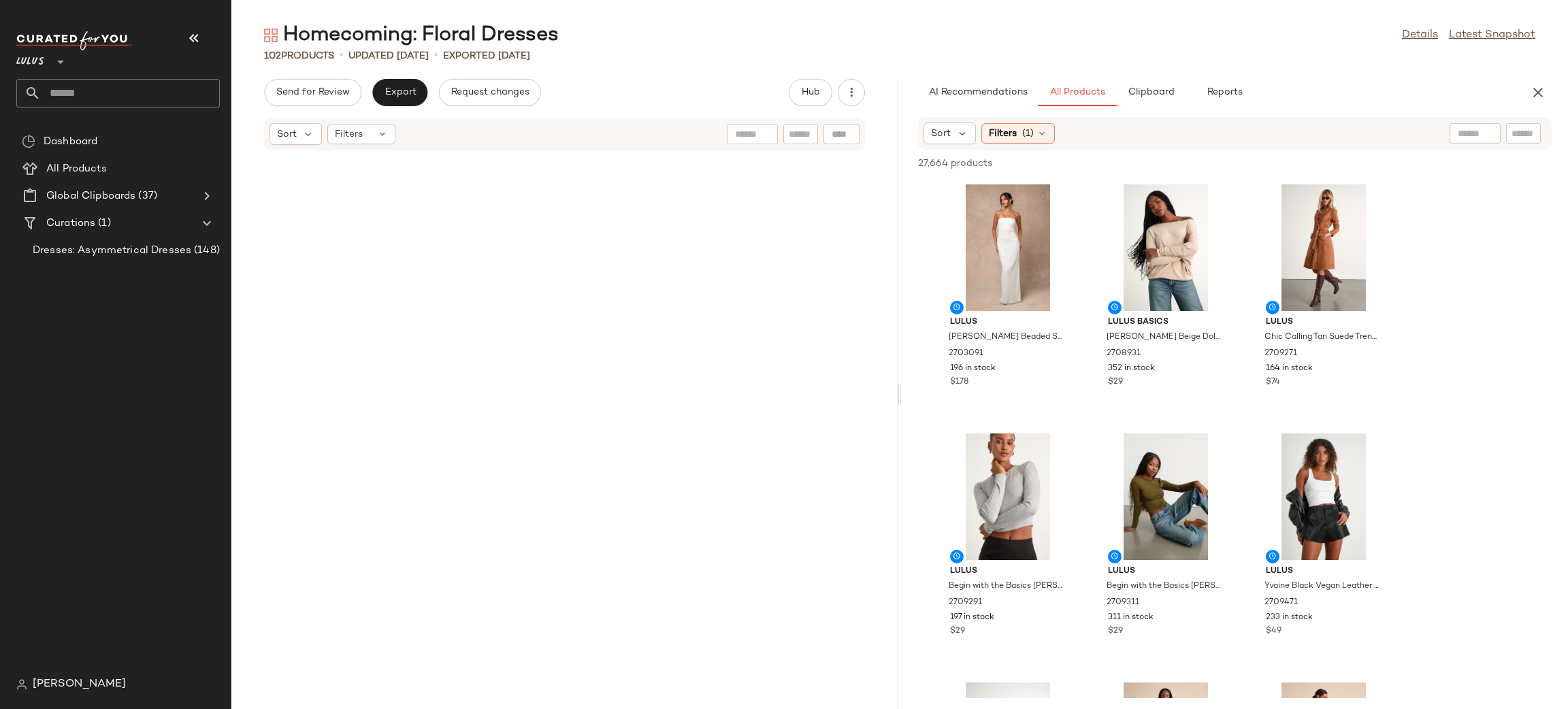
scroll to position [7925, 0]
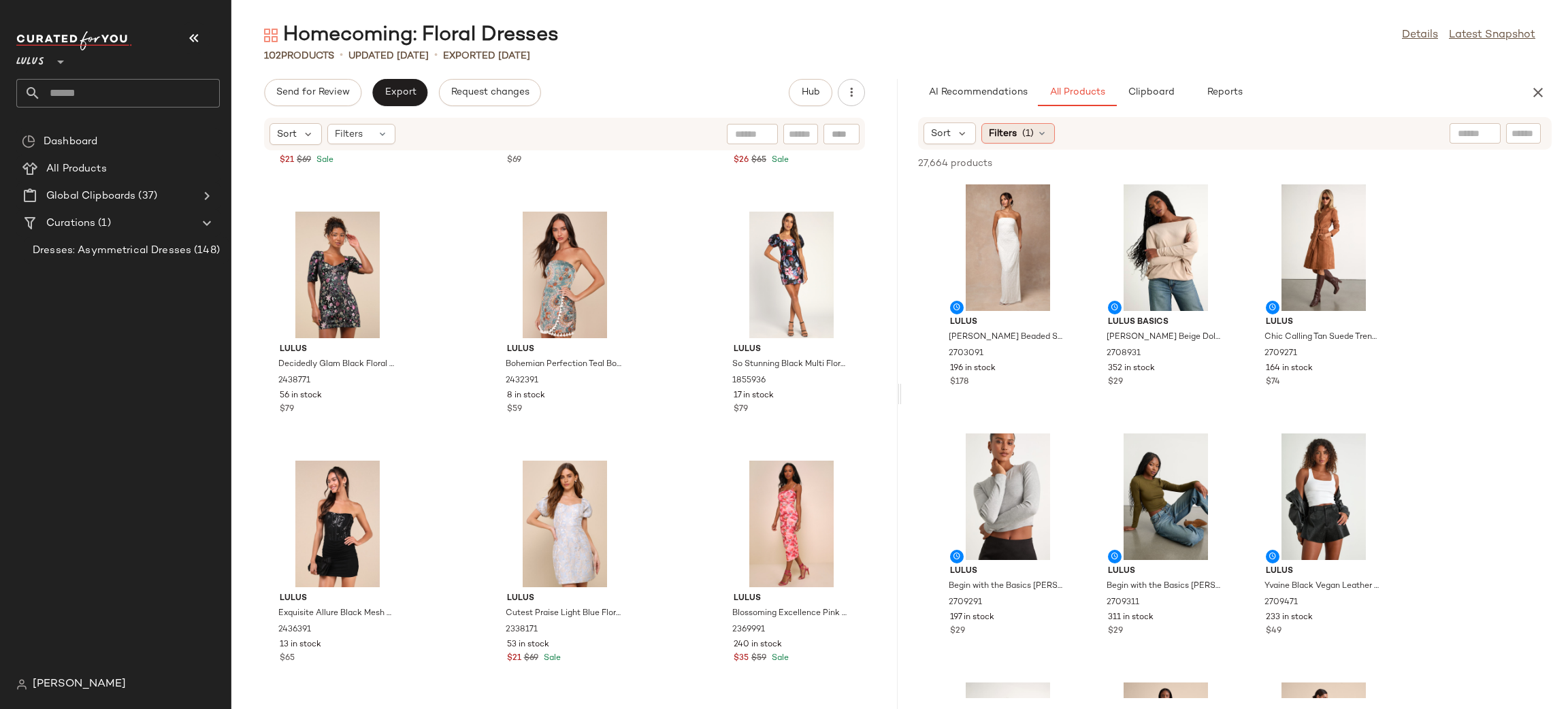
click at [1009, 136] on span "Filters" at bounding box center [1003, 134] width 28 height 14
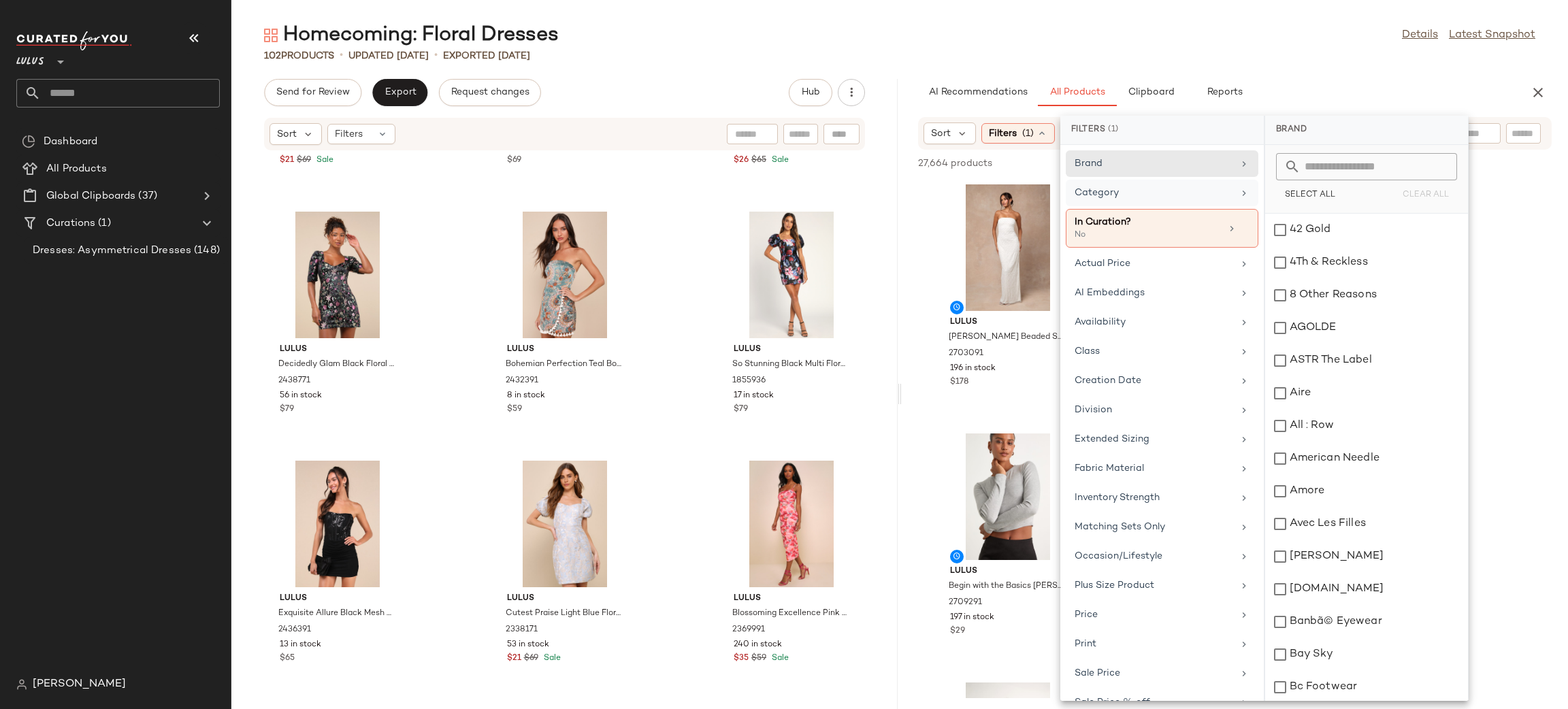
click at [1168, 197] on div "Category" at bounding box center [1153, 193] width 159 height 14
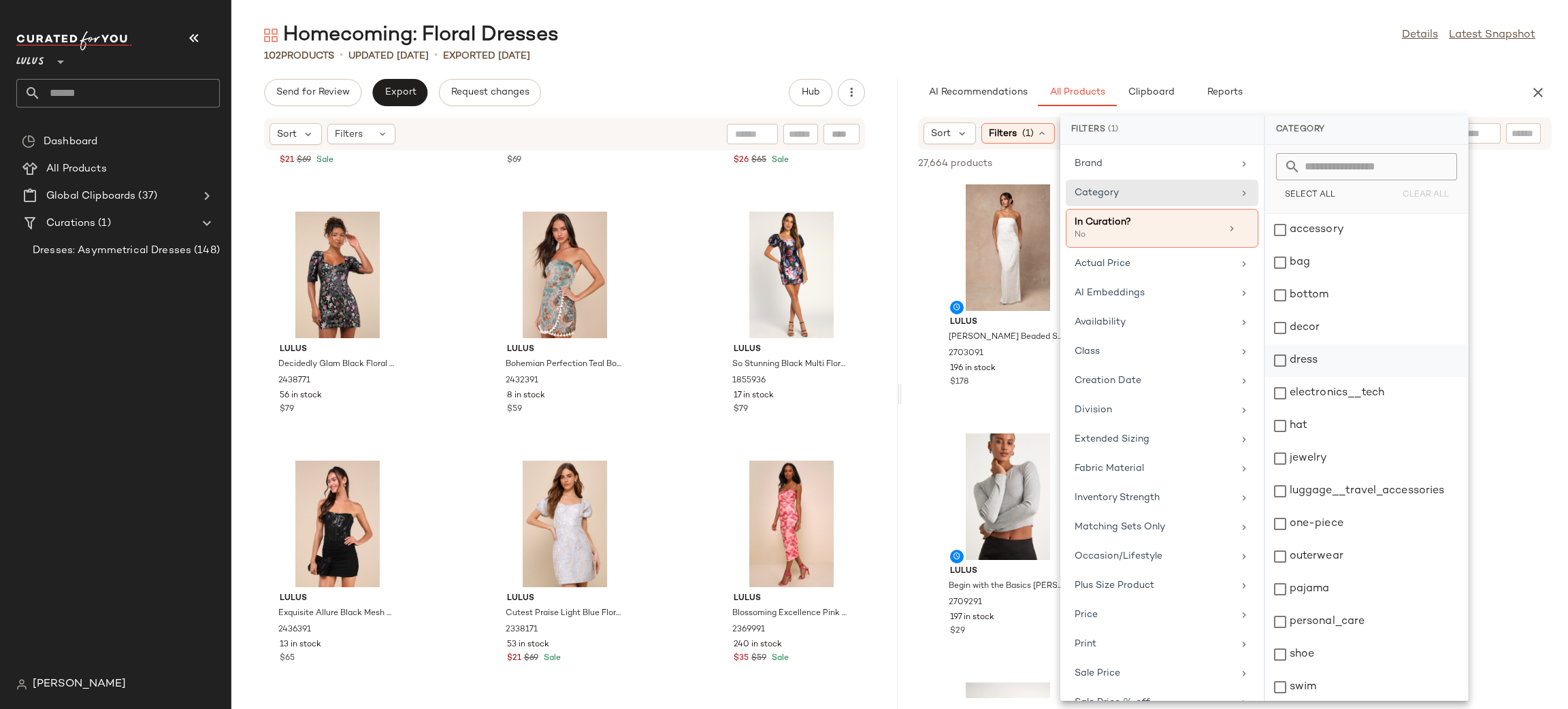
click at [1341, 353] on div "dress" at bounding box center [1367, 360] width 203 height 33
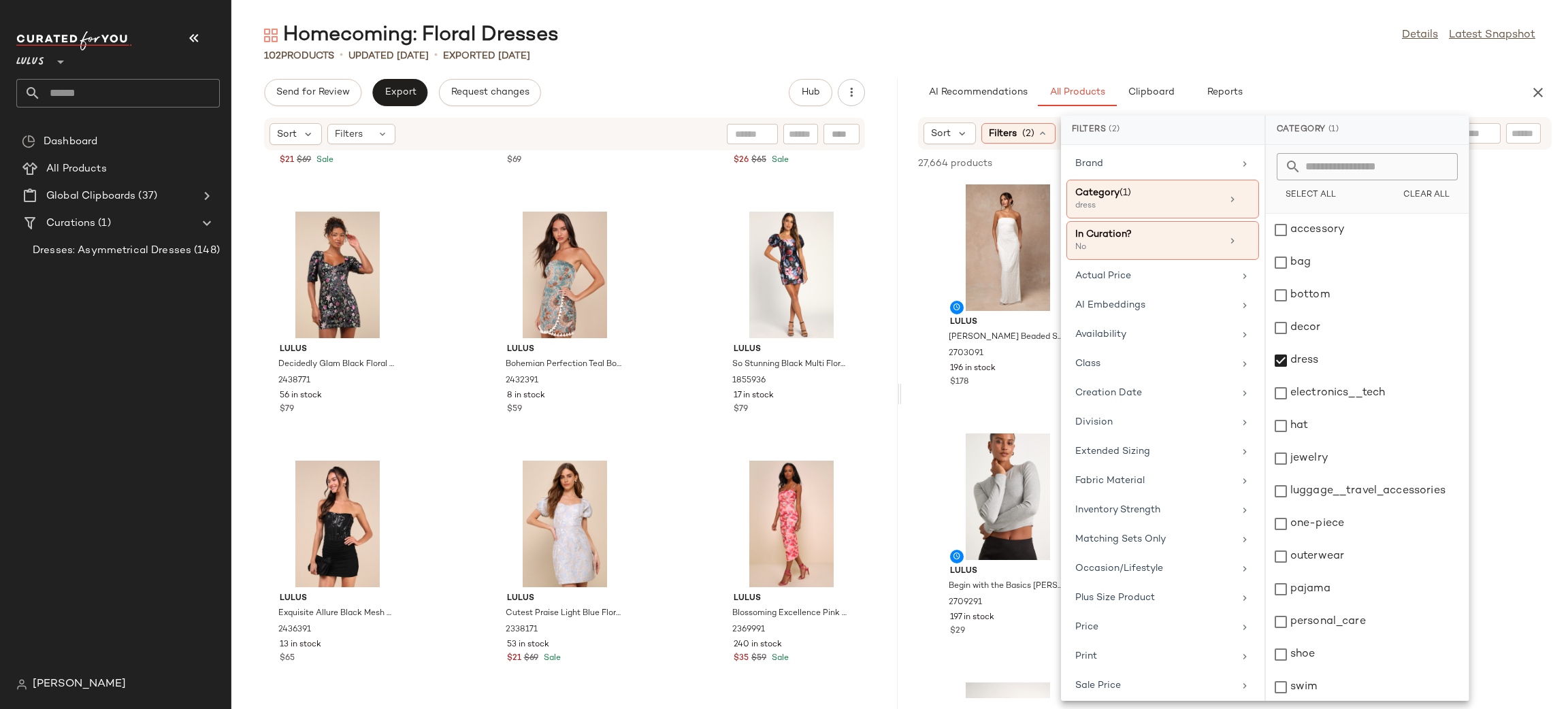
click at [1309, 80] on div "AI Recommendations All Products Clipboard Reports" at bounding box center [1212, 92] width 590 height 27
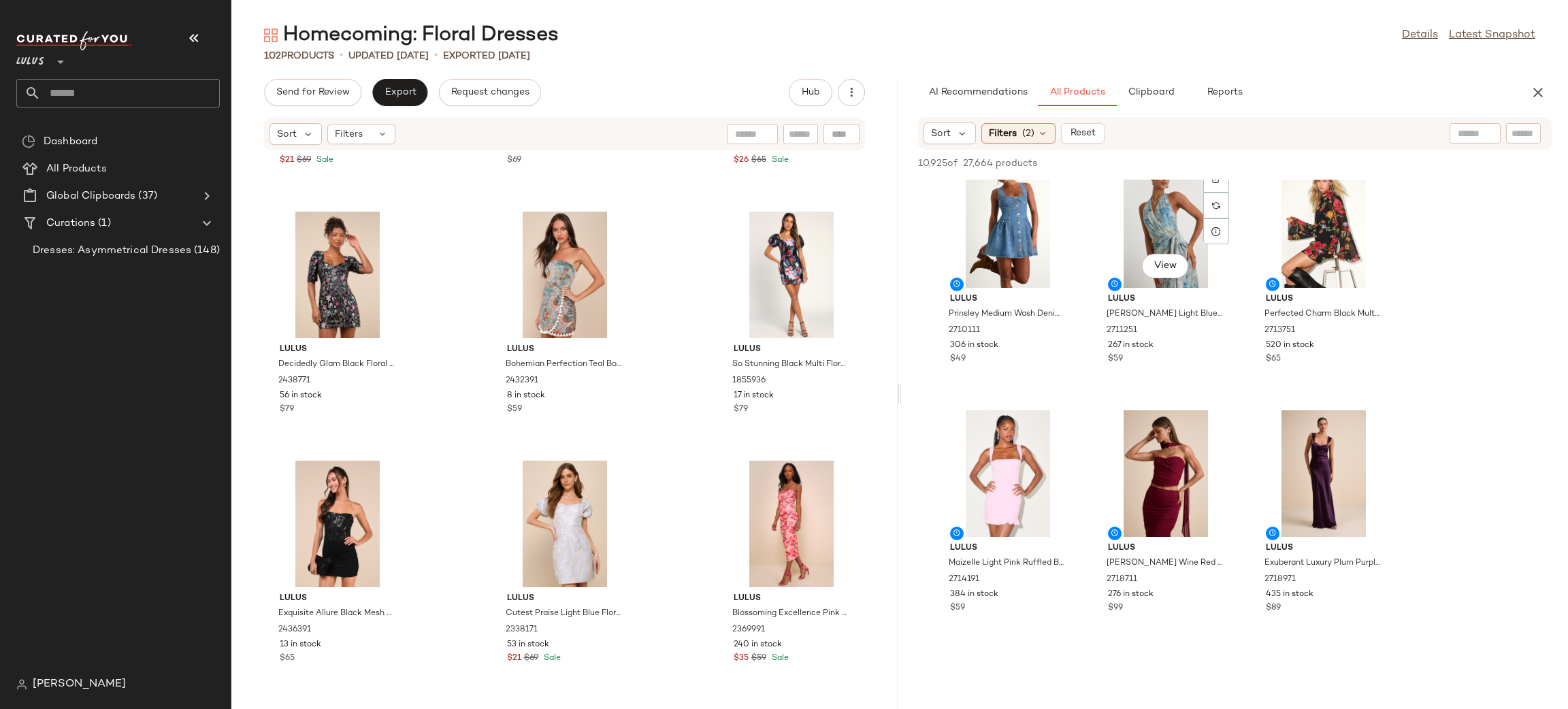
scroll to position [470, 0]
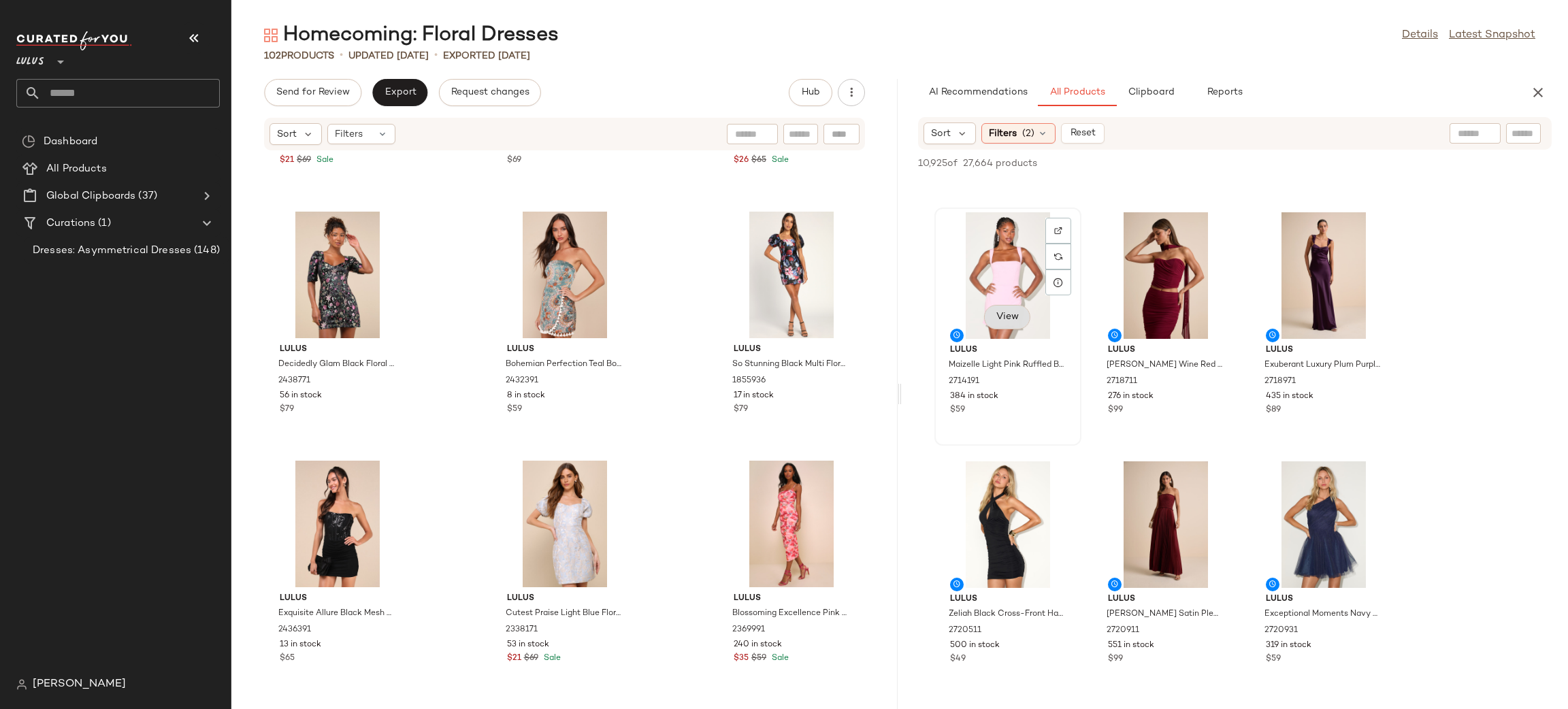
click at [998, 323] on button "View" at bounding box center [1006, 317] width 46 height 24
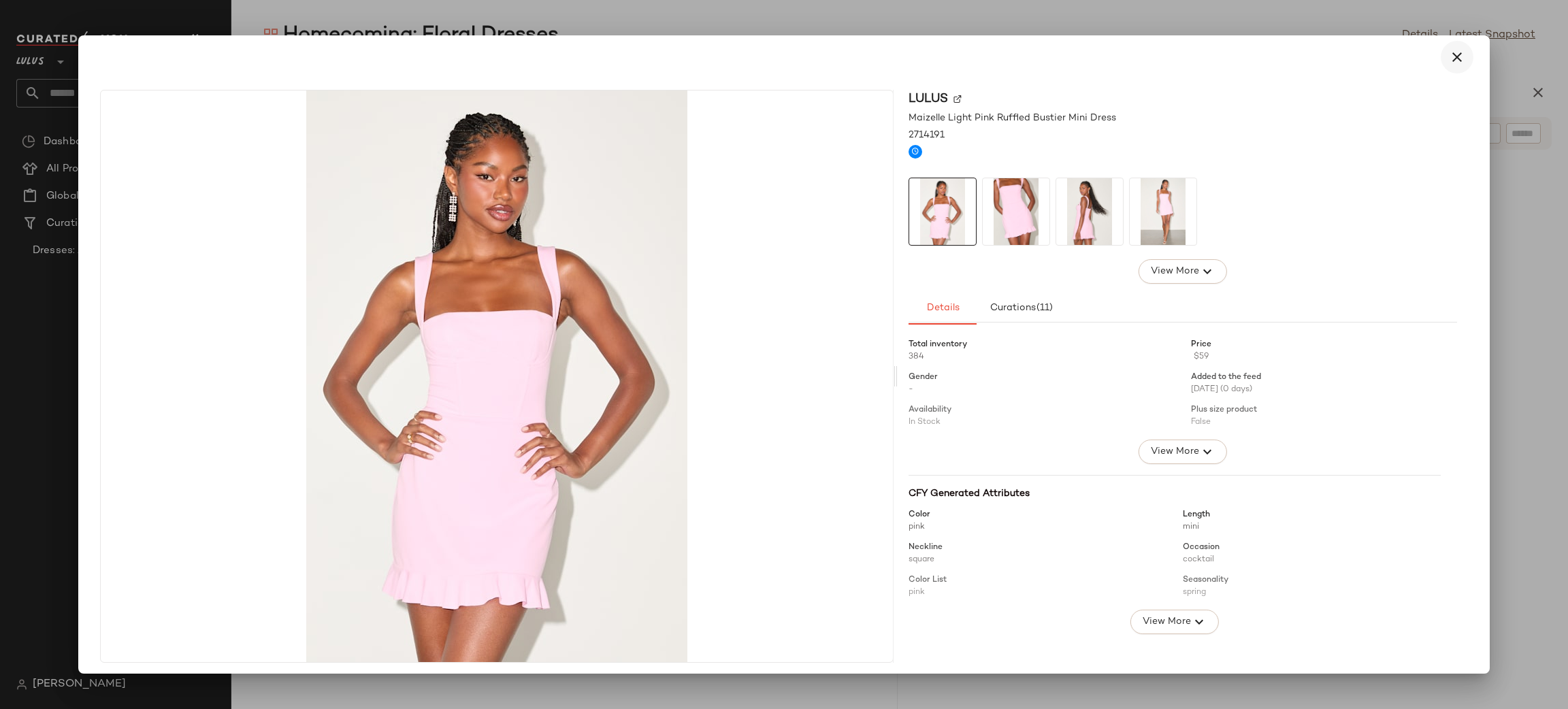
click at [1449, 55] on icon "button" at bounding box center [1456, 56] width 16 height 16
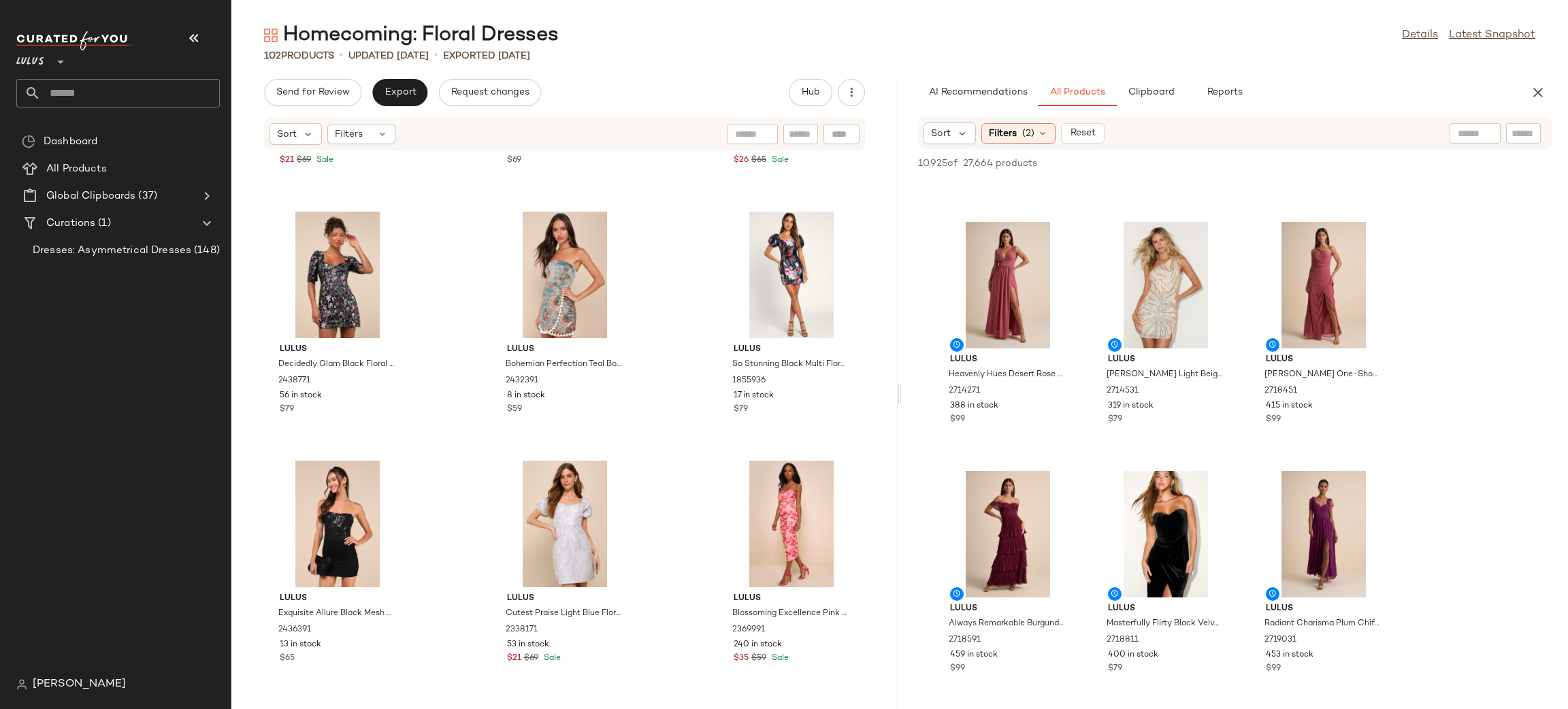
scroll to position [2613, 0]
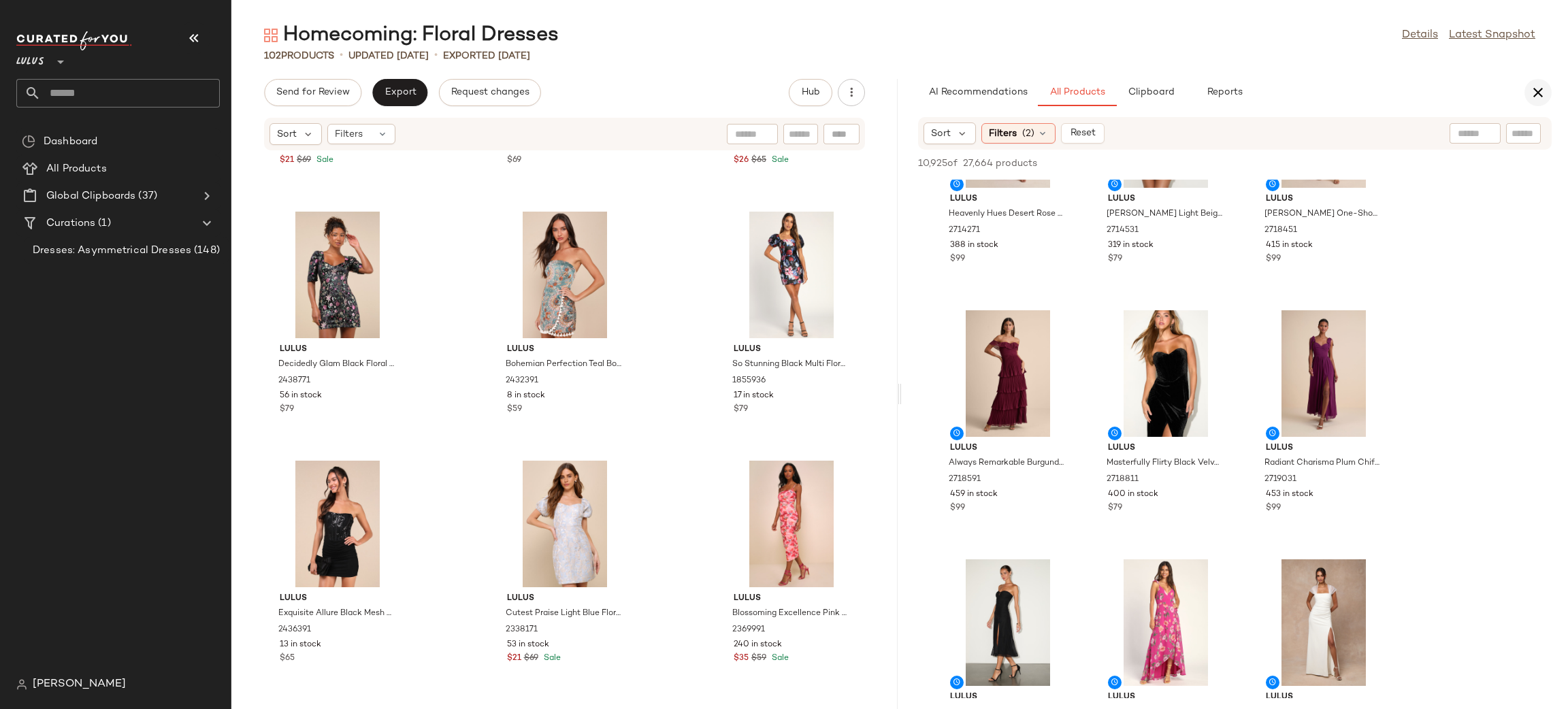
click at [1525, 91] on button "button" at bounding box center [1538, 92] width 27 height 27
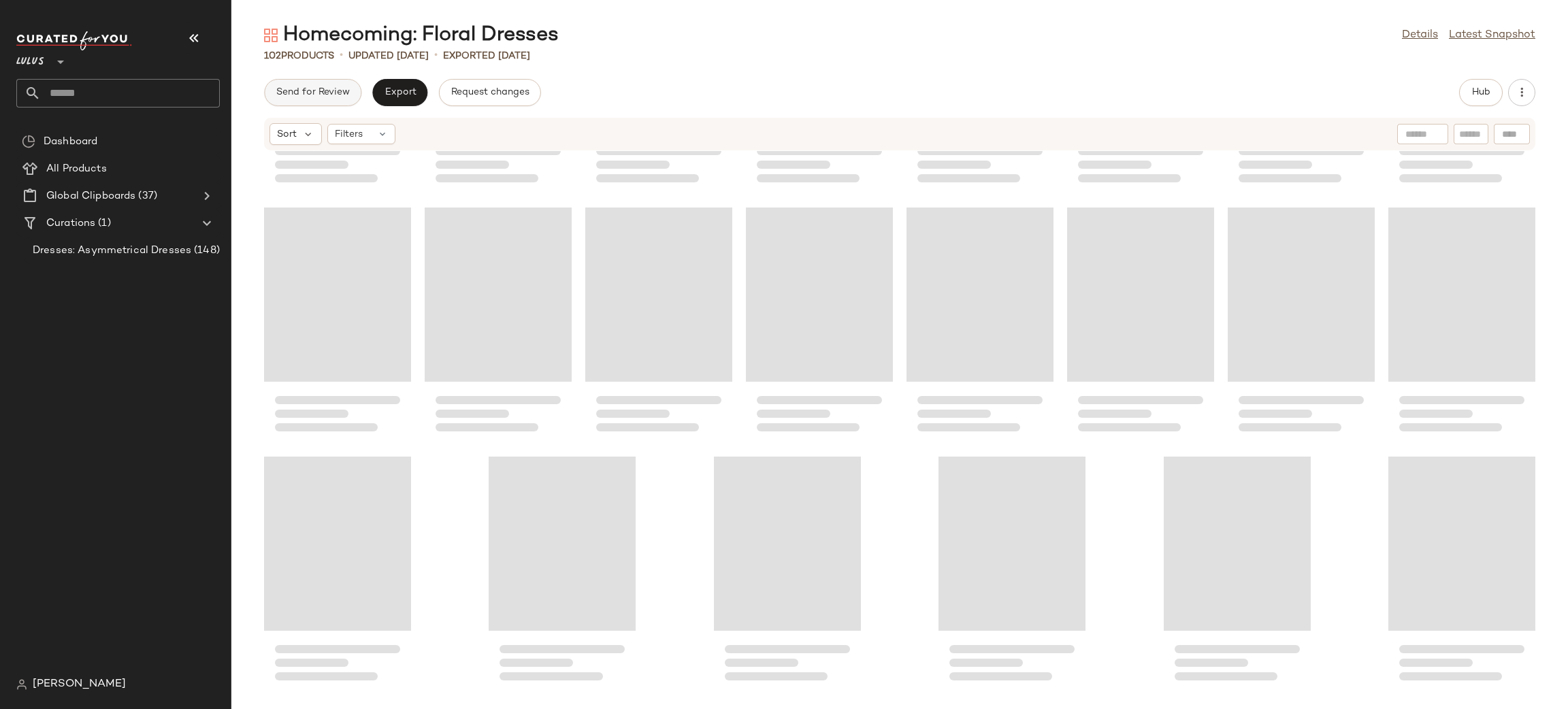
scroll to position [2697, 0]
click at [399, 102] on button "Export" at bounding box center [400, 92] width 55 height 27
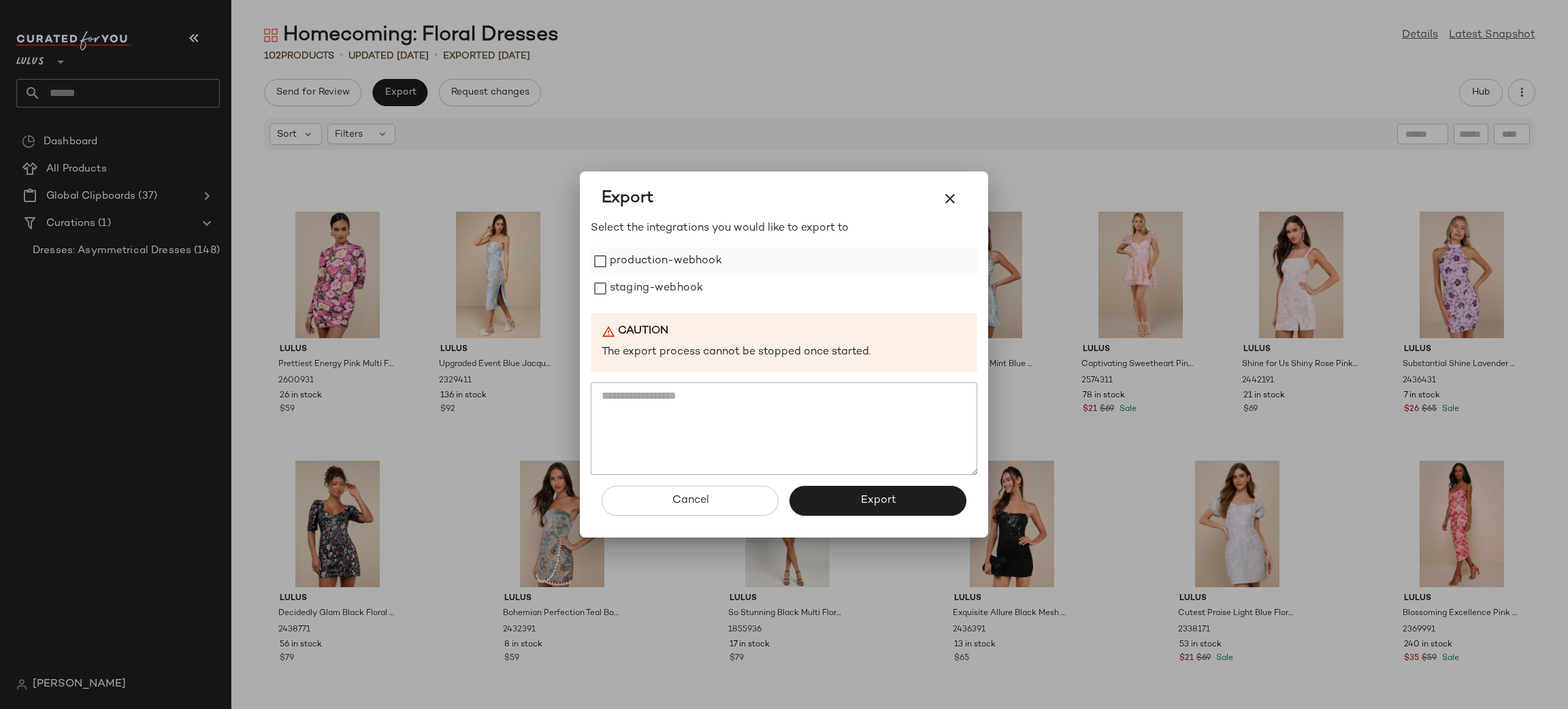
click at [673, 260] on label "production-webhook" at bounding box center [665, 260] width 112 height 27
click at [681, 292] on label "staging-webhook" at bounding box center [656, 288] width 93 height 27
click at [881, 511] on button "Export" at bounding box center [878, 501] width 177 height 30
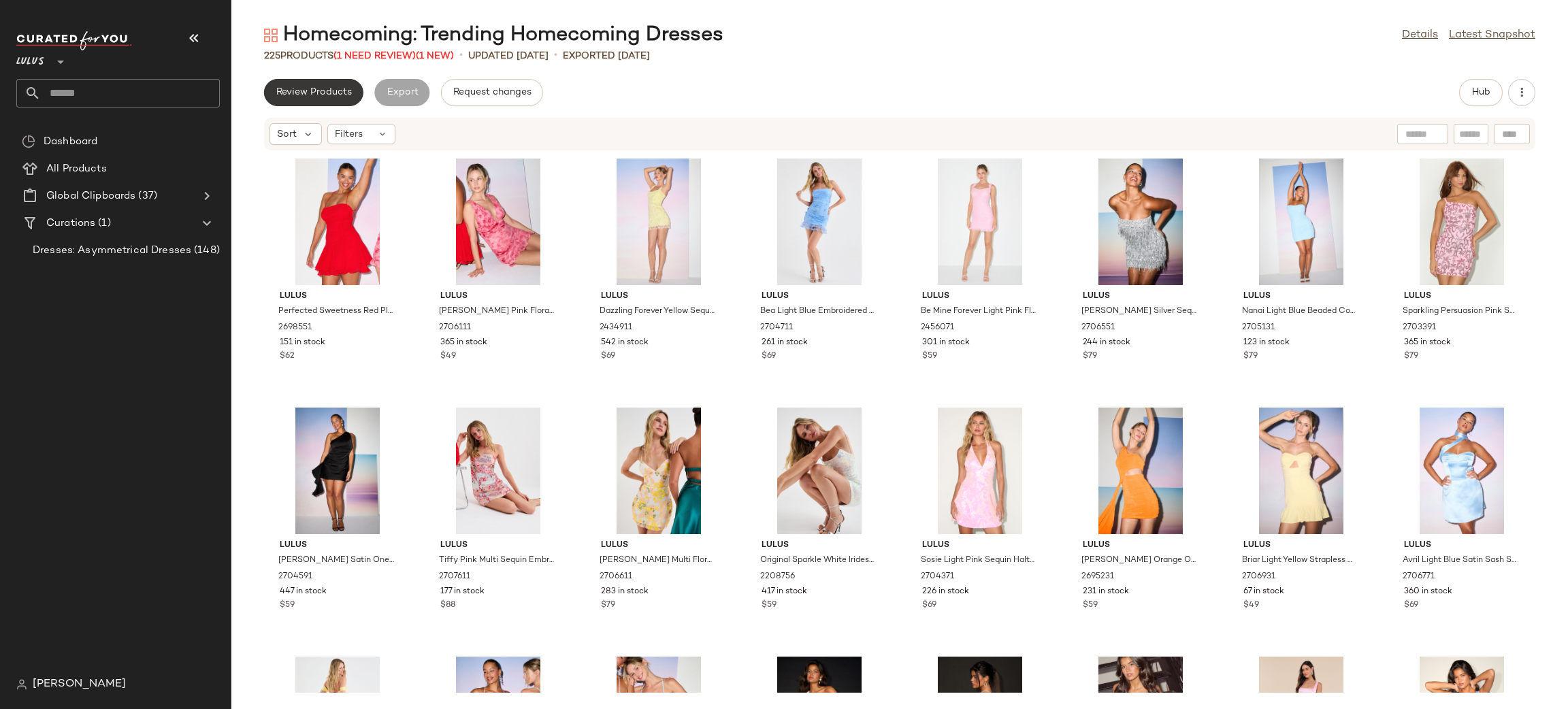
click at [347, 96] on span "Review Products" at bounding box center [313, 93] width 76 height 11
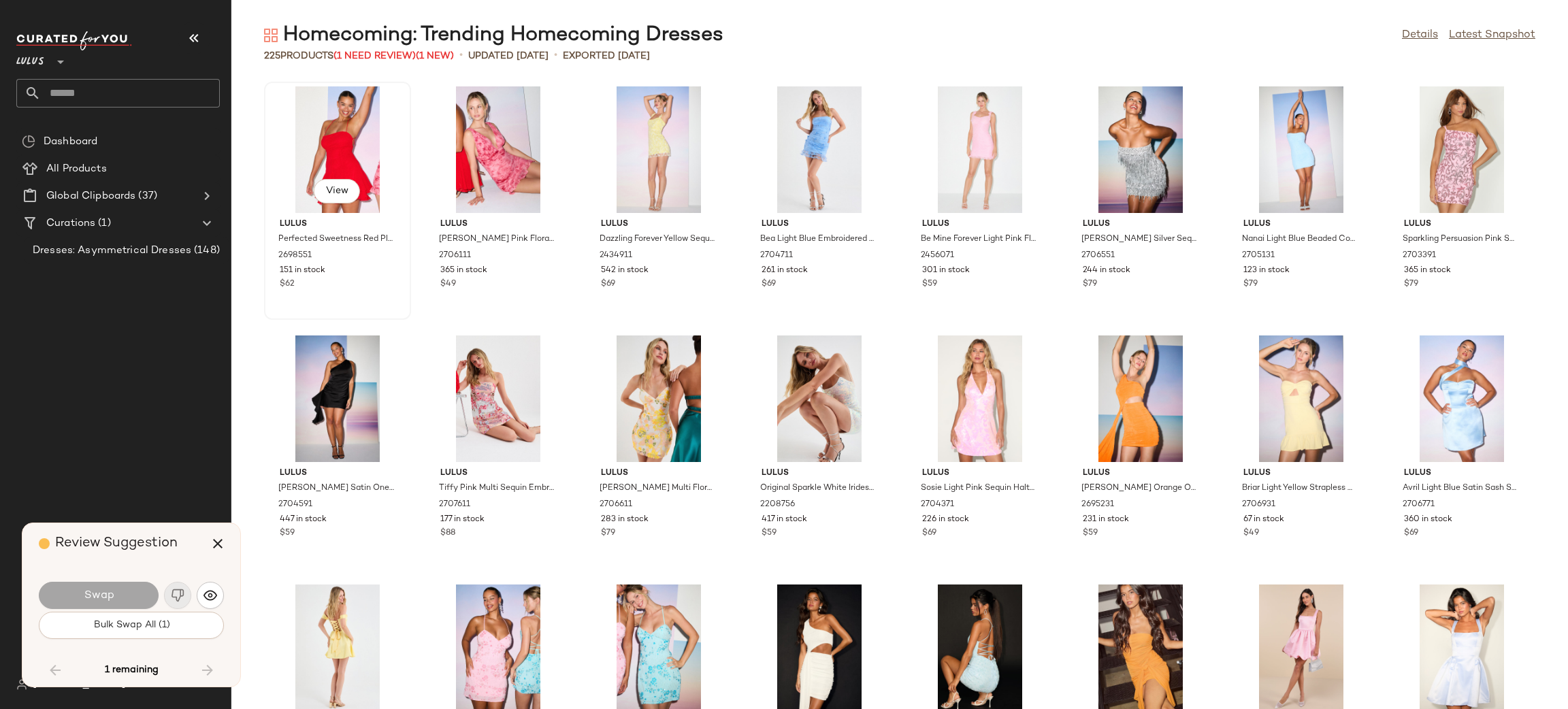
scroll to position [5228, 0]
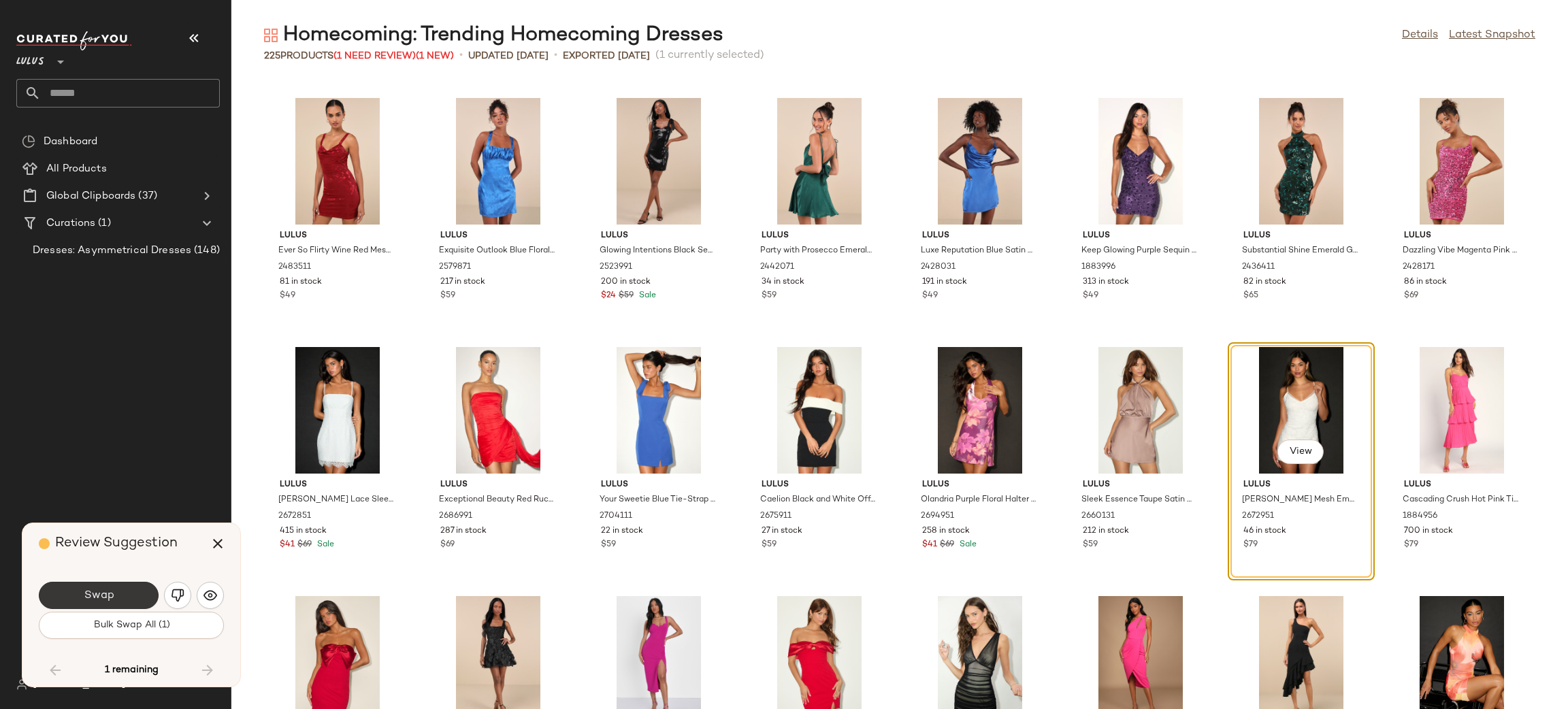
click at [115, 591] on button "Swap" at bounding box center [98, 595] width 119 height 27
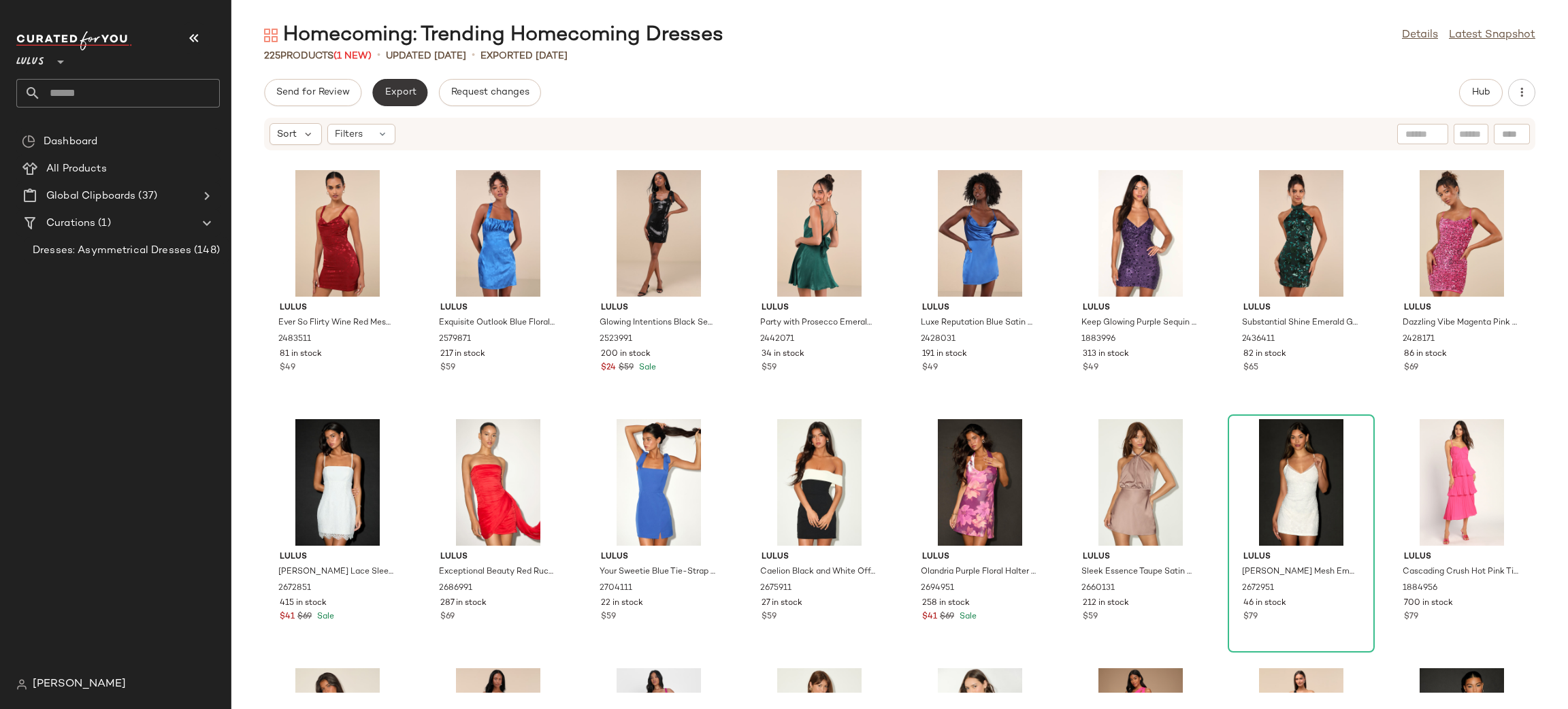
click at [404, 99] on button "Export" at bounding box center [400, 92] width 55 height 27
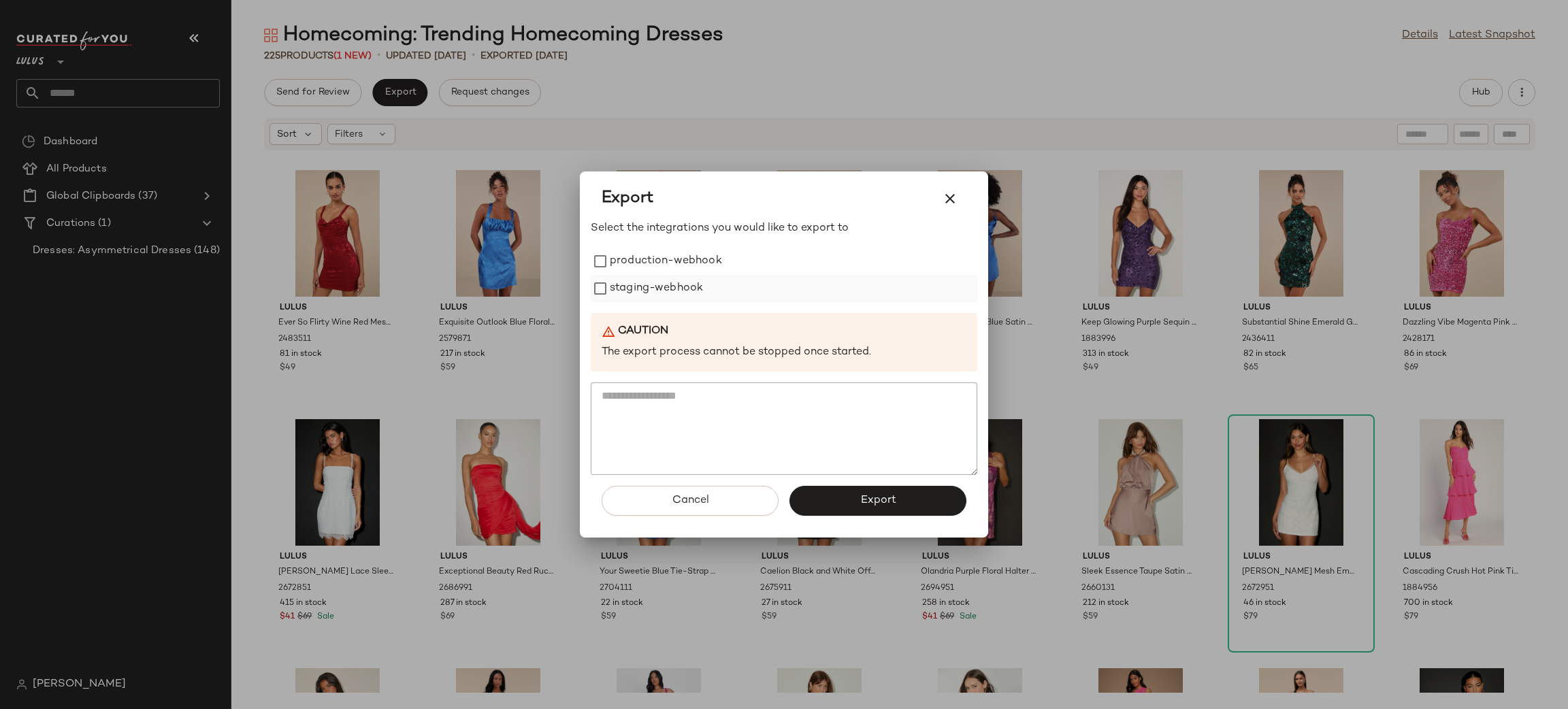
click at [639, 246] on div "Select the integrations you would like to export to production-webhook staging-…" at bounding box center [784, 347] width 387 height 255
drag, startPoint x: 658, startPoint y: 276, endPoint x: 663, endPoint y: 281, distance: 7.1
click at [659, 274] on div "production-webhook staging-webhook" at bounding box center [784, 275] width 387 height 55
click at [666, 276] on label "staging-webhook" at bounding box center [656, 288] width 93 height 27
click at [660, 270] on label "production-webhook" at bounding box center [665, 260] width 112 height 27
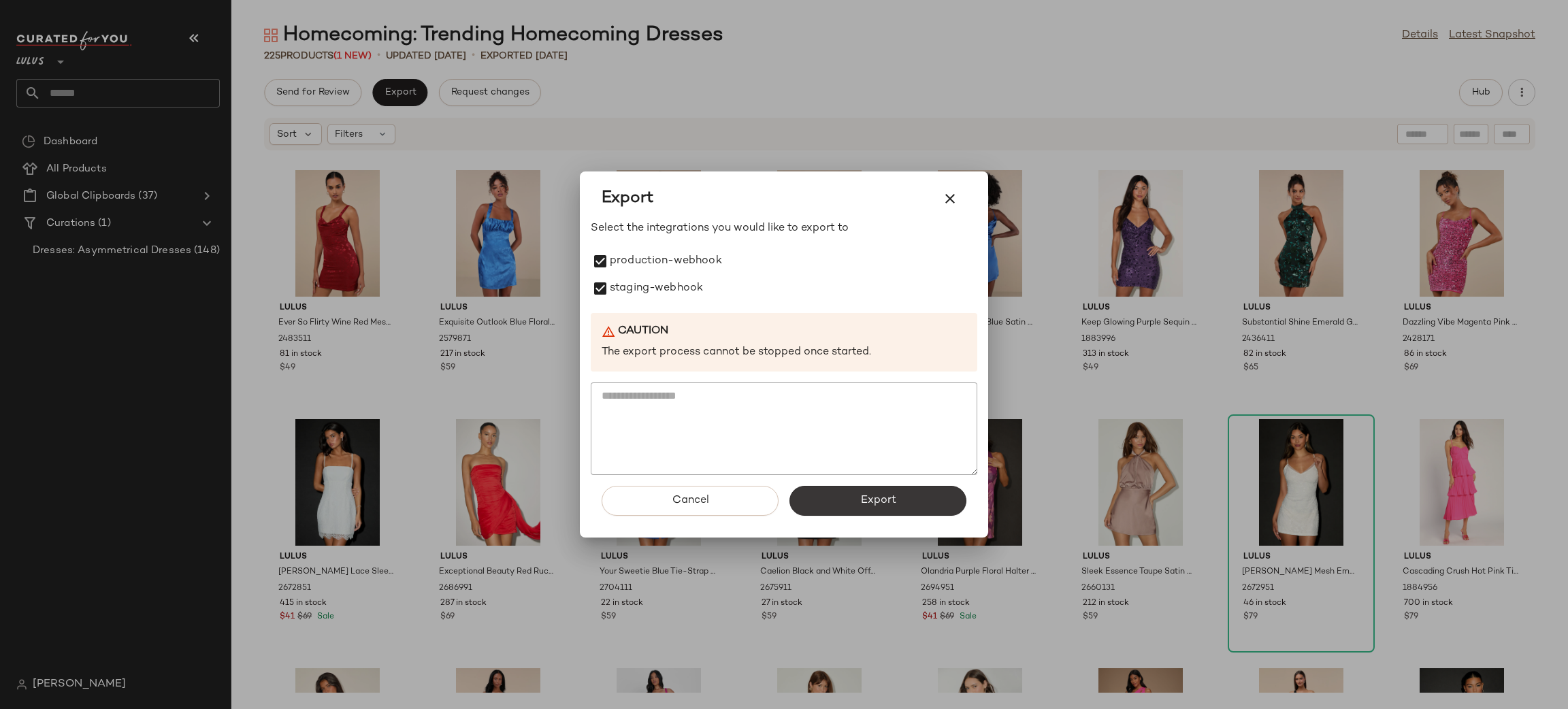
click at [892, 507] on button "Export" at bounding box center [878, 501] width 177 height 30
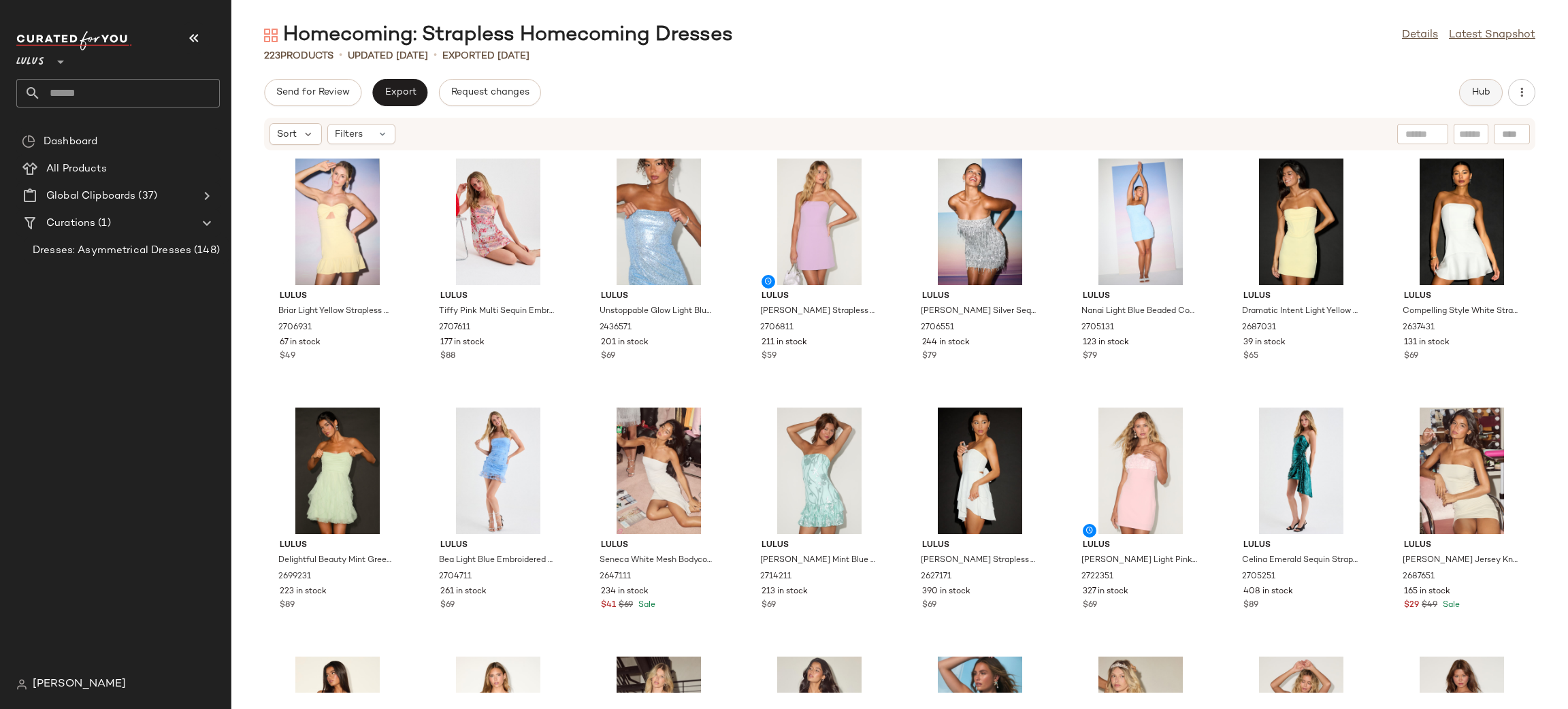
click at [1483, 82] on button "Hub" at bounding box center [1481, 92] width 43 height 27
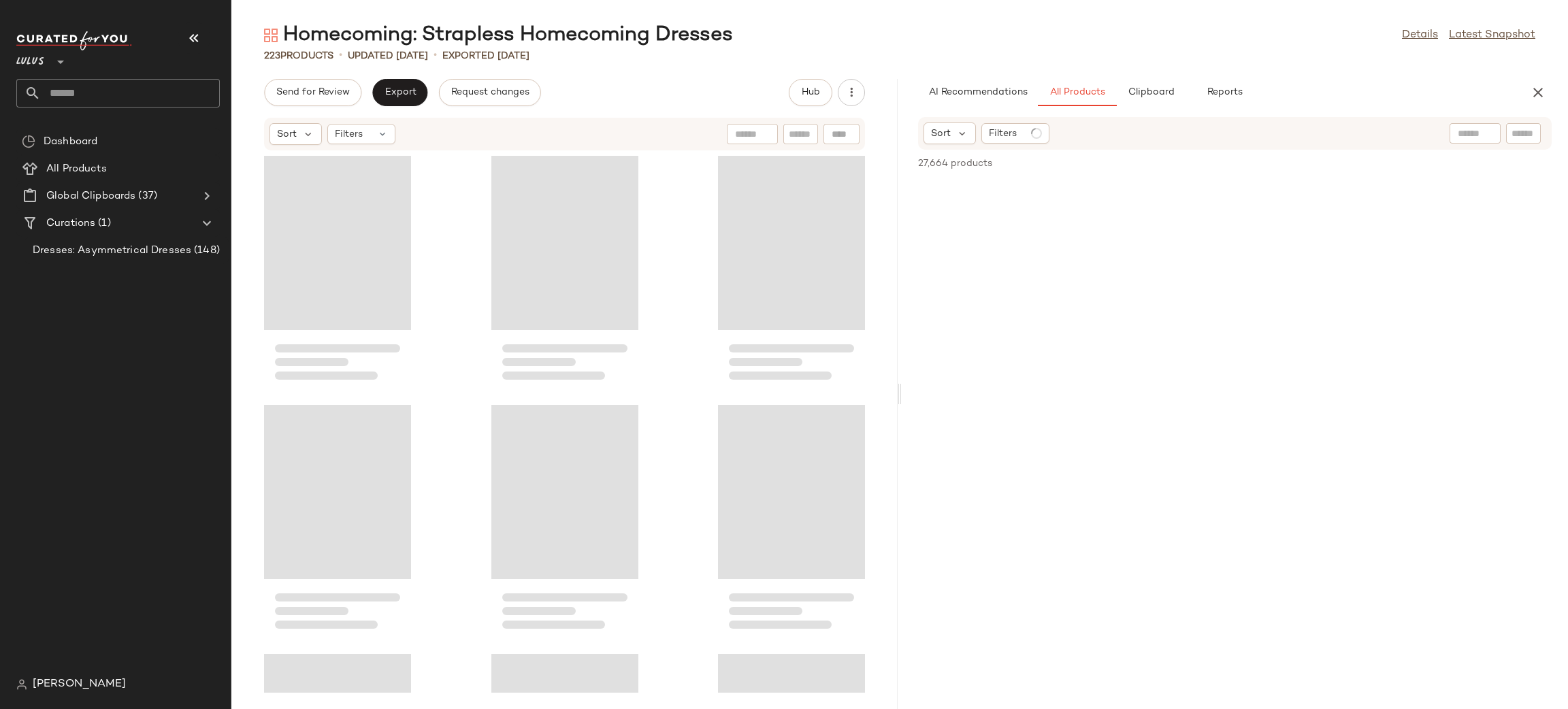
click at [1483, 83] on div "AI Recommendations All Products Clipboard Reports" at bounding box center [1212, 92] width 590 height 27
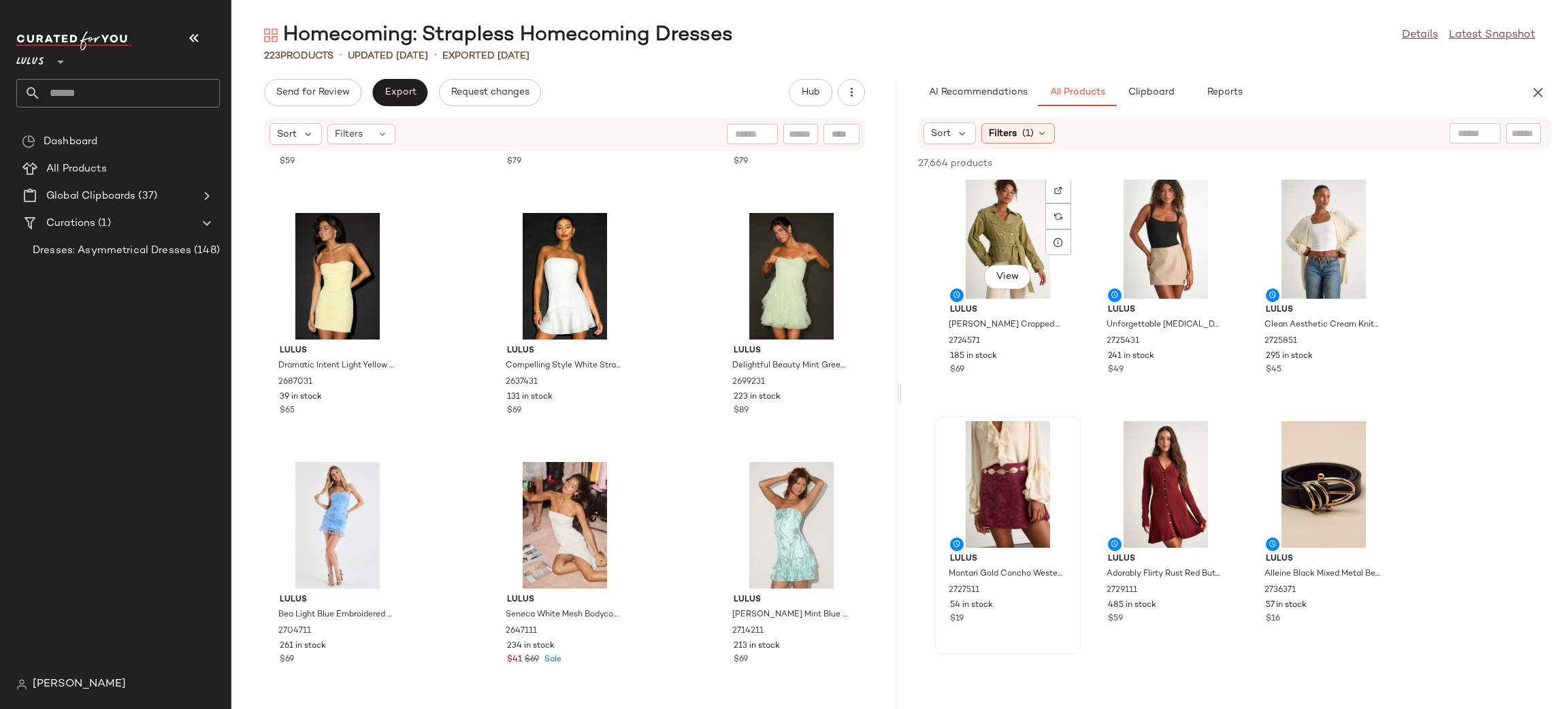
scroll to position [6670, 0]
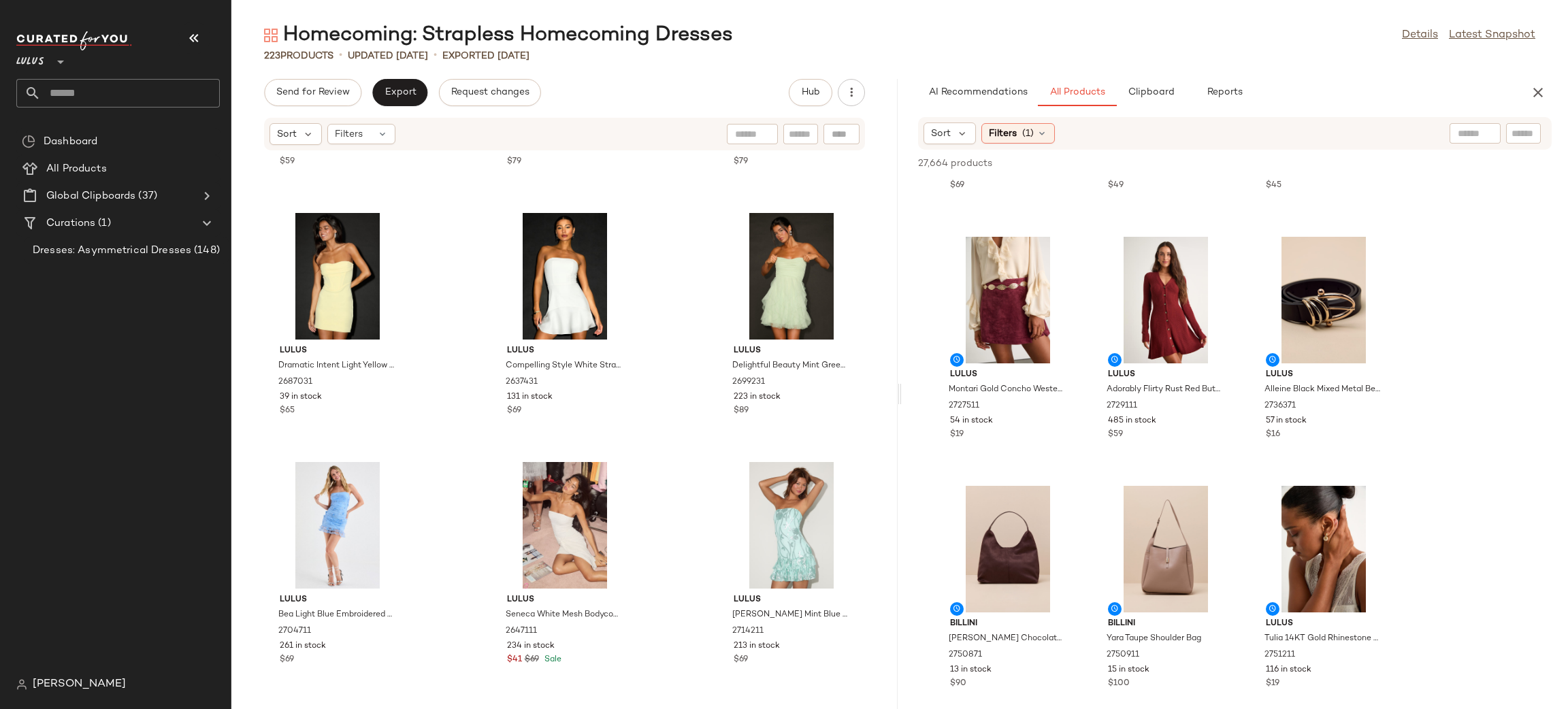
drag, startPoint x: 1539, startPoint y: 98, endPoint x: 1423, endPoint y: 104, distance: 116.2
click at [1539, 98] on icon "button" at bounding box center [1537, 92] width 16 height 16
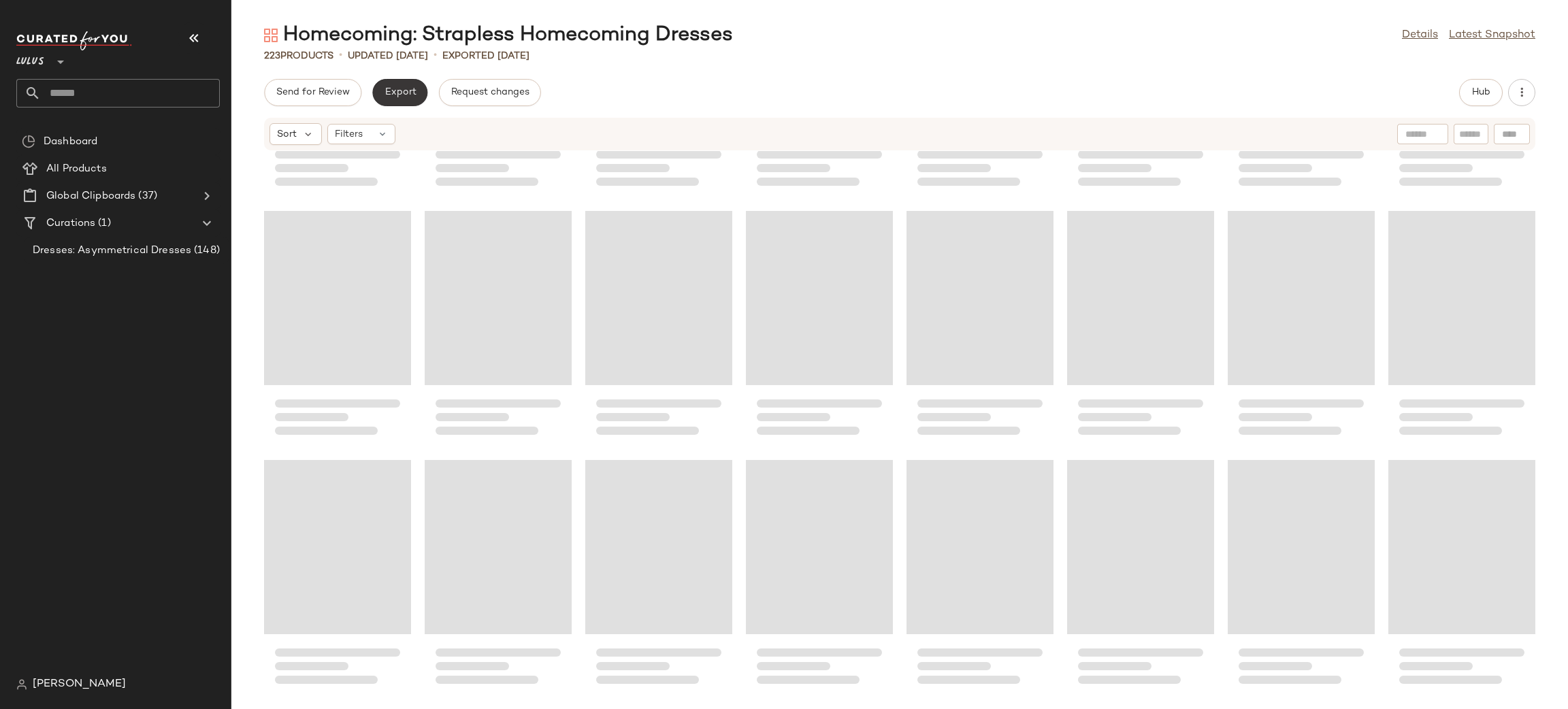
click at [411, 102] on button "Export" at bounding box center [400, 92] width 55 height 27
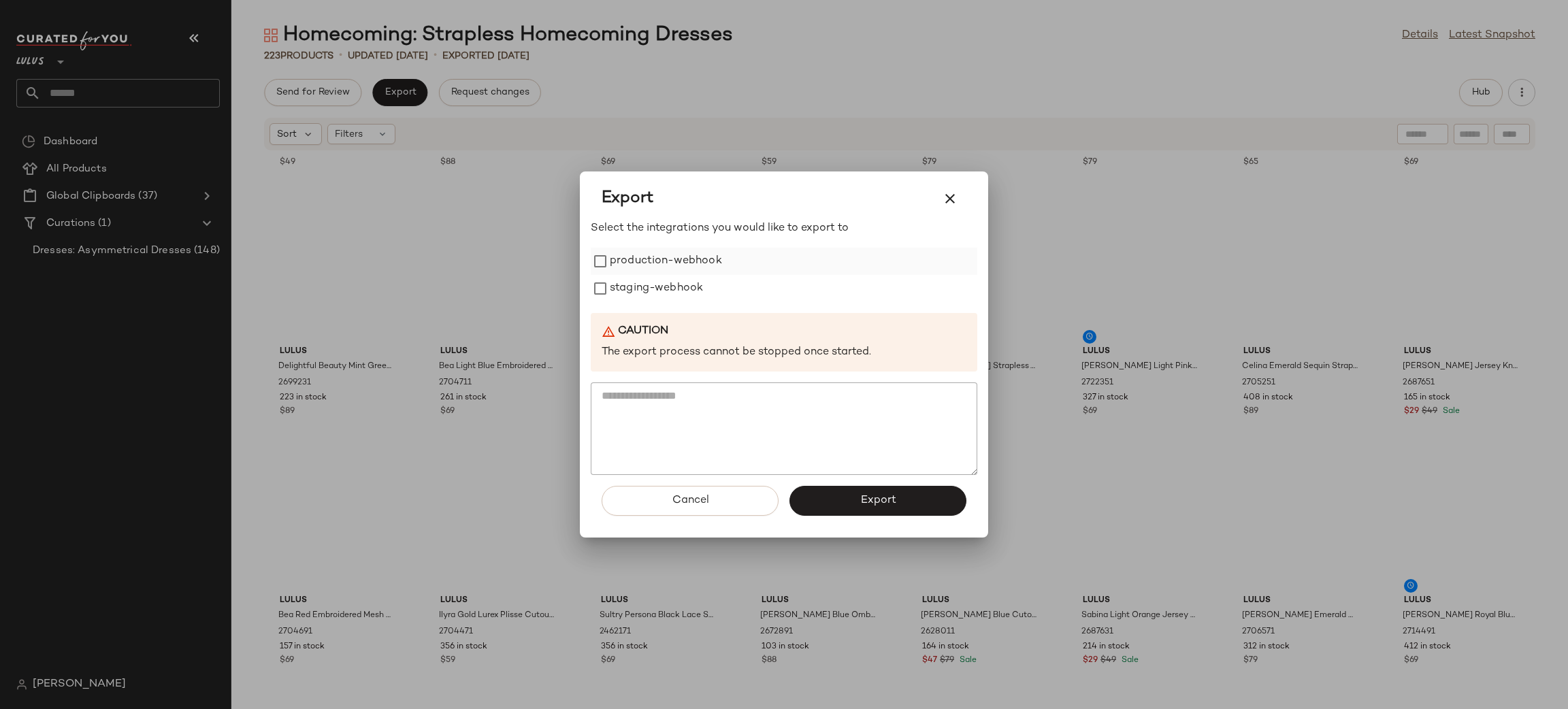
scroll to position [1, 0]
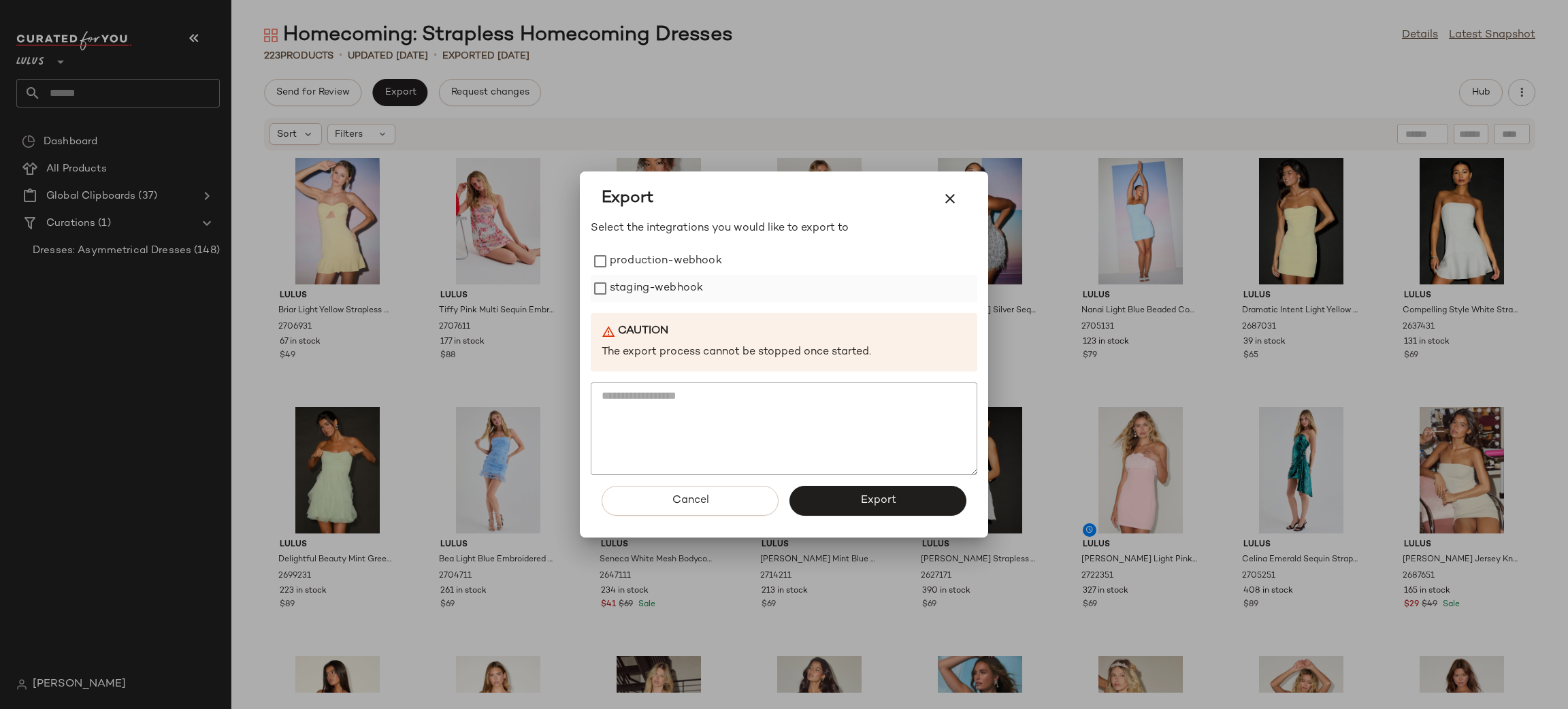
drag, startPoint x: 698, startPoint y: 268, endPoint x: 683, endPoint y: 284, distance: 21.9
click at [698, 267] on label "production-webhook" at bounding box center [665, 260] width 112 height 27
click at [680, 287] on label "staging-webhook" at bounding box center [656, 288] width 93 height 27
click at [861, 510] on button "Export" at bounding box center [878, 501] width 177 height 30
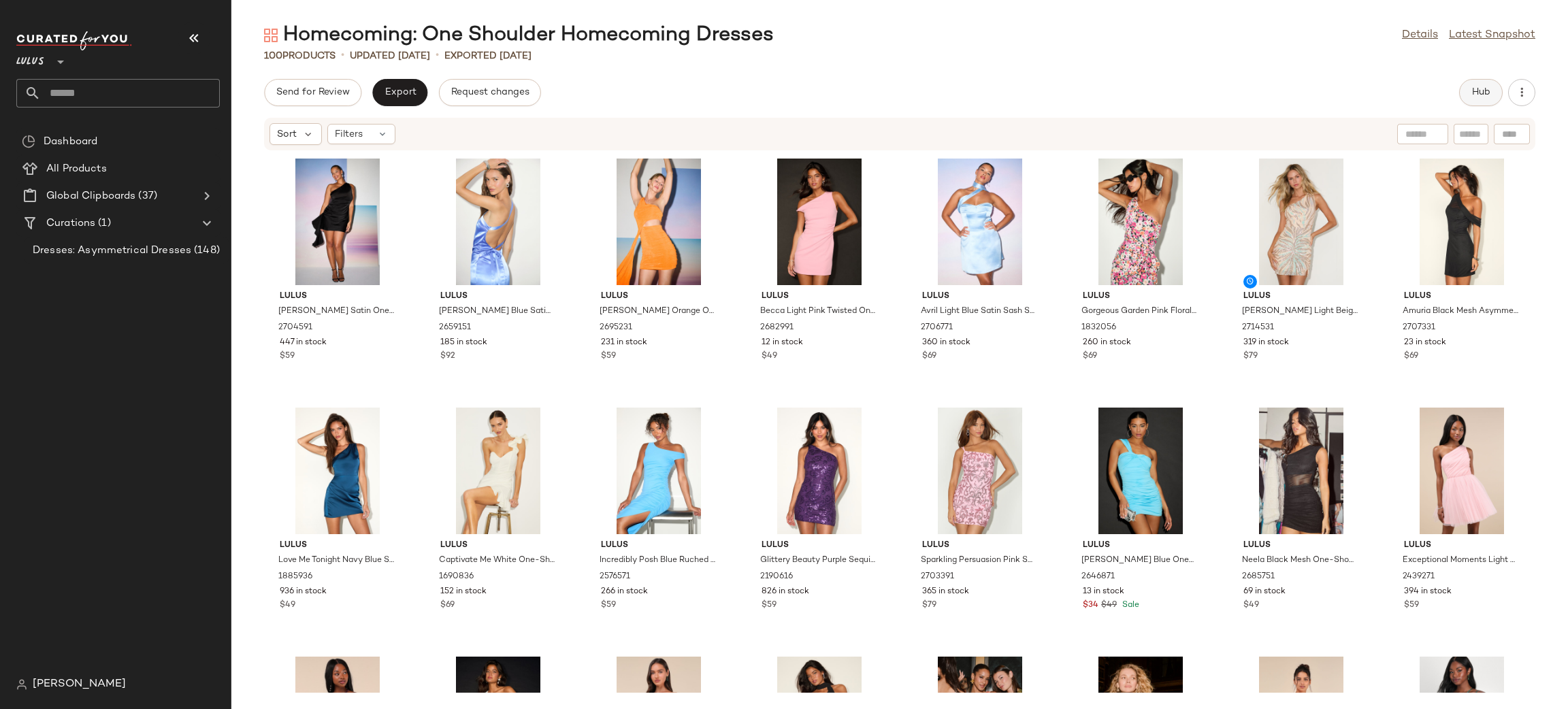
click at [1492, 98] on button "Hub" at bounding box center [1481, 92] width 43 height 27
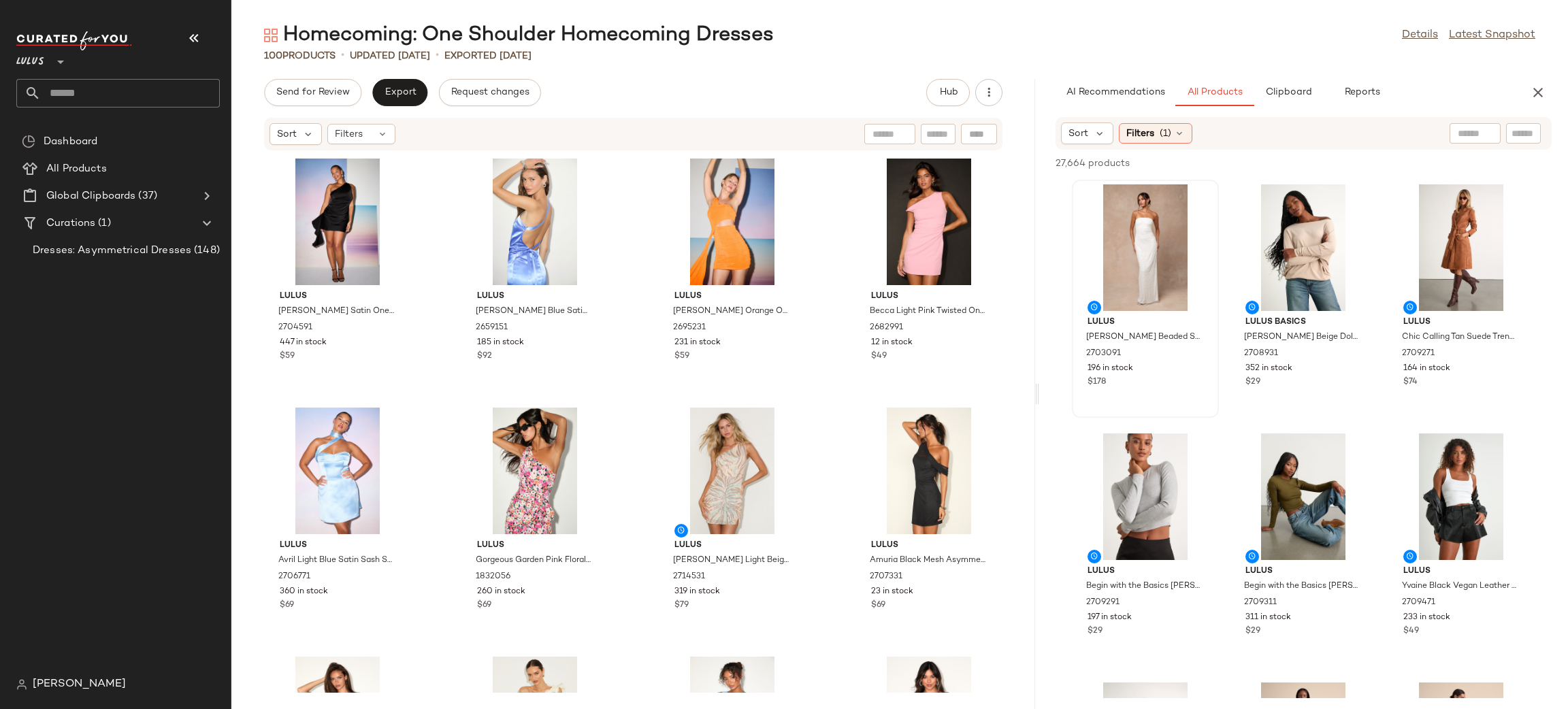
drag, startPoint x: 897, startPoint y: 400, endPoint x: 1202, endPoint y: 376, distance: 305.9
click at [1037, 402] on div "Homecoming: One Shoulder Homecoming Dresses Details Latest Snapshot 100 Product…" at bounding box center [899, 365] width 1337 height 687
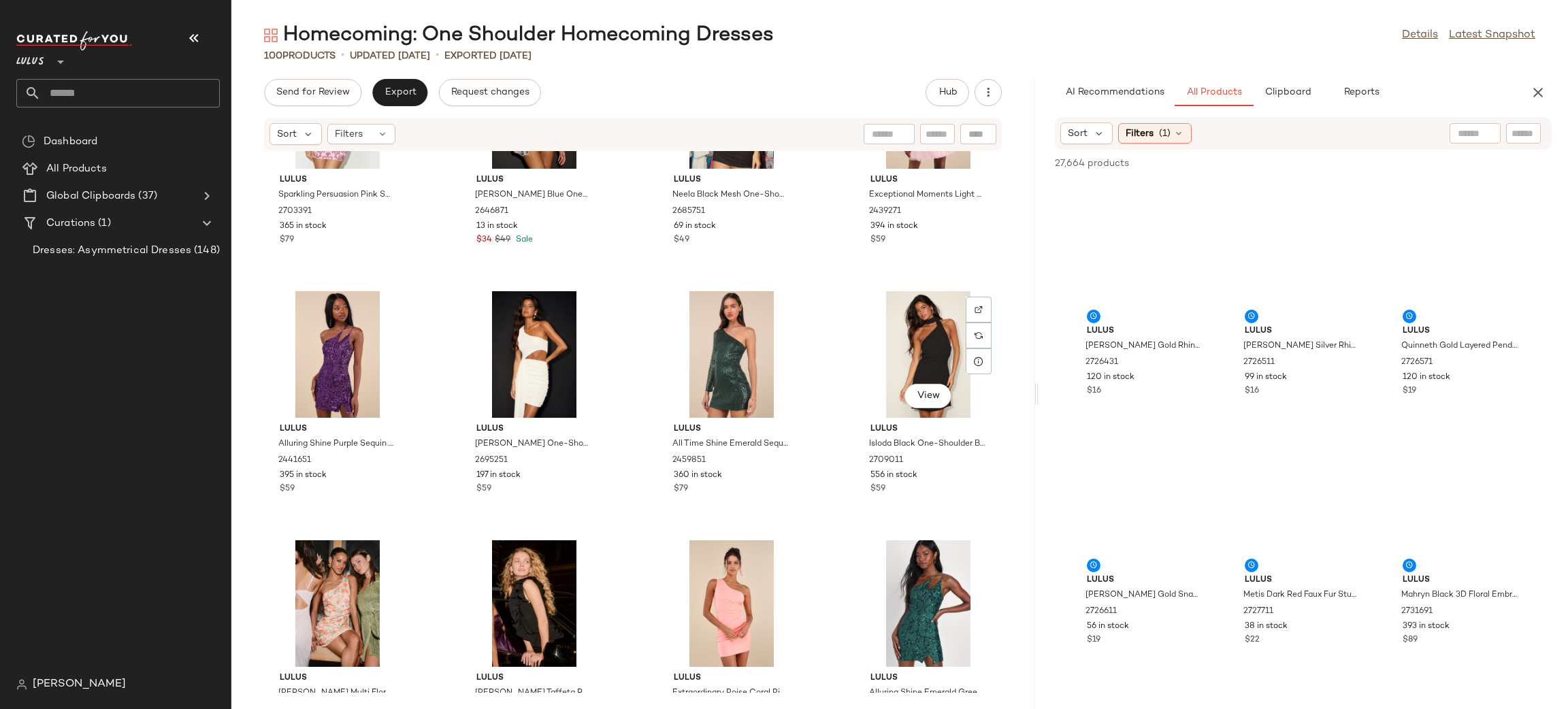
scroll to position [802, 0]
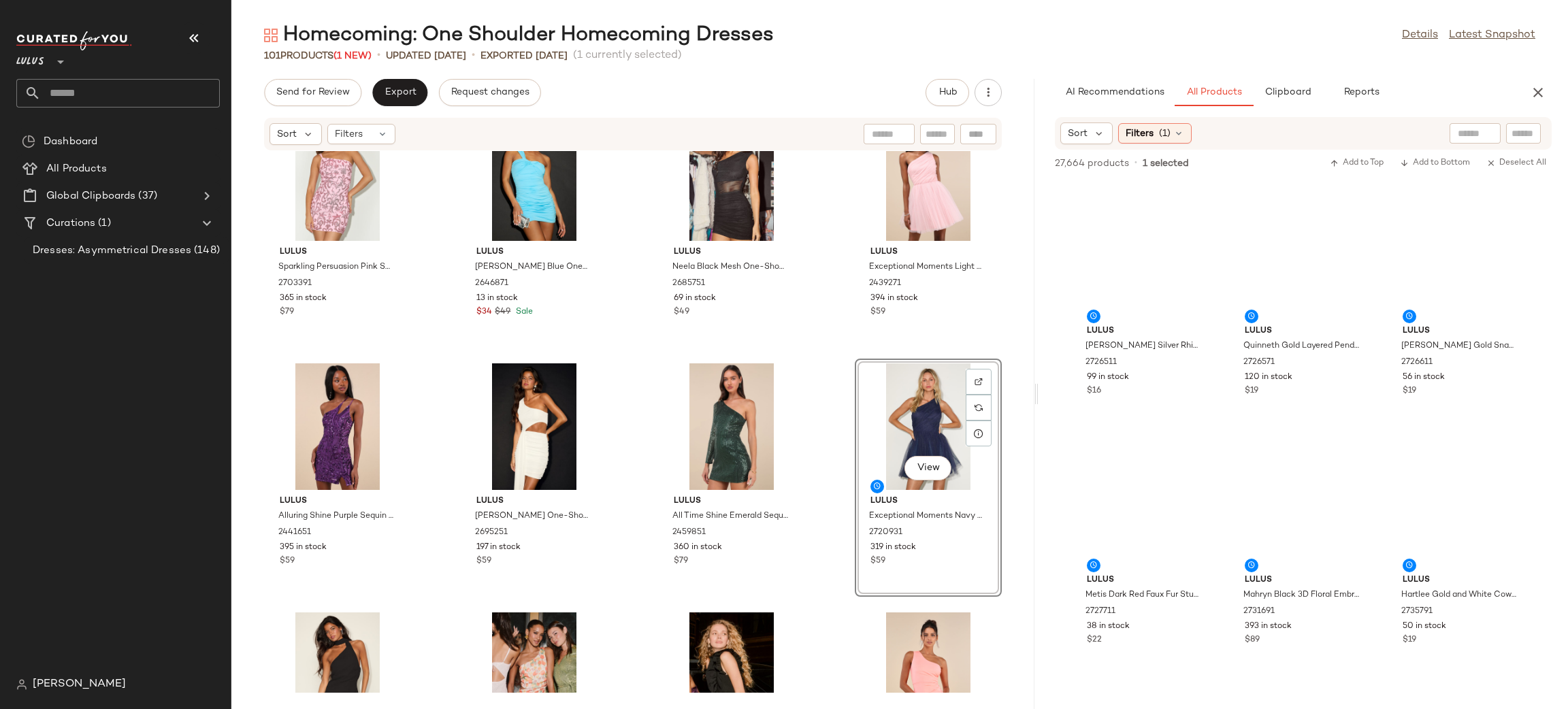
click at [806, 503] on div "Lulus Sparkling Persuasion Pink Sequin One-Shoulder Mini Dress 2703391 365 in s…" at bounding box center [633, 422] width 803 height 542
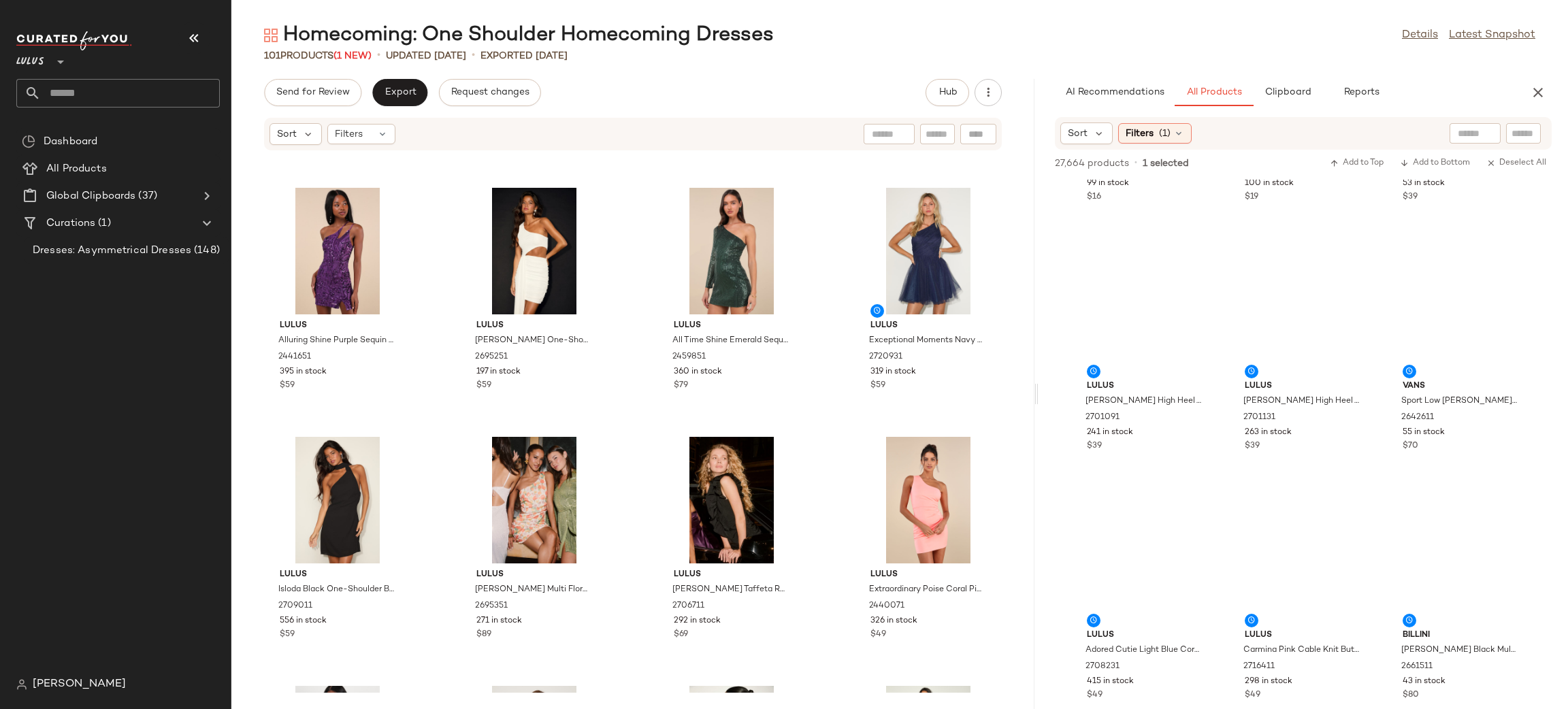
scroll to position [3671, 0]
click at [1540, 93] on icon "button" at bounding box center [1537, 92] width 16 height 16
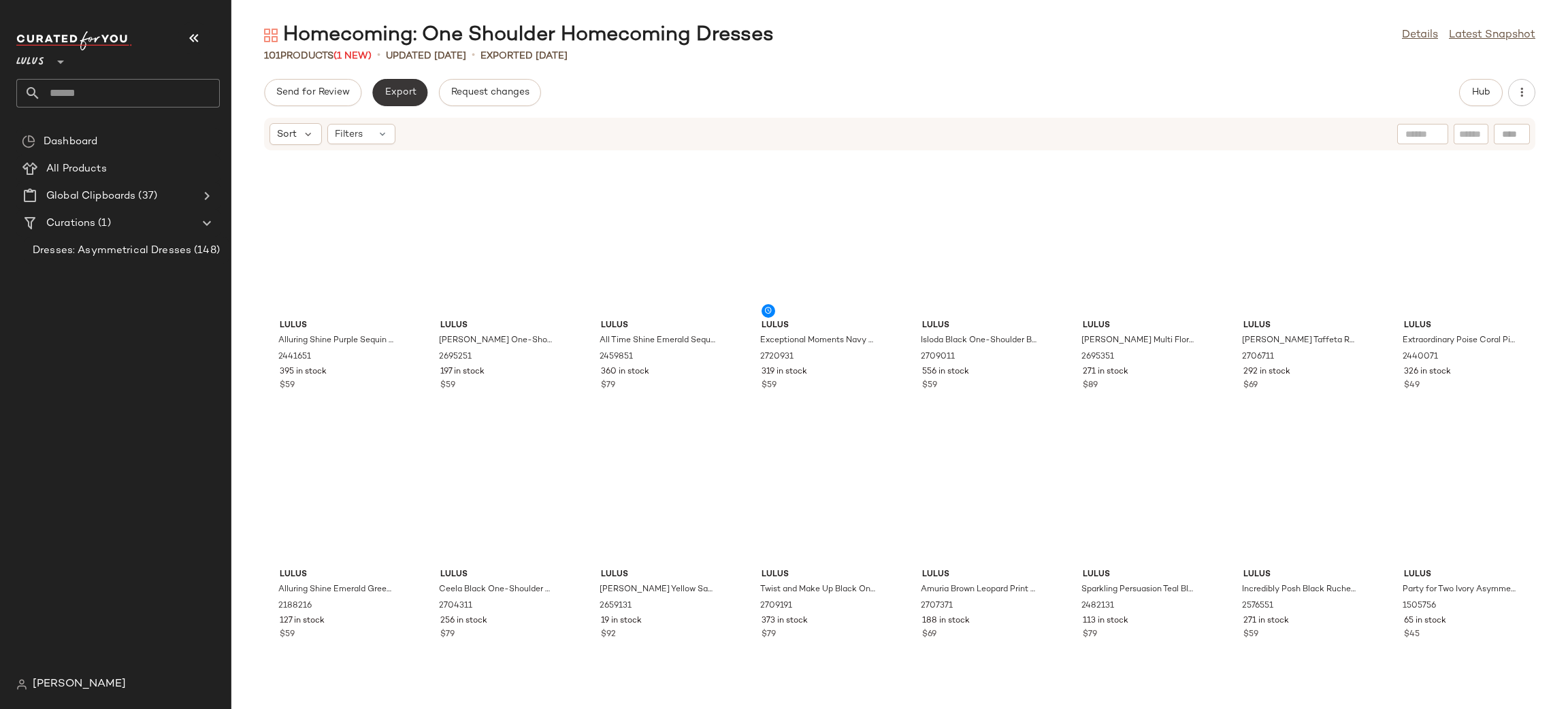
scroll to position [248, 0]
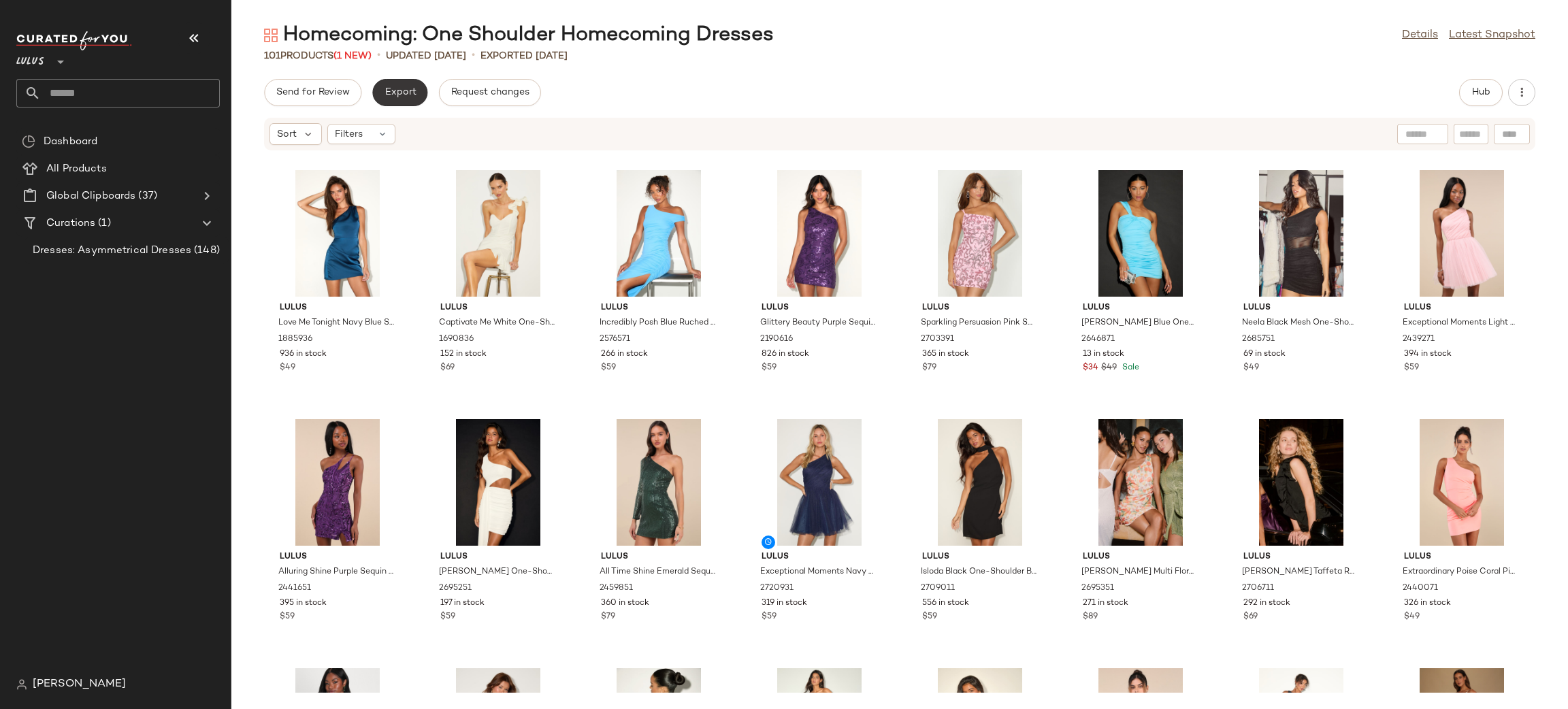
click at [403, 89] on span "Export" at bounding box center [400, 93] width 32 height 11
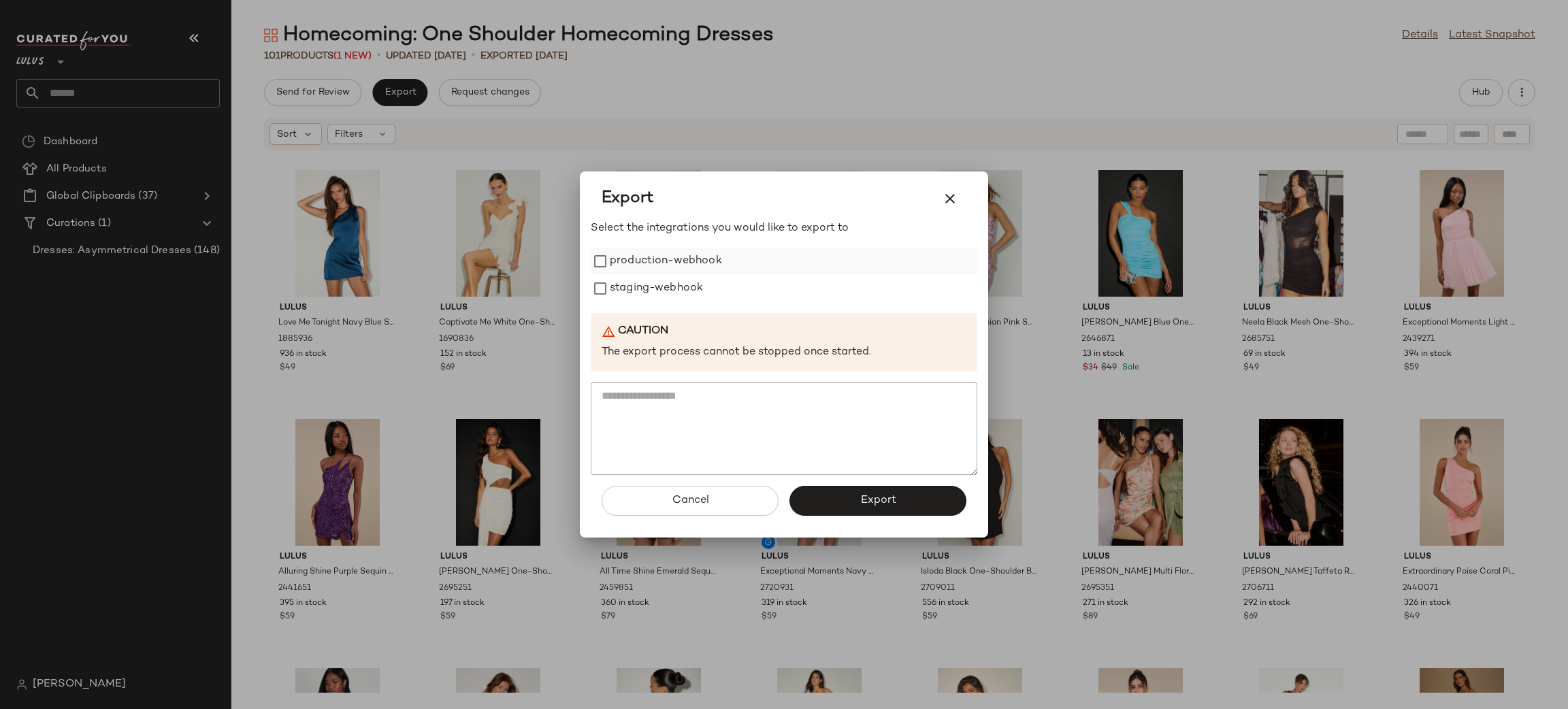
click at [651, 259] on label "production-webhook" at bounding box center [665, 260] width 112 height 27
click at [662, 289] on label "staging-webhook" at bounding box center [656, 288] width 93 height 27
click at [899, 500] on button "Export" at bounding box center [878, 501] width 177 height 30
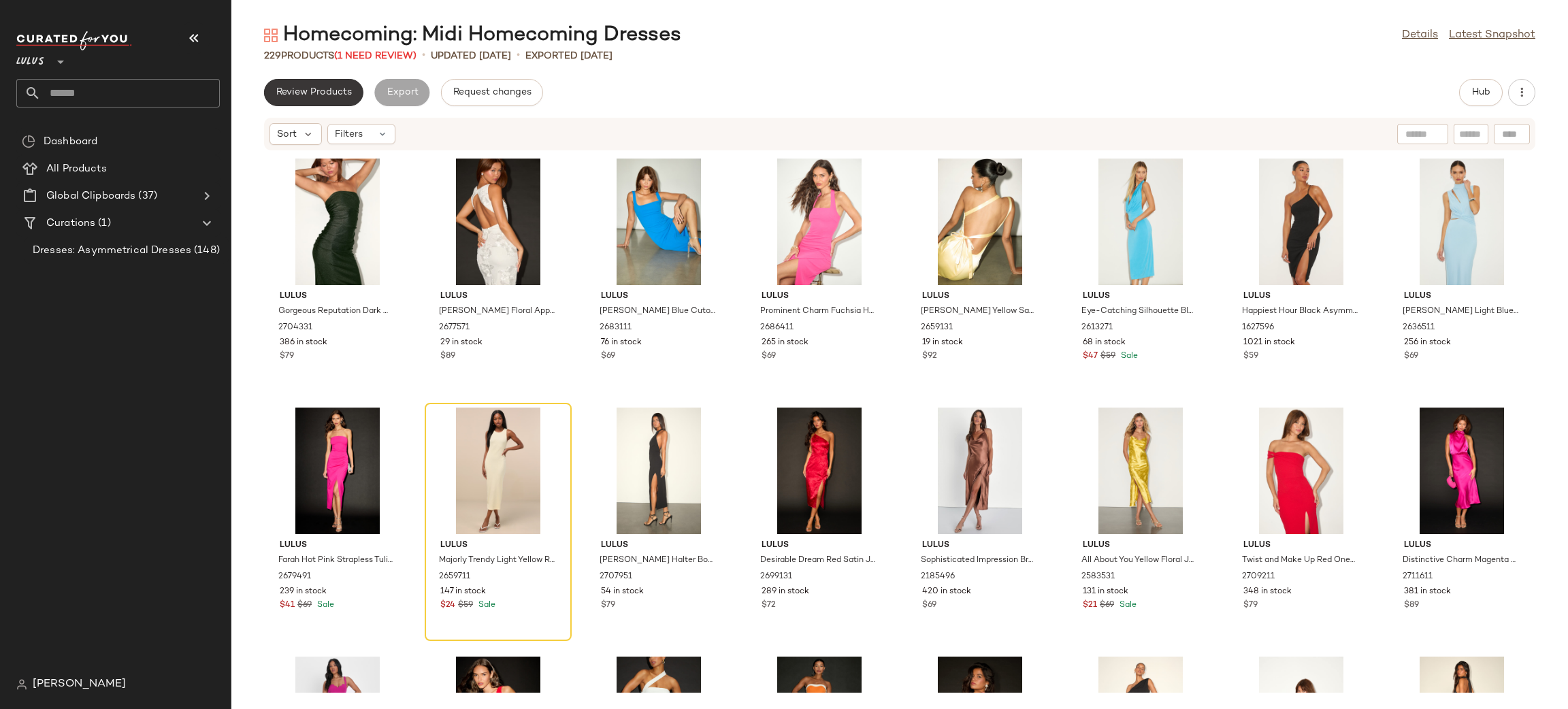
click at [301, 90] on span "Review Products" at bounding box center [313, 93] width 76 height 11
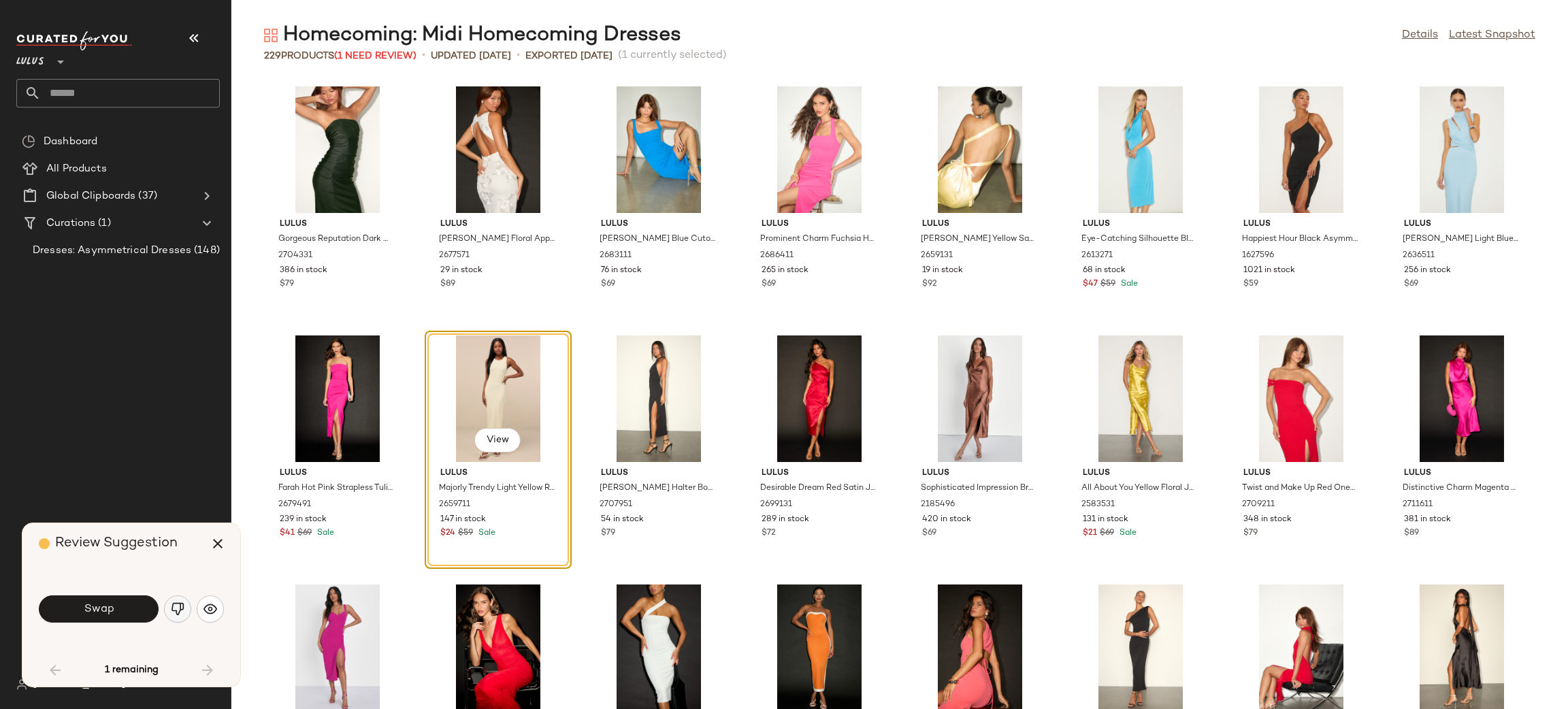
click at [183, 602] on img "button" at bounding box center [178, 608] width 13 height 13
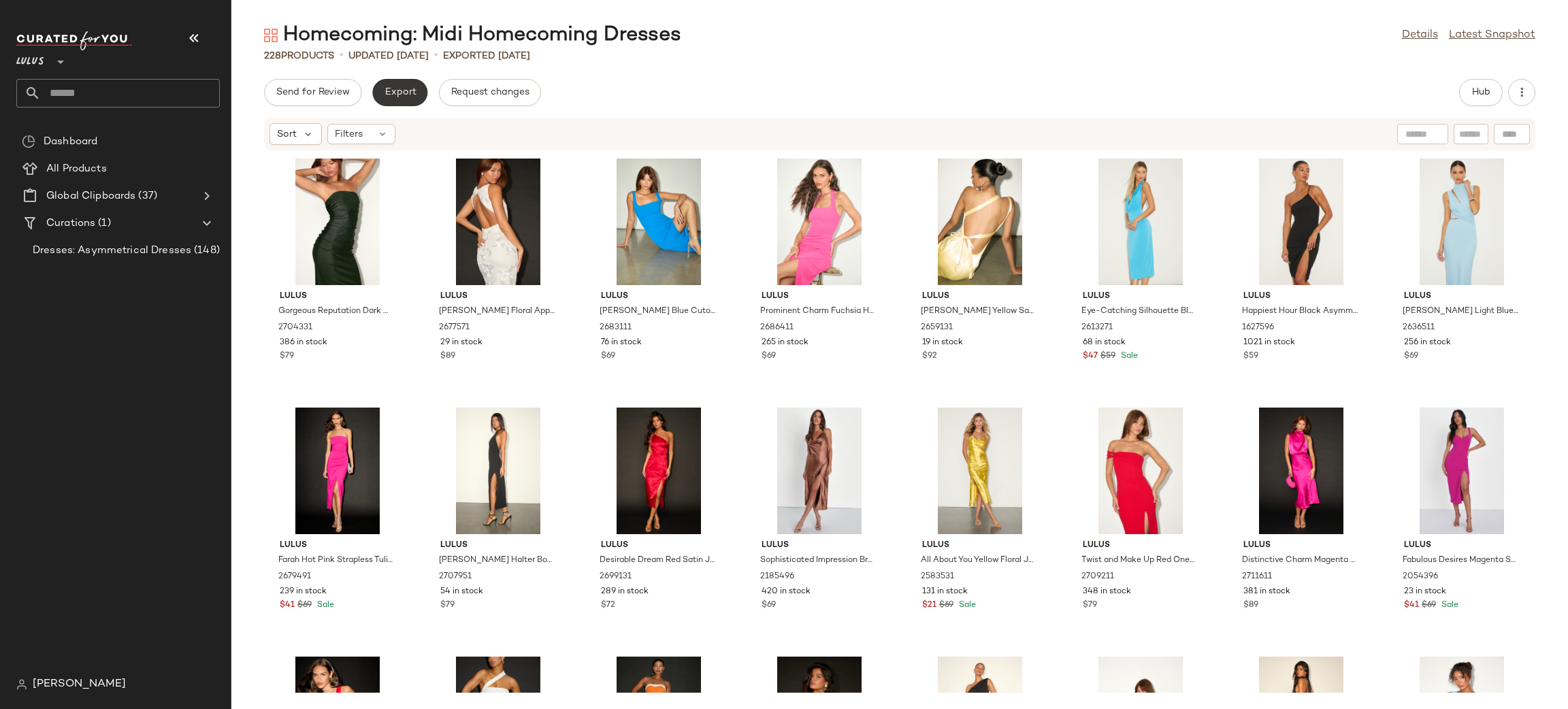
click at [405, 100] on button "Export" at bounding box center [400, 92] width 55 height 27
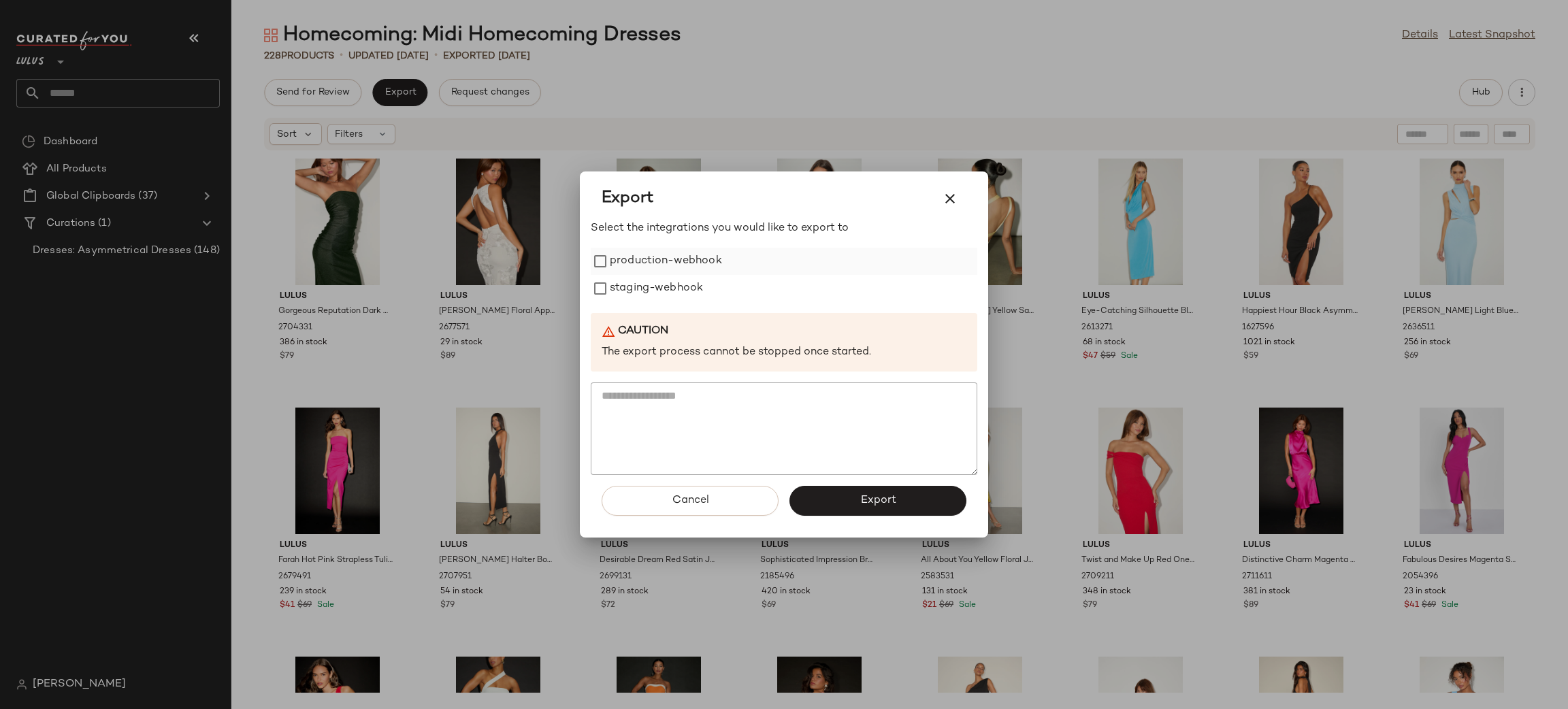
click at [660, 260] on label "production-webhook" at bounding box center [665, 260] width 112 height 27
drag, startPoint x: 665, startPoint y: 294, endPoint x: 721, endPoint y: 450, distance: 165.7
click at [662, 296] on label "staging-webhook" at bounding box center [656, 288] width 93 height 27
click at [861, 506] on button "Export" at bounding box center [878, 501] width 177 height 30
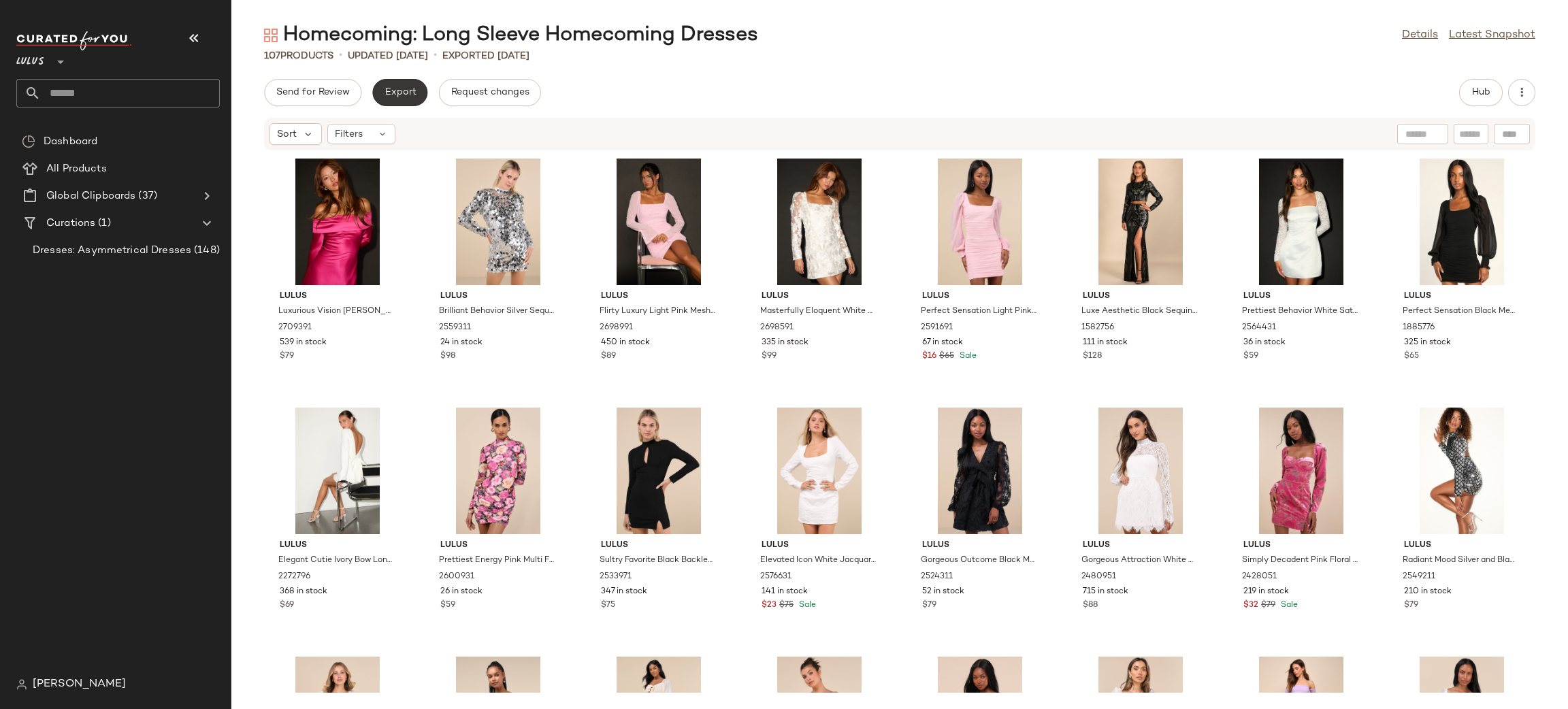
click at [388, 87] on span "Export" at bounding box center [400, 93] width 32 height 11
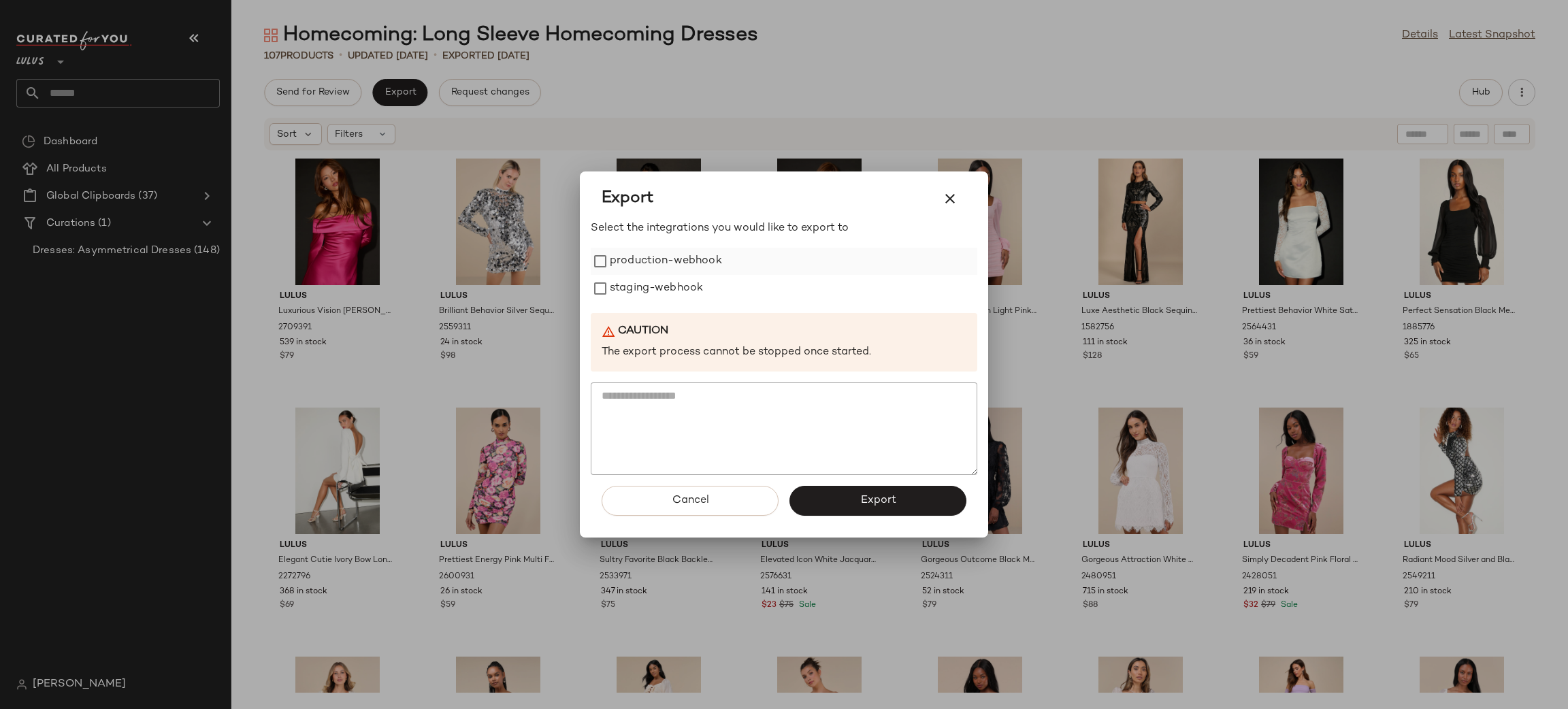
click at [651, 264] on label "production-webhook" at bounding box center [665, 260] width 112 height 27
click at [670, 286] on label "staging-webhook" at bounding box center [656, 288] width 93 height 27
click at [890, 496] on span "Export" at bounding box center [878, 500] width 36 height 13
